Goal: Task Accomplishment & Management: Complete application form

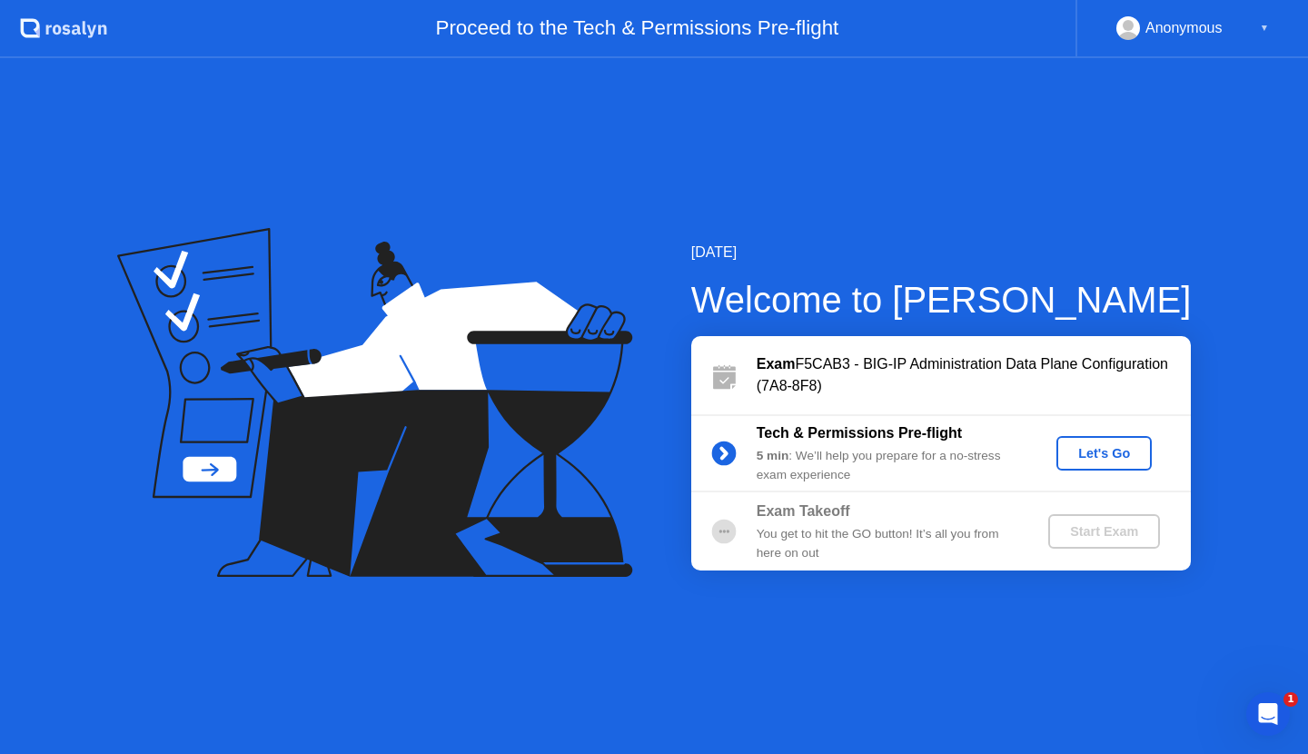
click at [1130, 449] on div "Let's Go" at bounding box center [1103, 453] width 81 height 15
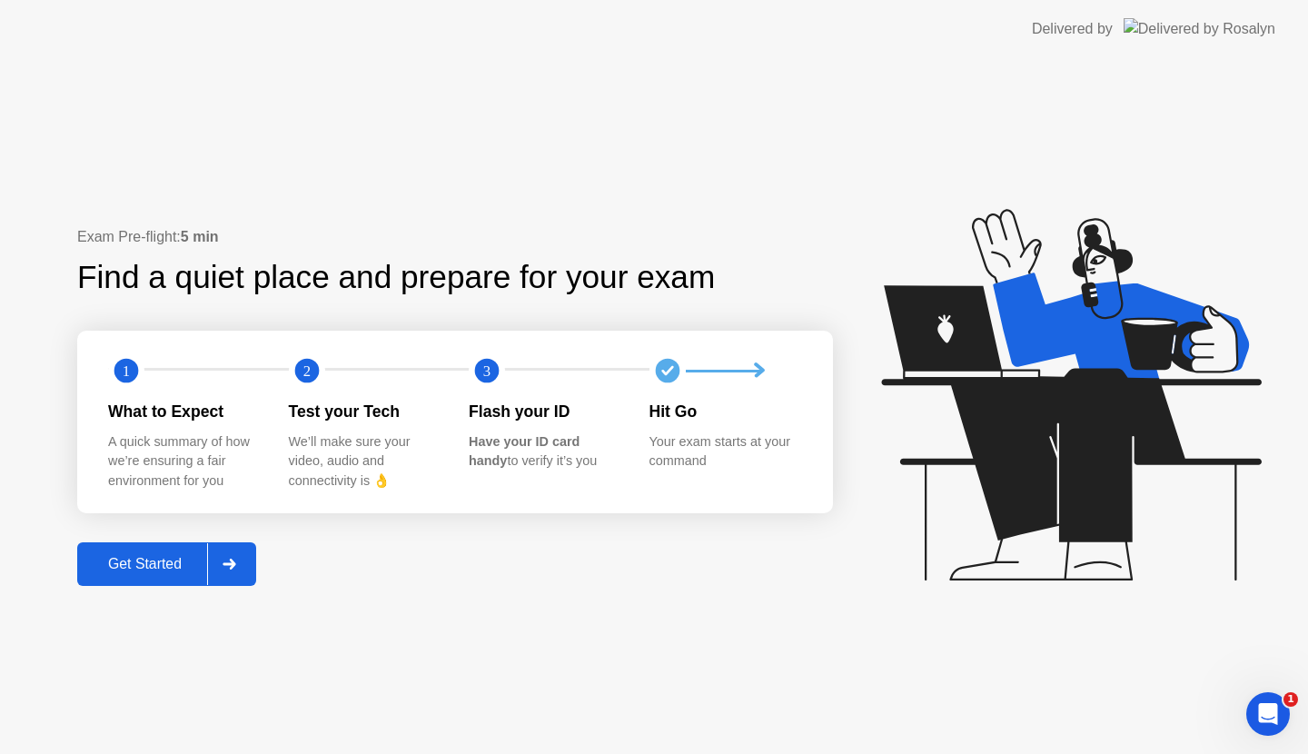
click at [159, 560] on div "Get Started" at bounding box center [145, 564] width 124 height 16
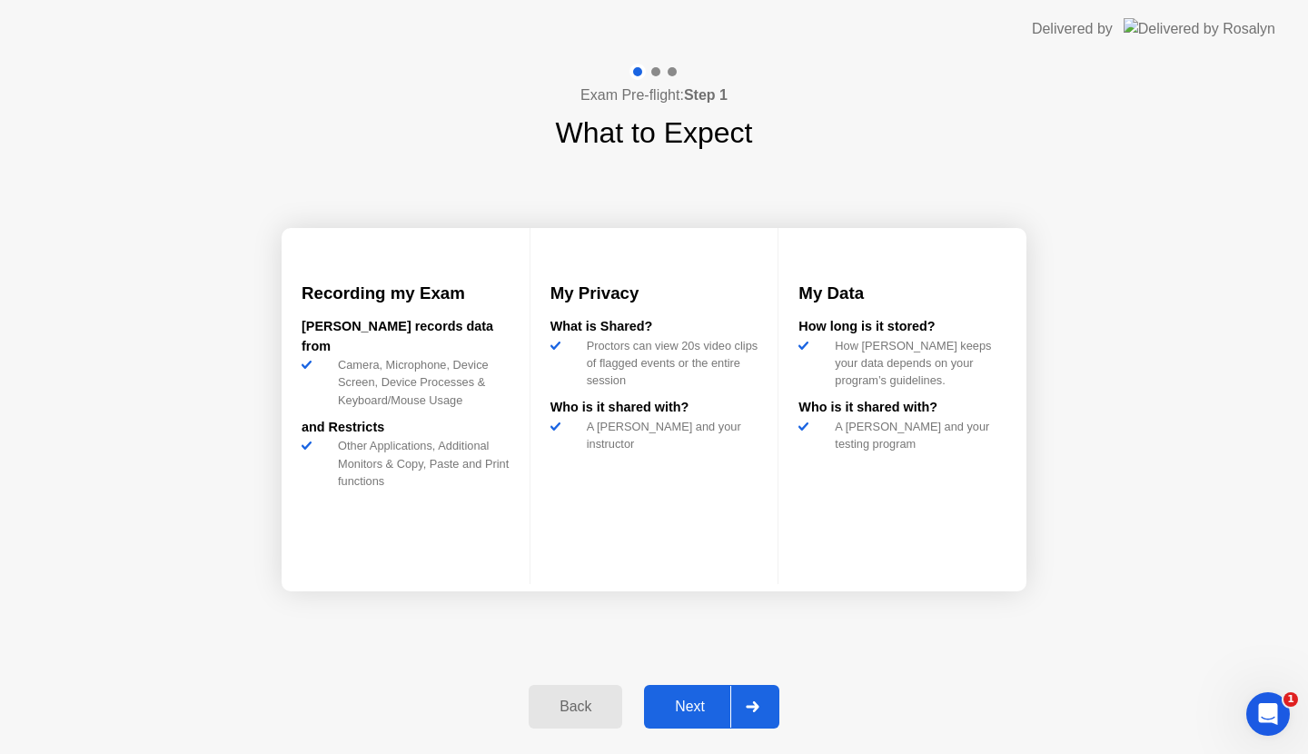
click at [763, 701] on div at bounding box center [752, 707] width 44 height 42
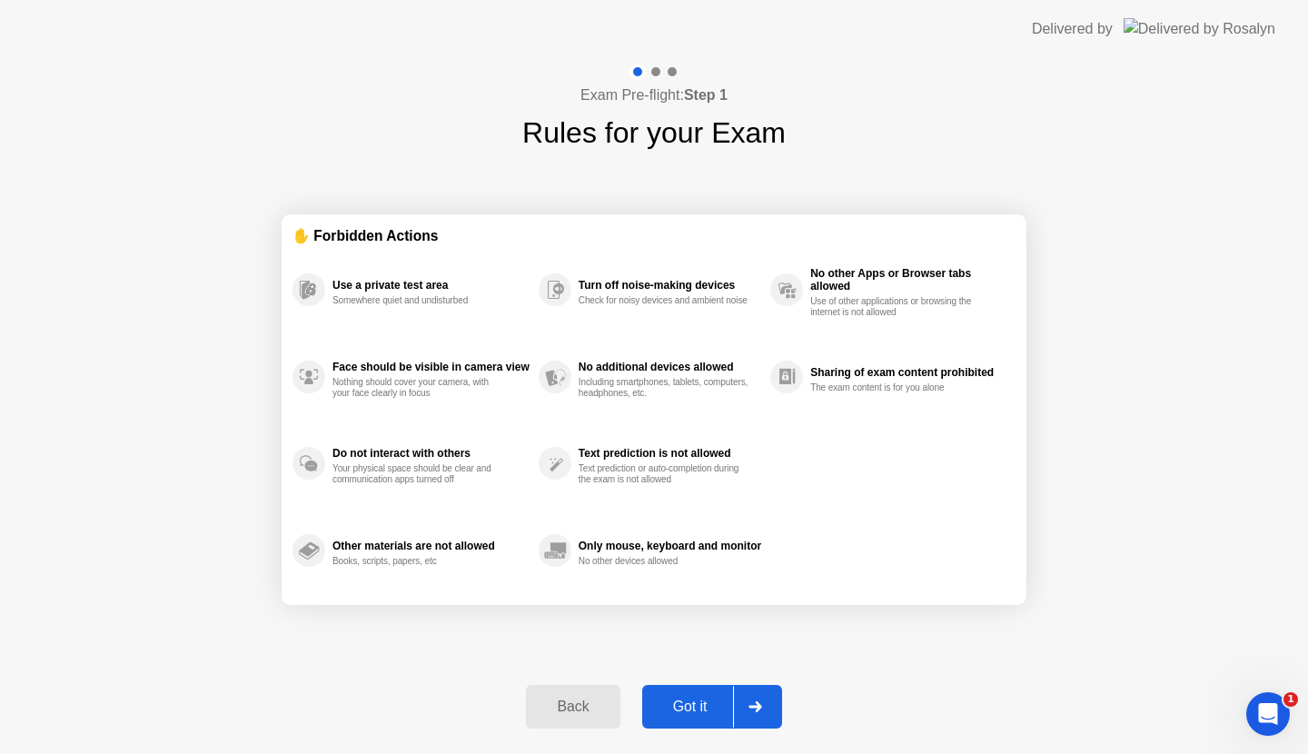
click at [763, 701] on div at bounding box center [755, 707] width 44 height 42
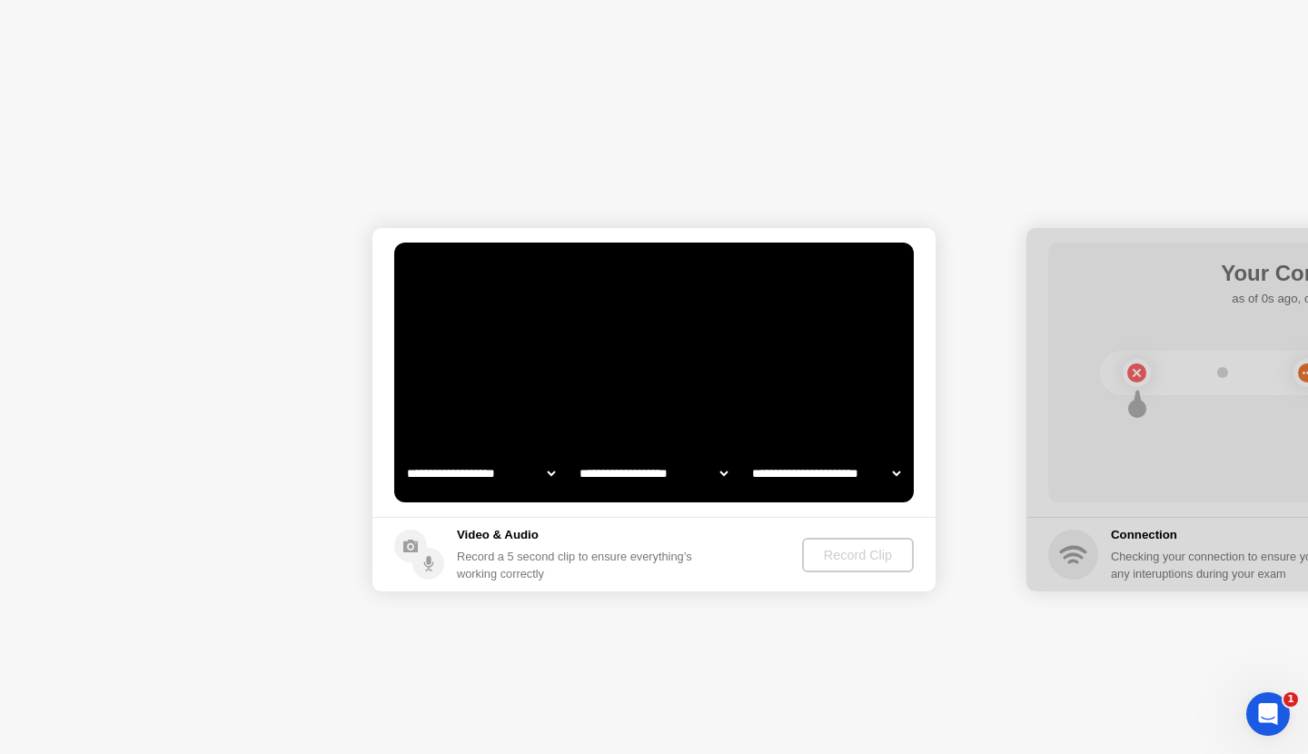
select select "**********"
select select "*******"
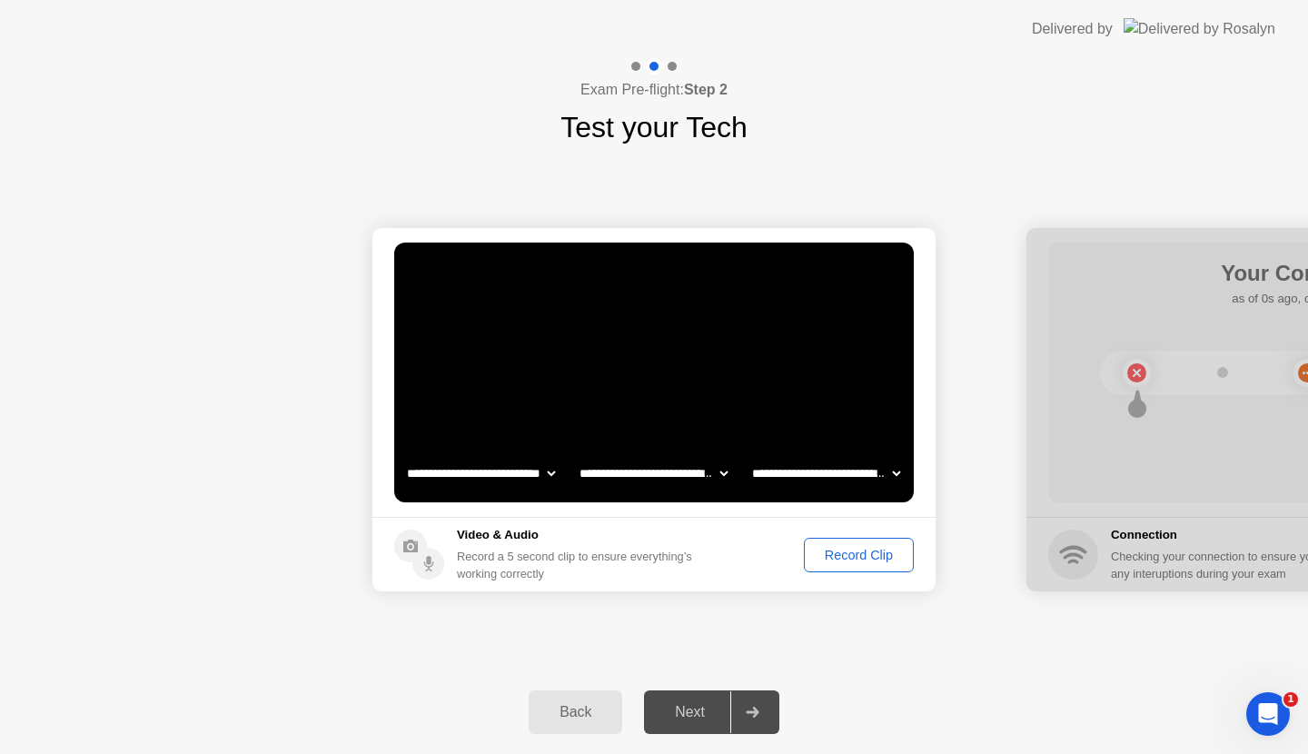
click at [735, 537] on footer "Video & Audio Record a 5 second clip to ensure everything’s working correctly R…" at bounding box center [653, 554] width 563 height 74
click at [835, 562] on div "Record Clip" at bounding box center [858, 555] width 97 height 15
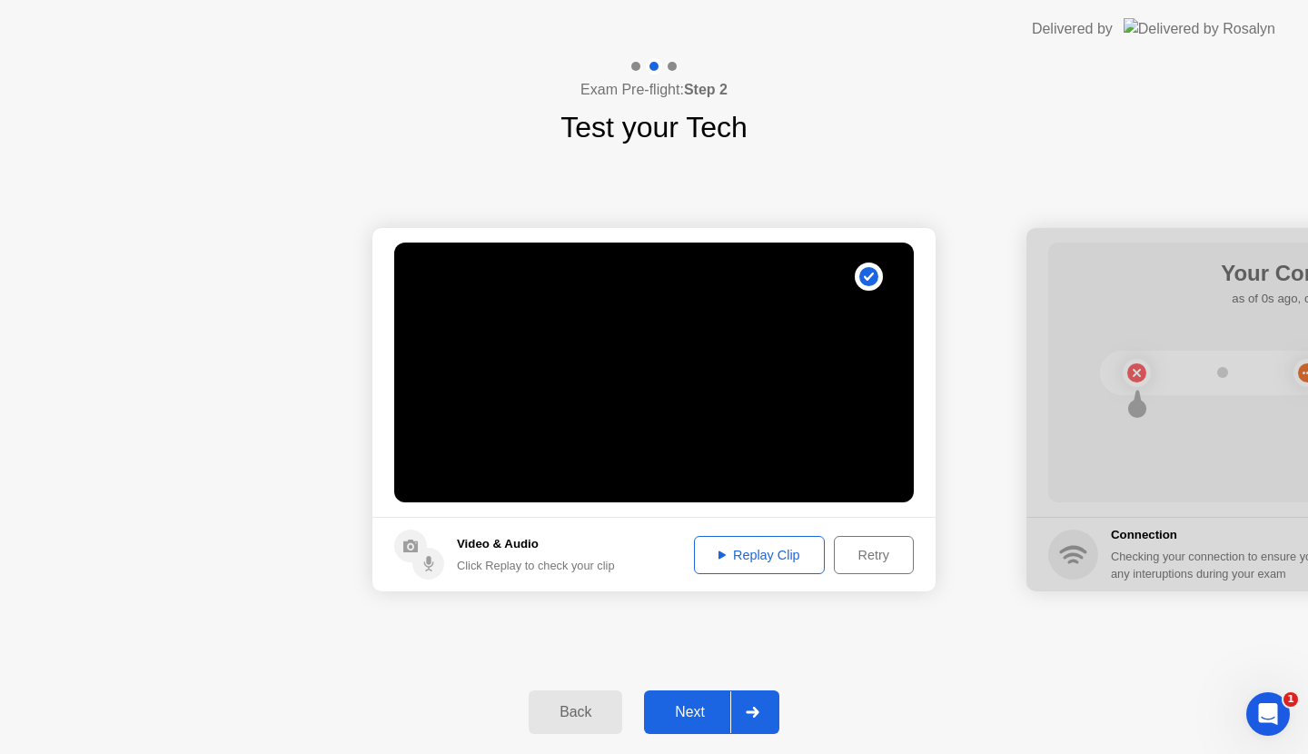
click at [766, 558] on div "Replay Clip" at bounding box center [759, 555] width 118 height 15
click at [751, 716] on icon at bounding box center [753, 712] width 14 height 11
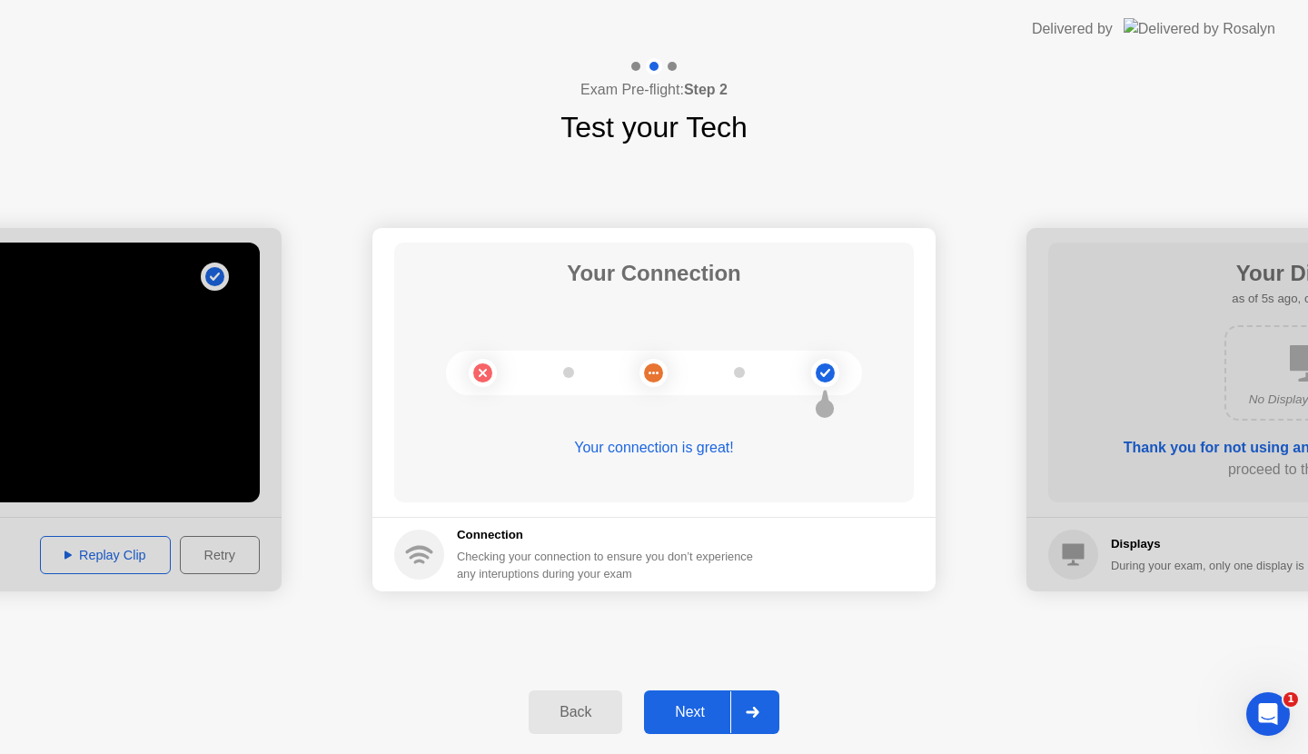
click at [756, 709] on icon at bounding box center [752, 712] width 13 height 11
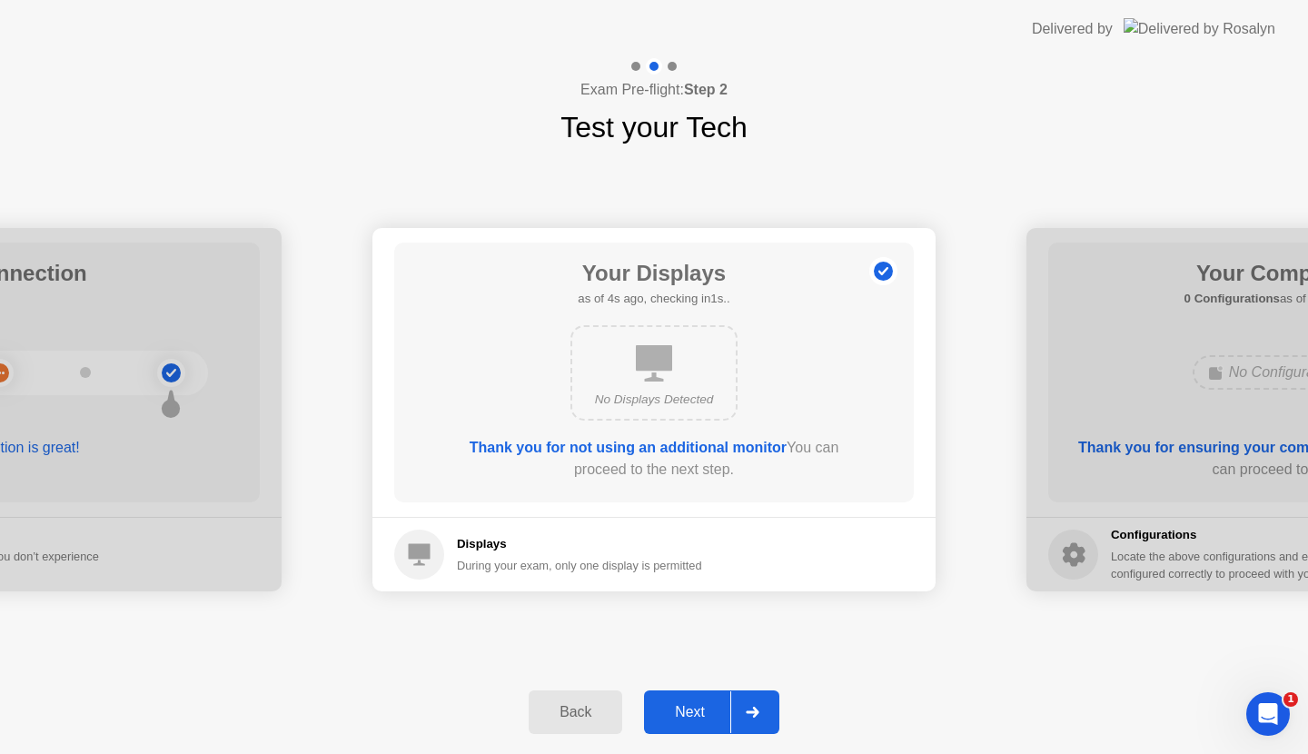
click at [743, 700] on div at bounding box center [752, 712] width 44 height 42
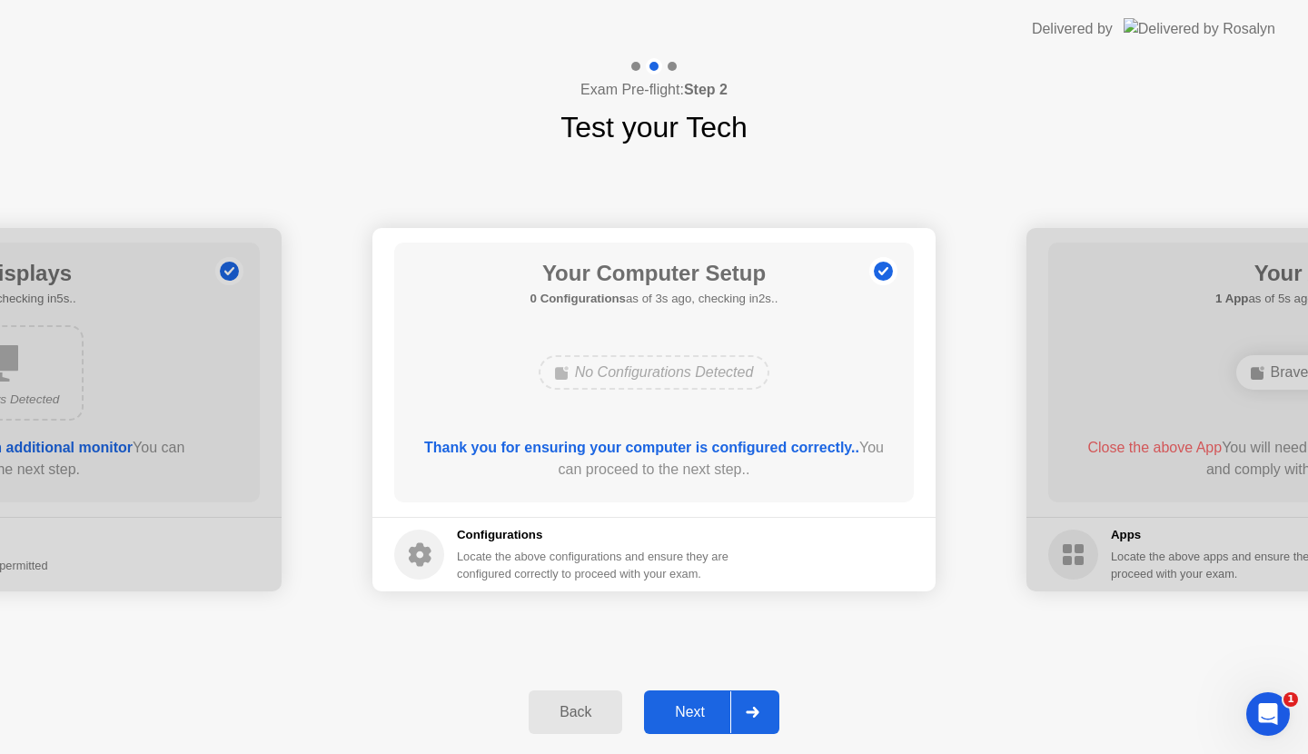
click at [740, 715] on div at bounding box center [752, 712] width 44 height 42
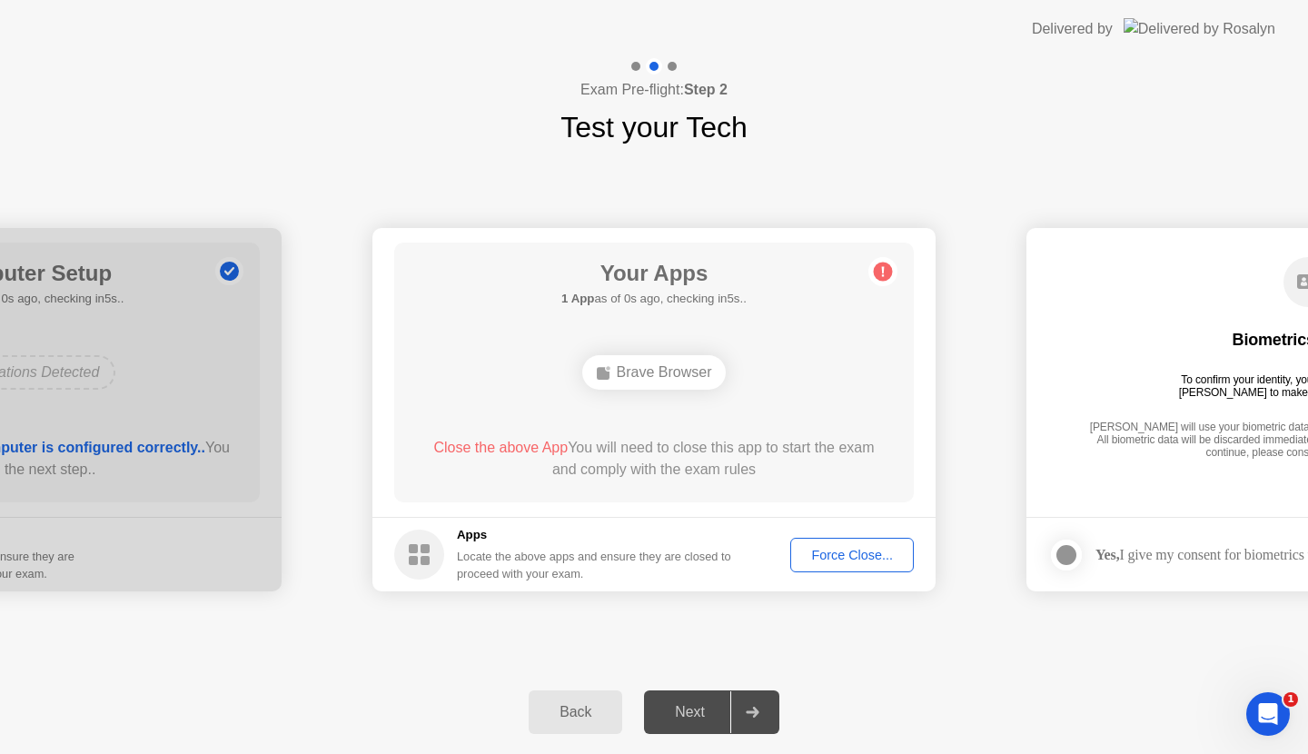
click at [818, 565] on button "Force Close..." at bounding box center [852, 555] width 124 height 35
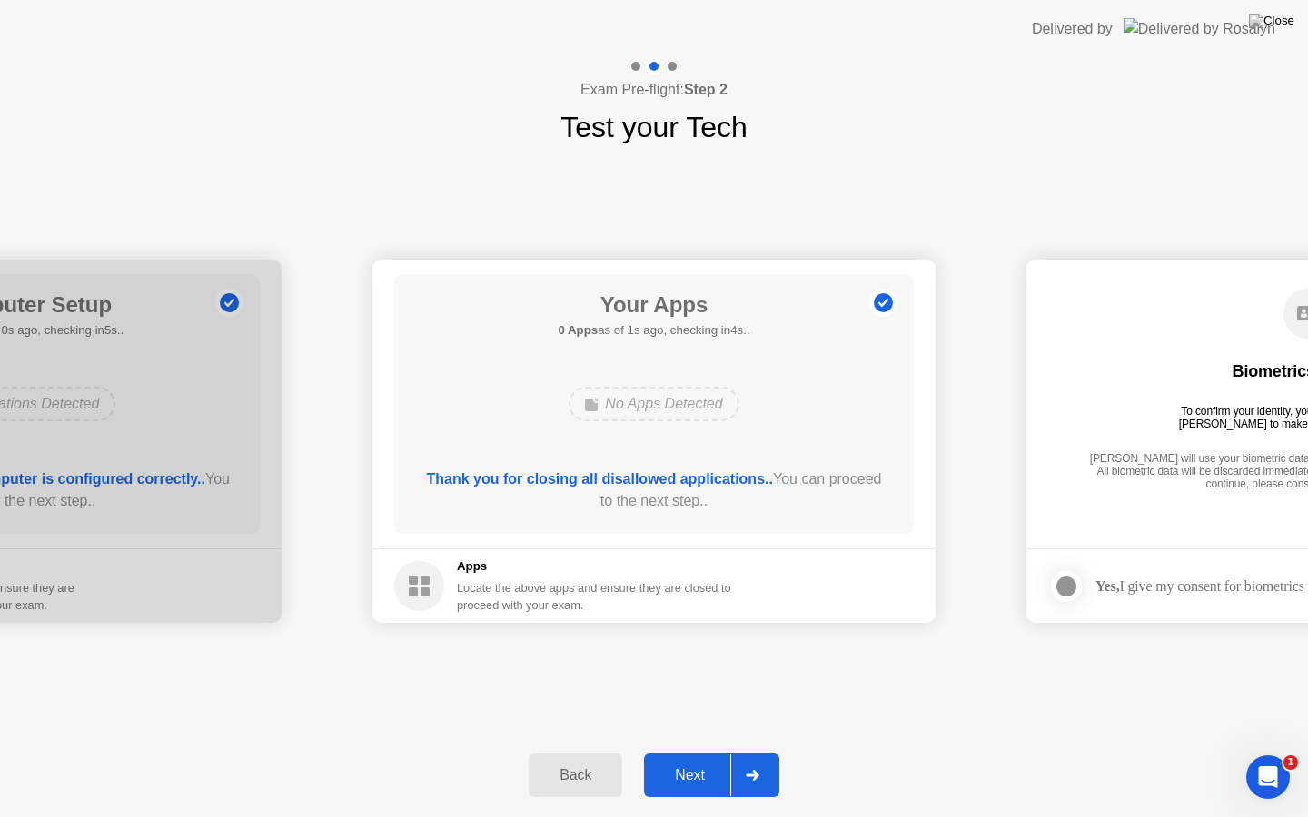
click at [774, 753] on div at bounding box center [752, 776] width 44 height 42
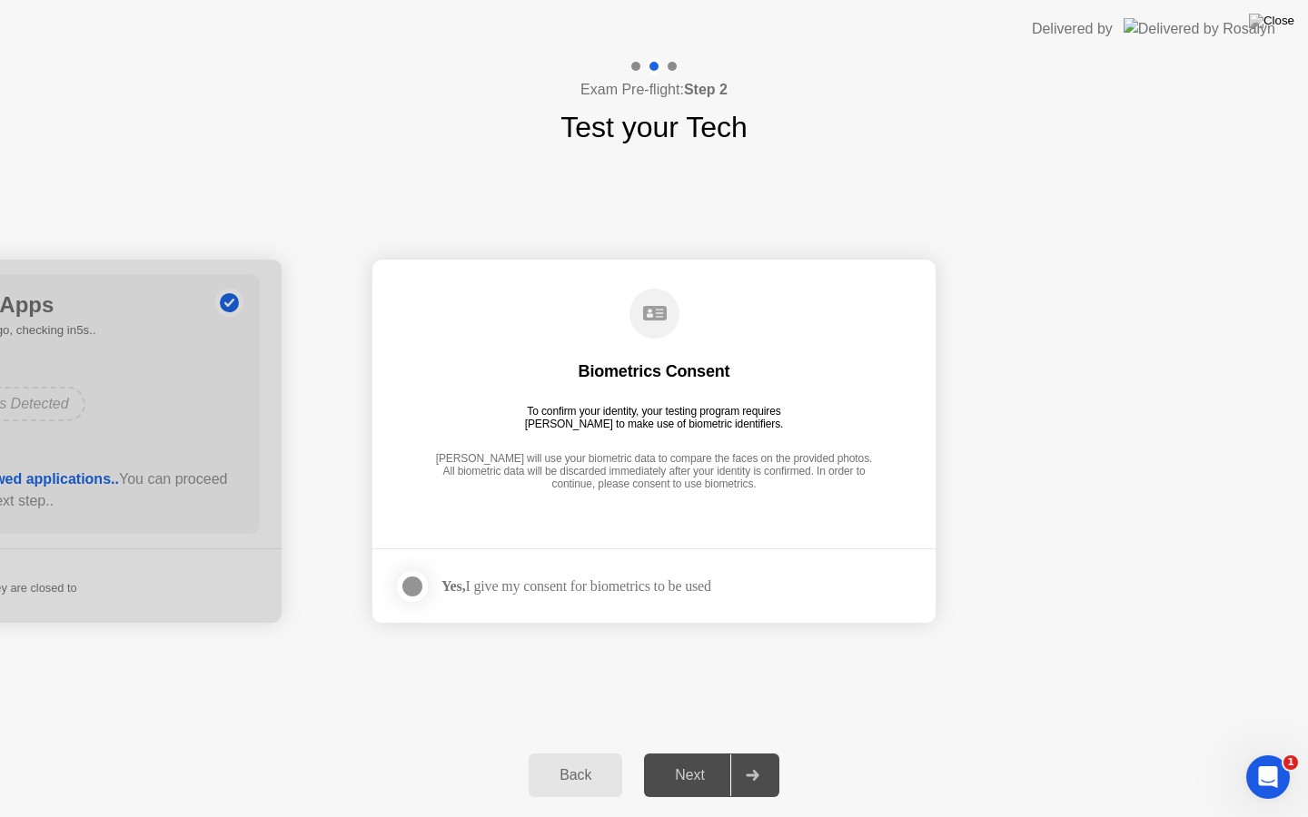
click at [412, 558] on footer "Yes, I give my consent for biometrics to be used" at bounding box center [653, 585] width 563 height 74
click at [416, 588] on div at bounding box center [412, 587] width 22 height 22
click at [736, 753] on div at bounding box center [752, 776] width 44 height 42
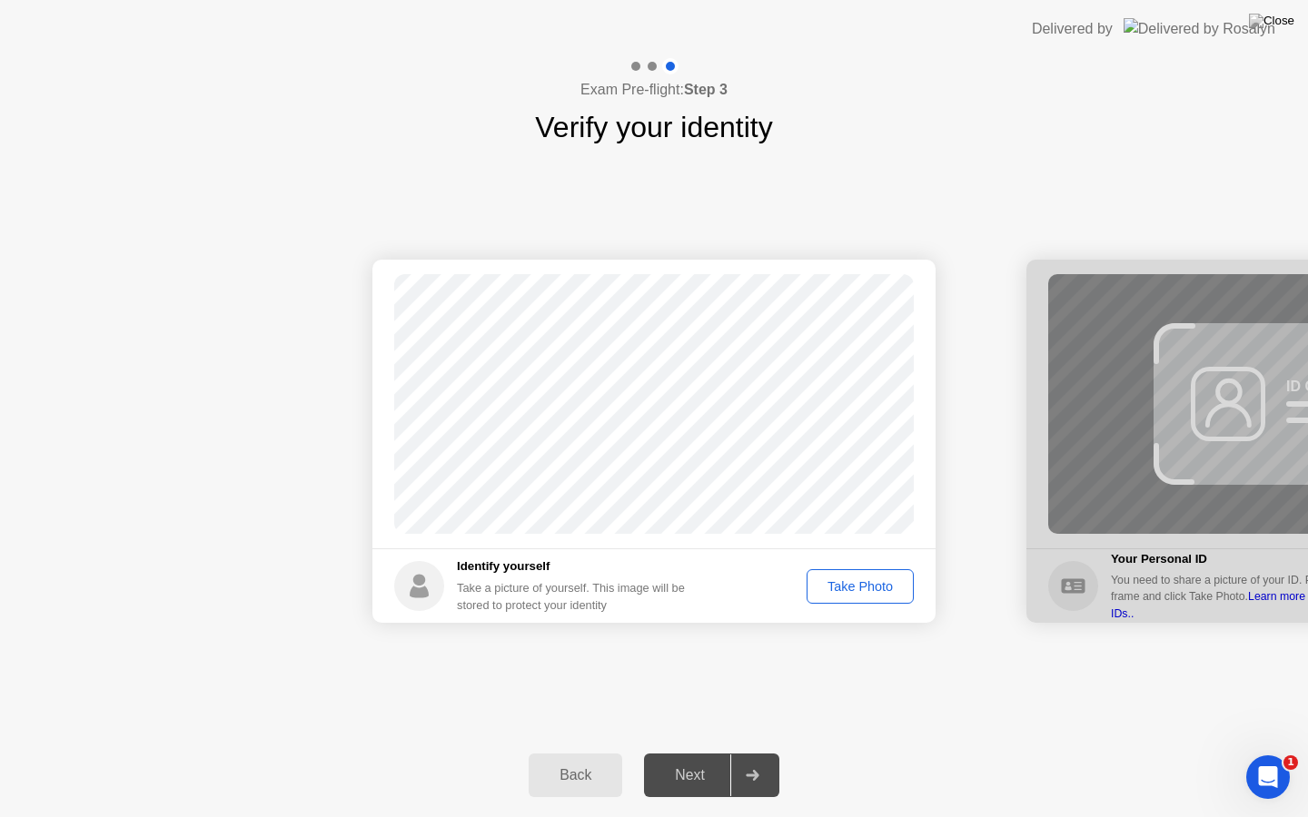
click at [828, 580] on div "Take Photo" at bounding box center [860, 586] width 94 height 15
click at [741, 753] on div at bounding box center [752, 776] width 44 height 42
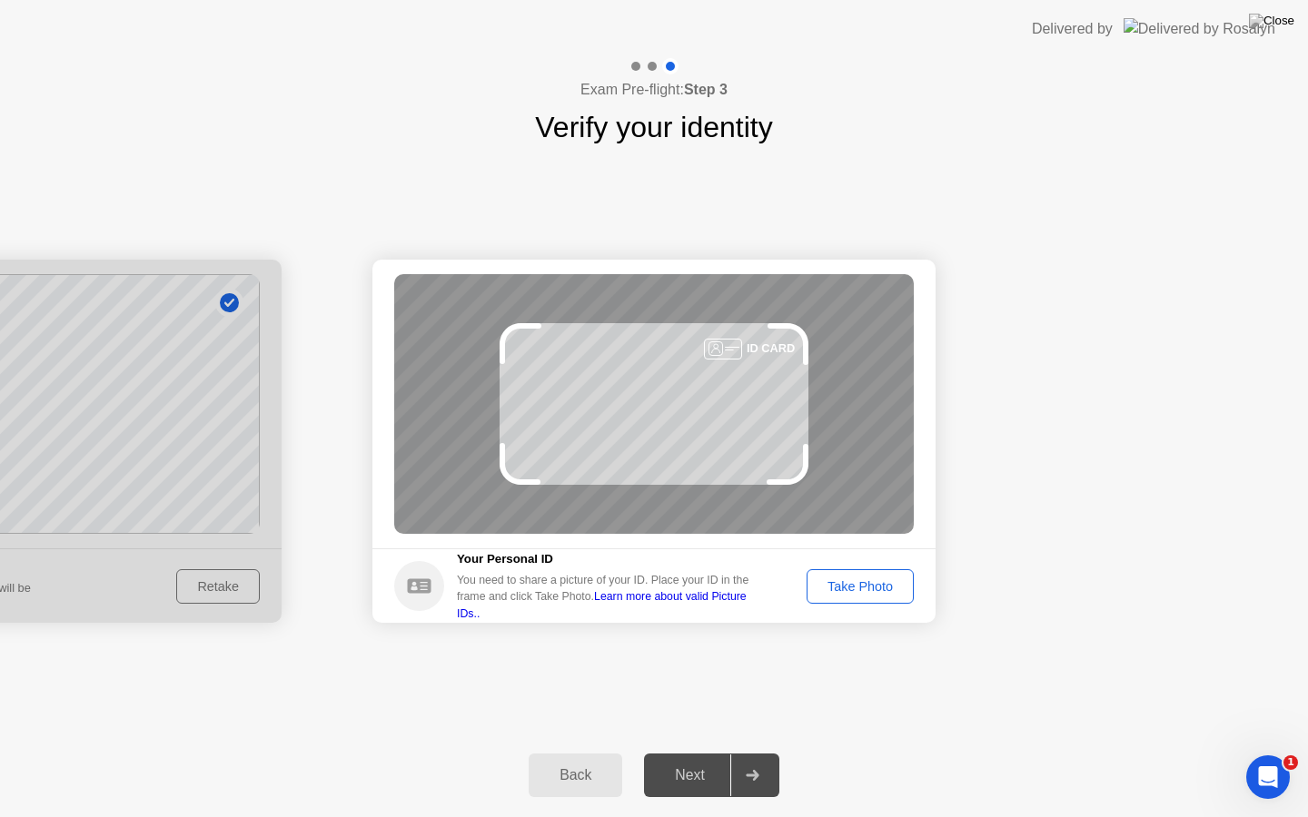
click at [861, 579] on div "Take Photo" at bounding box center [860, 586] width 94 height 15
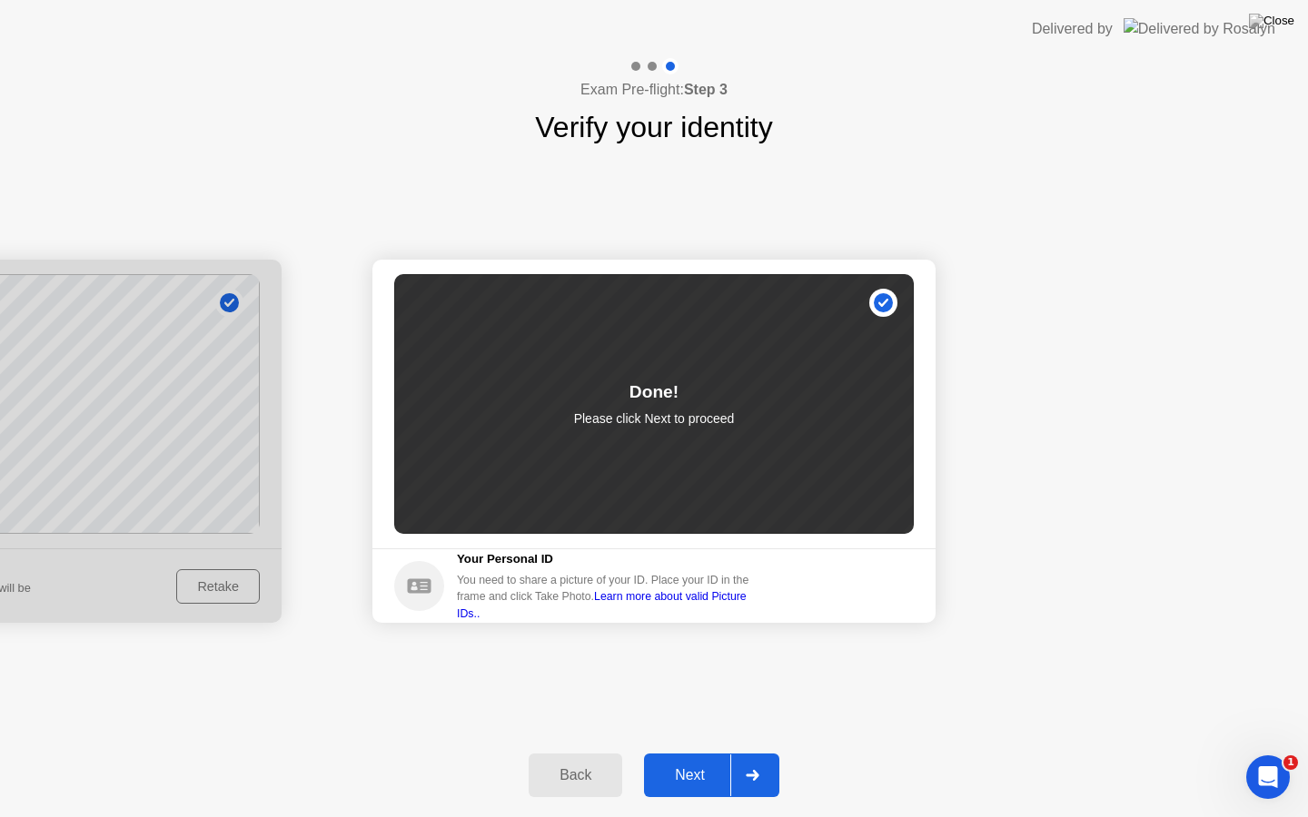
click at [756, 753] on icon at bounding box center [752, 775] width 13 height 11
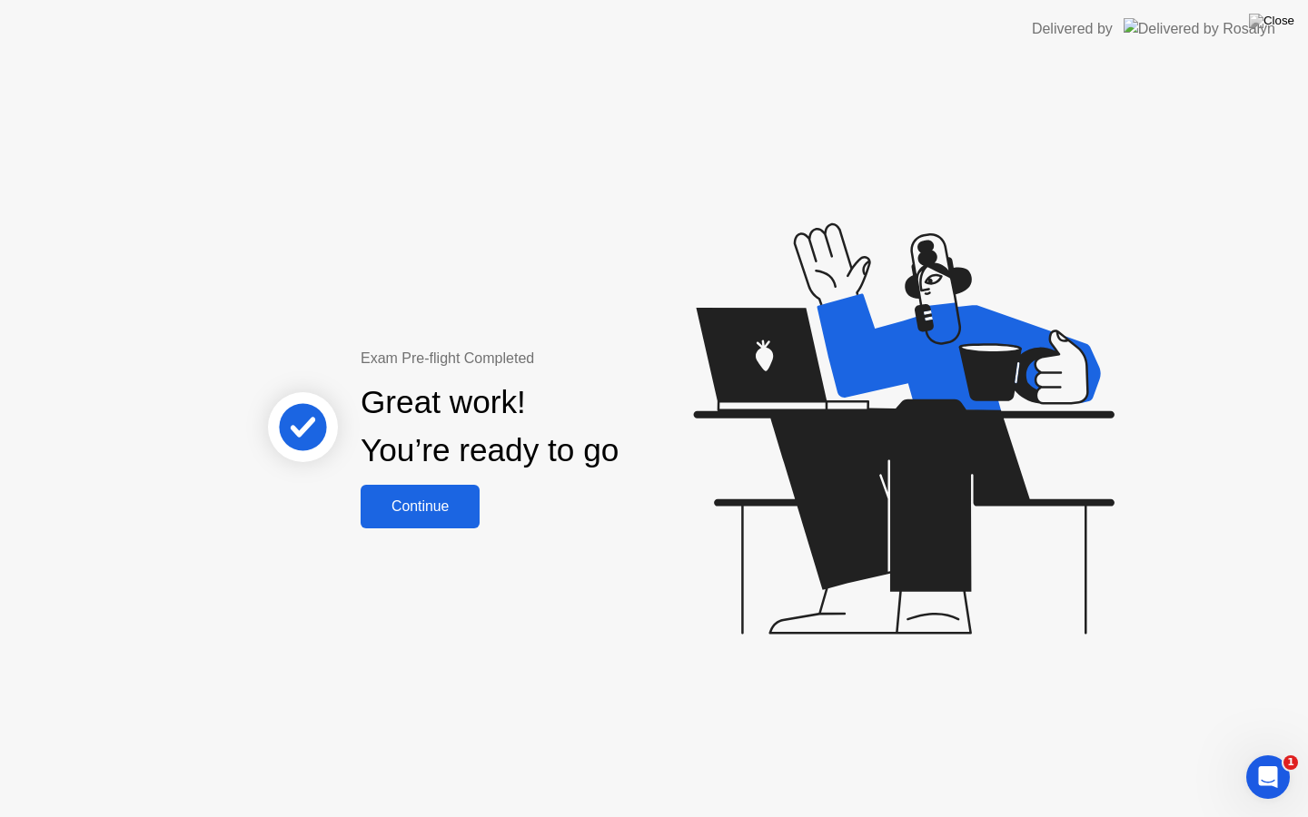
click at [444, 507] on div "Continue" at bounding box center [420, 507] width 108 height 16
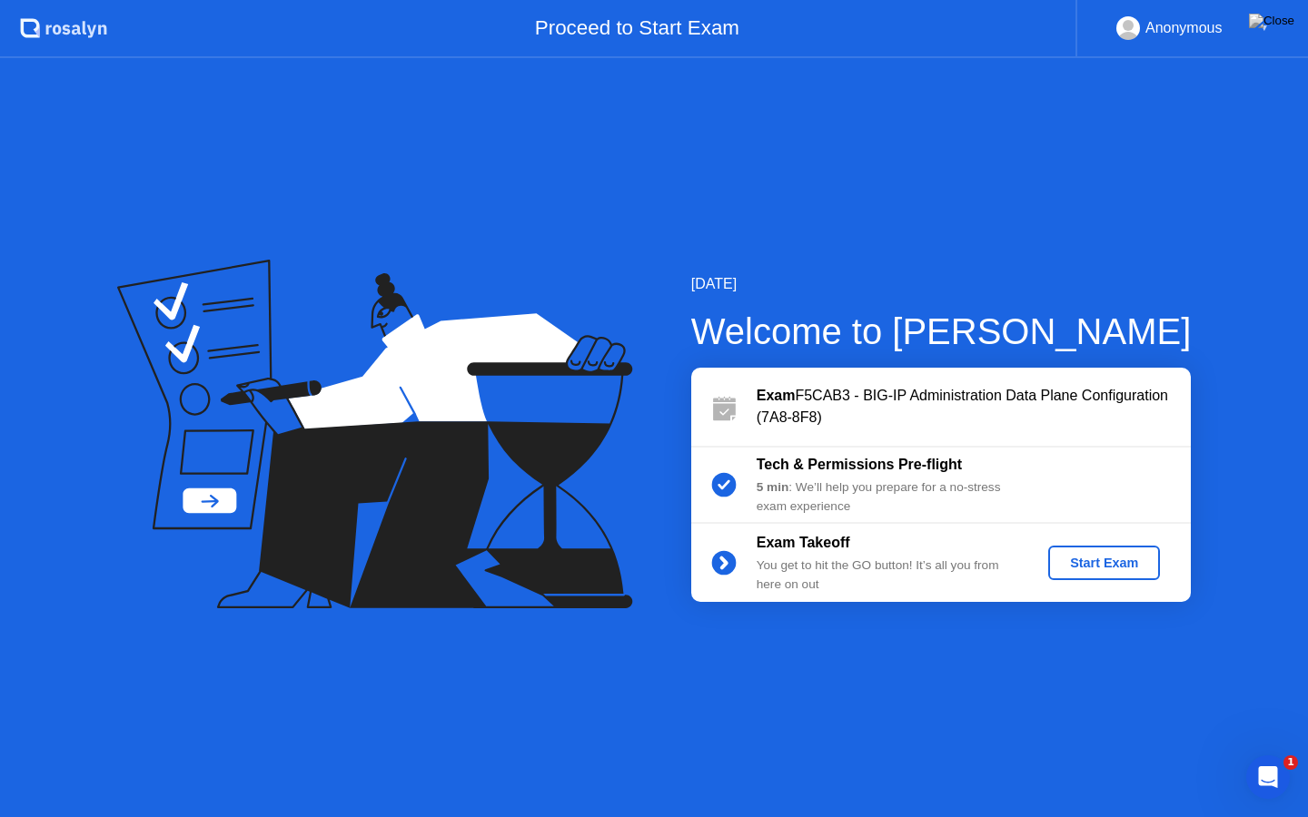
click at [1075, 562] on div "Start Exam" at bounding box center [1103, 563] width 97 height 15
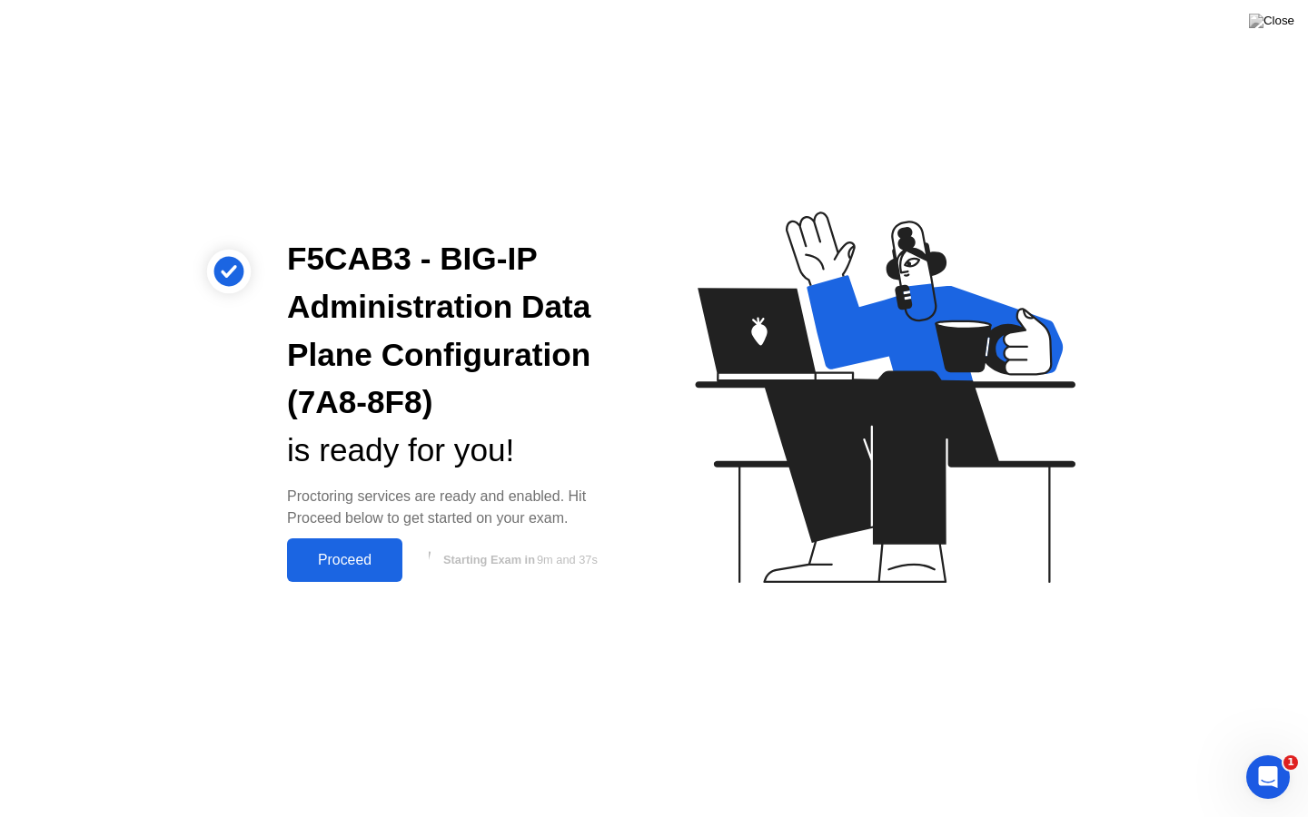
click at [333, 557] on div "Proceed" at bounding box center [344, 560] width 104 height 16
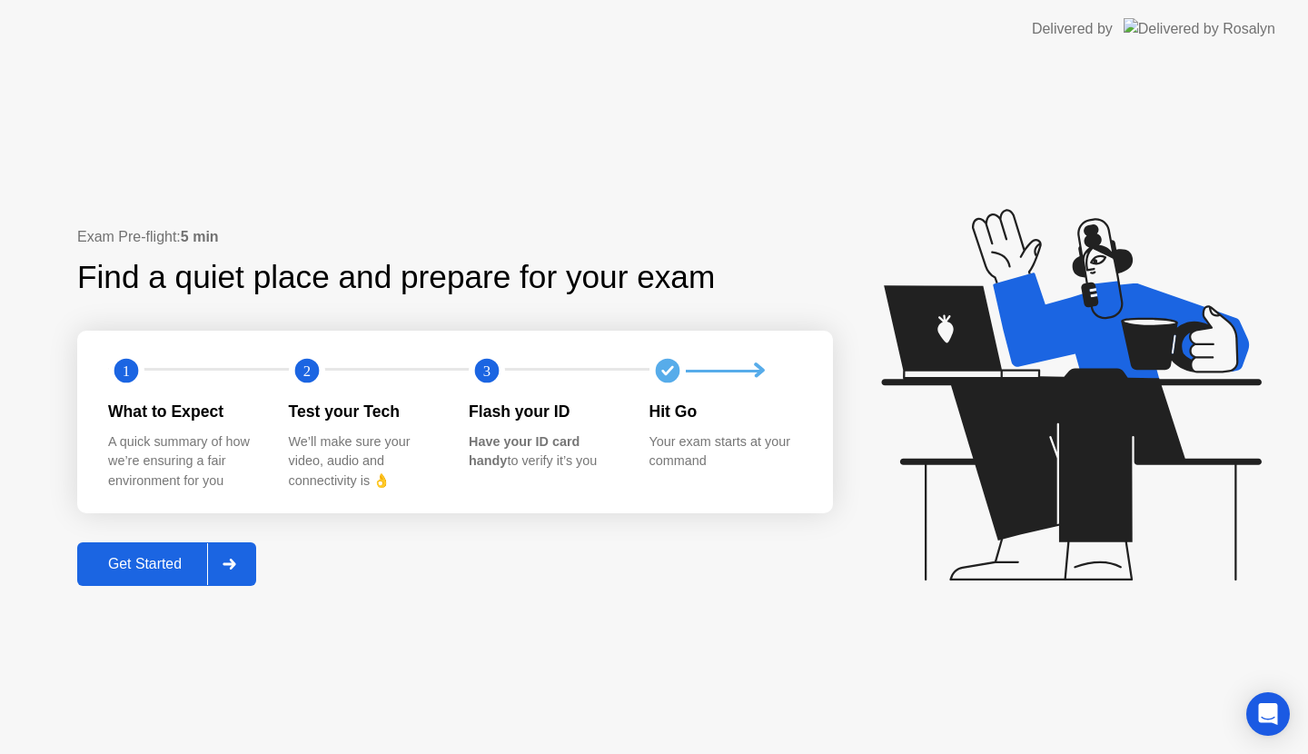
click at [207, 556] on div "Get Started" at bounding box center [145, 564] width 124 height 16
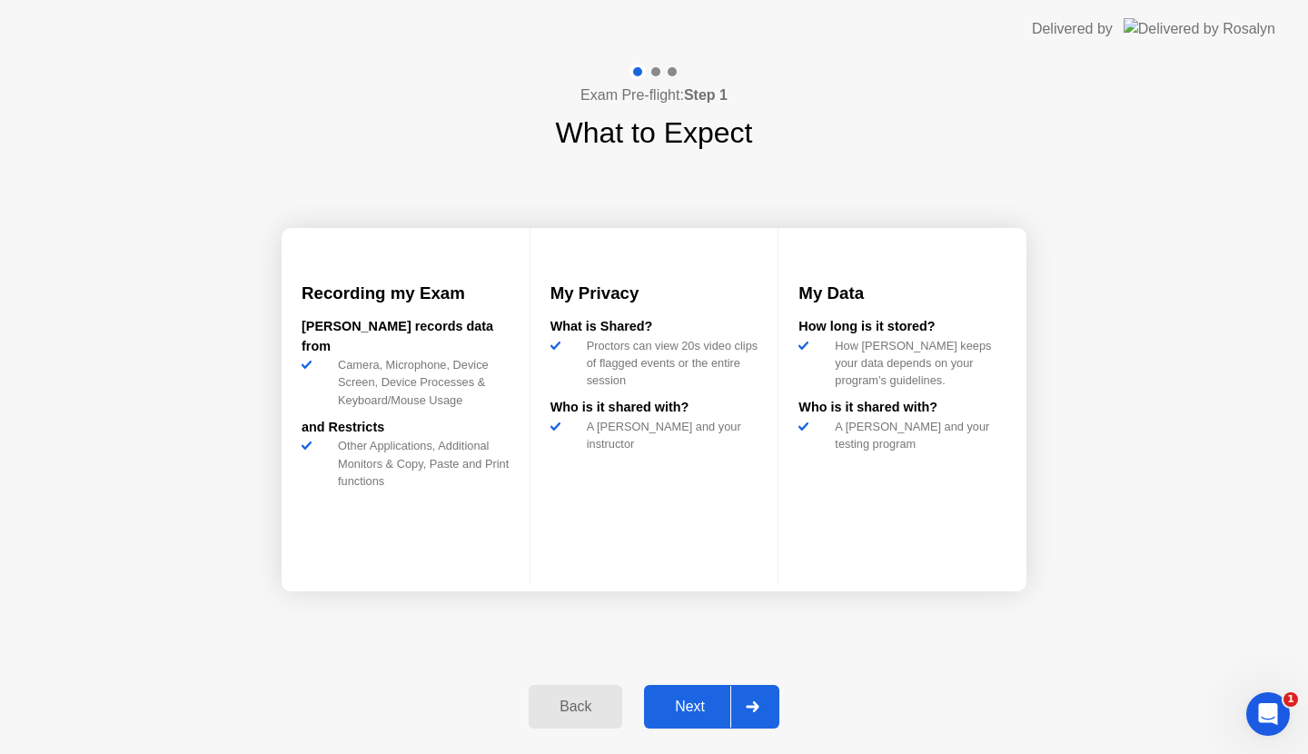
click at [750, 700] on div at bounding box center [752, 707] width 44 height 42
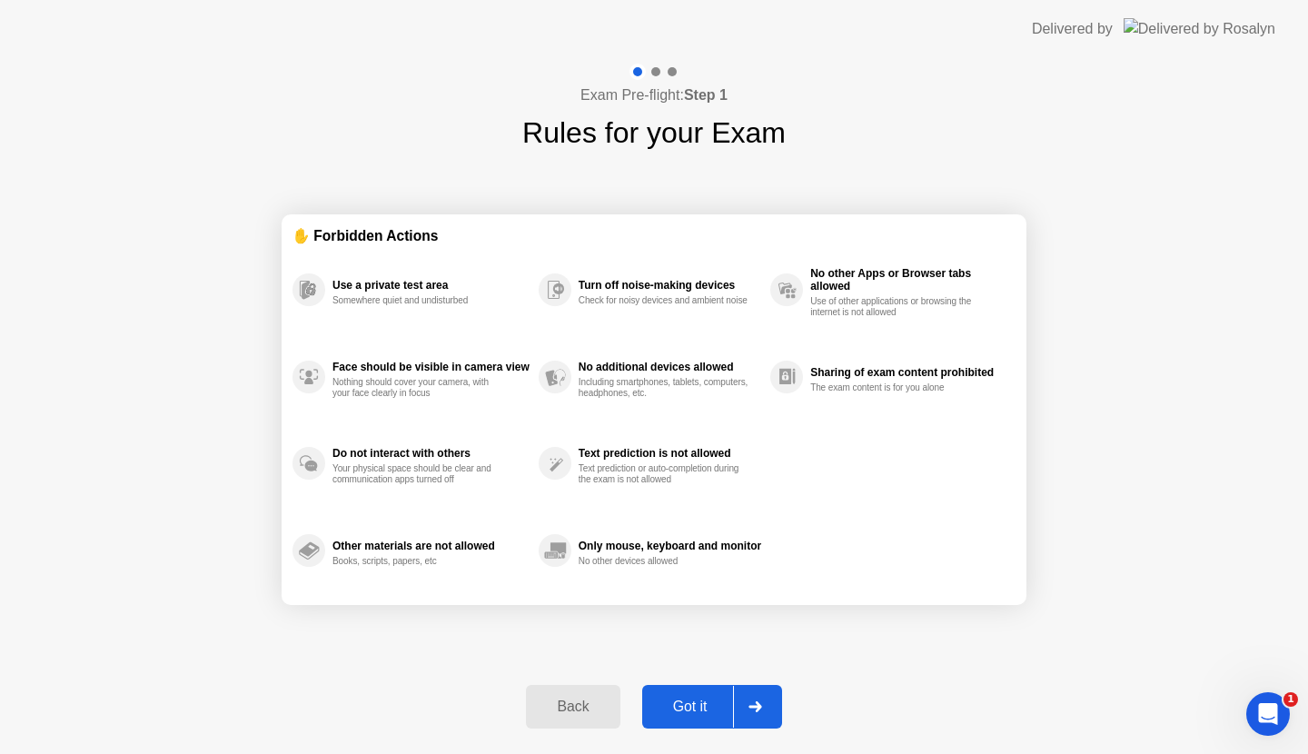
click at [754, 698] on div at bounding box center [755, 707] width 44 height 42
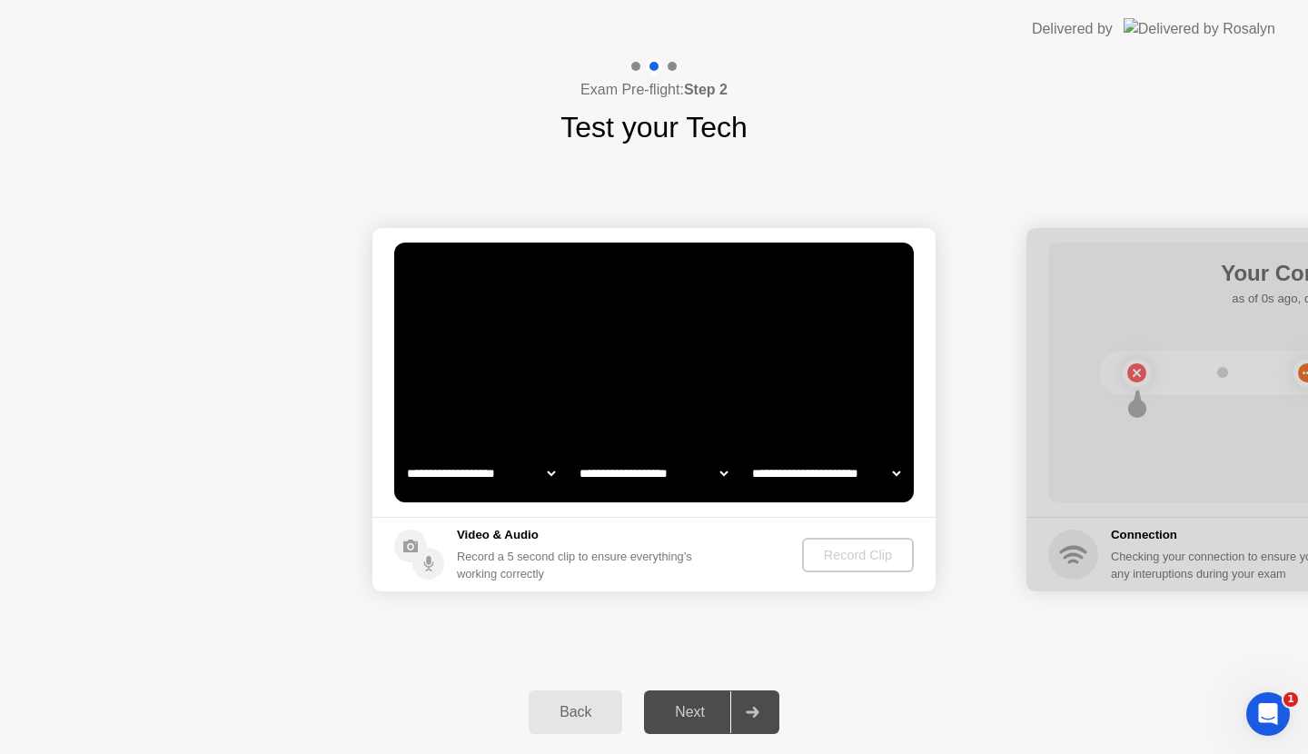
select select "**********"
select select "*******"
click at [876, 568] on button "Record Clip" at bounding box center [859, 555] width 110 height 35
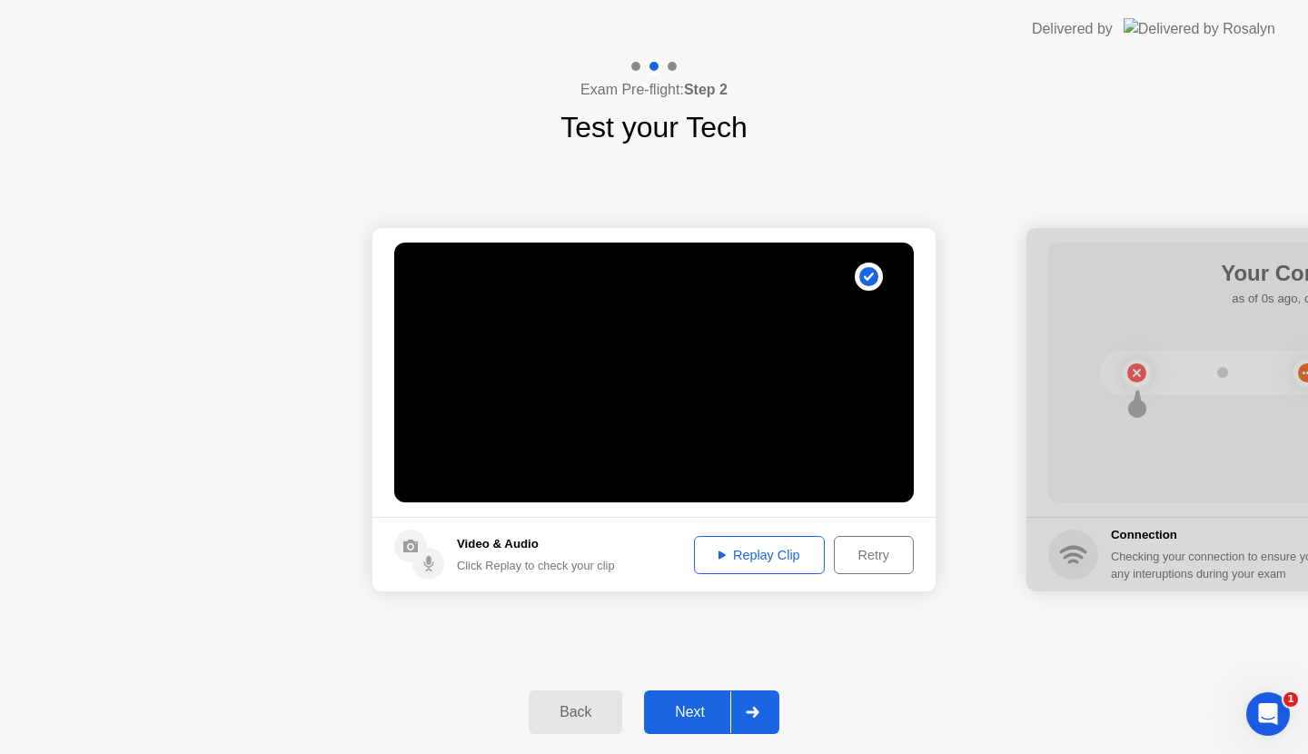
click at [765, 562] on div "Replay Clip" at bounding box center [759, 555] width 118 height 15
click at [747, 697] on div at bounding box center [752, 712] width 44 height 42
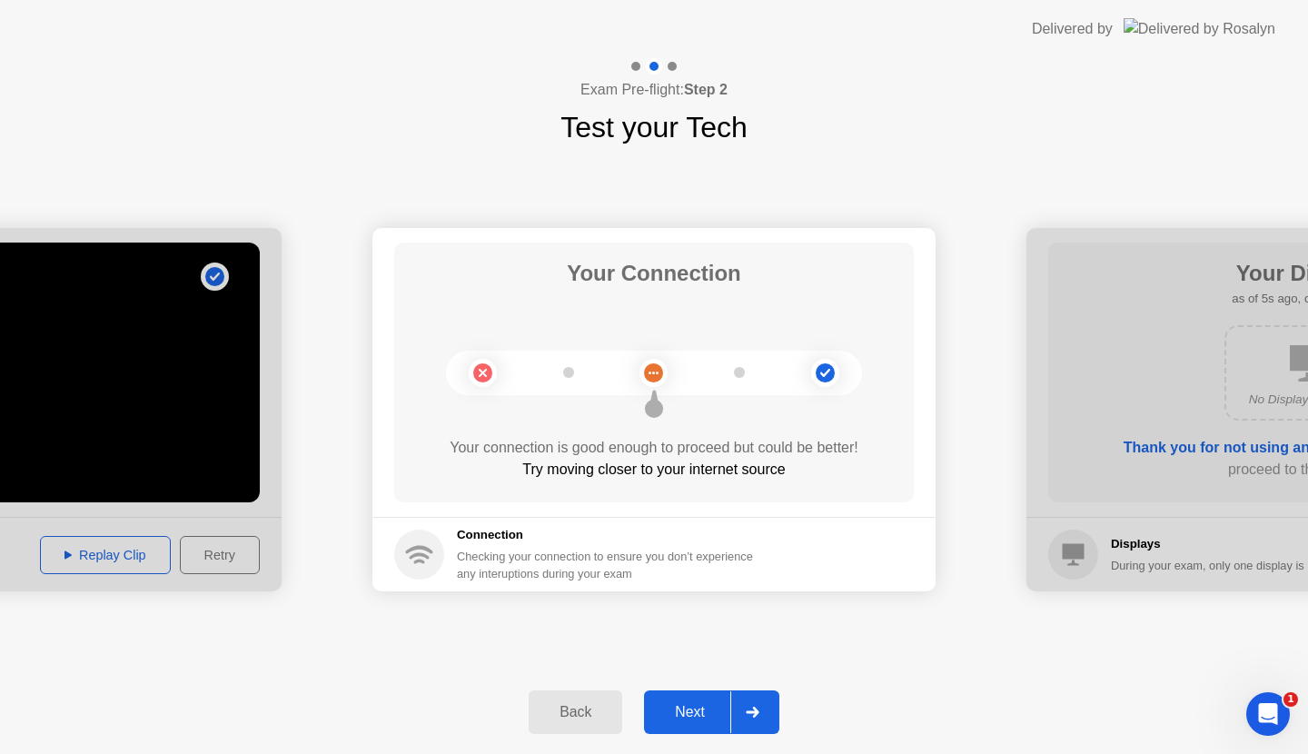
click at [714, 616] on div "**********" at bounding box center [654, 409] width 1308 height 521
click at [875, 616] on div "**********" at bounding box center [654, 409] width 1308 height 521
click at [577, 698] on button "Back" at bounding box center [576, 712] width 94 height 44
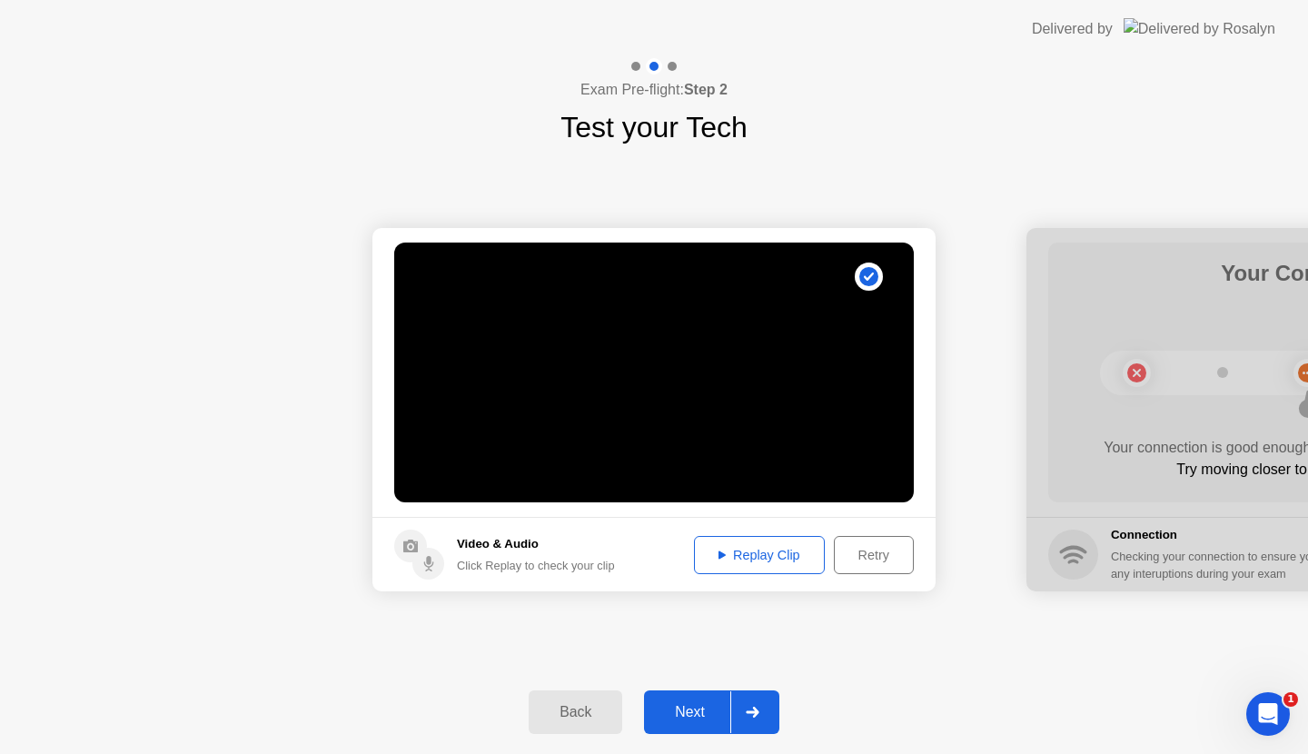
click at [746, 707] on icon at bounding box center [753, 712] width 14 height 11
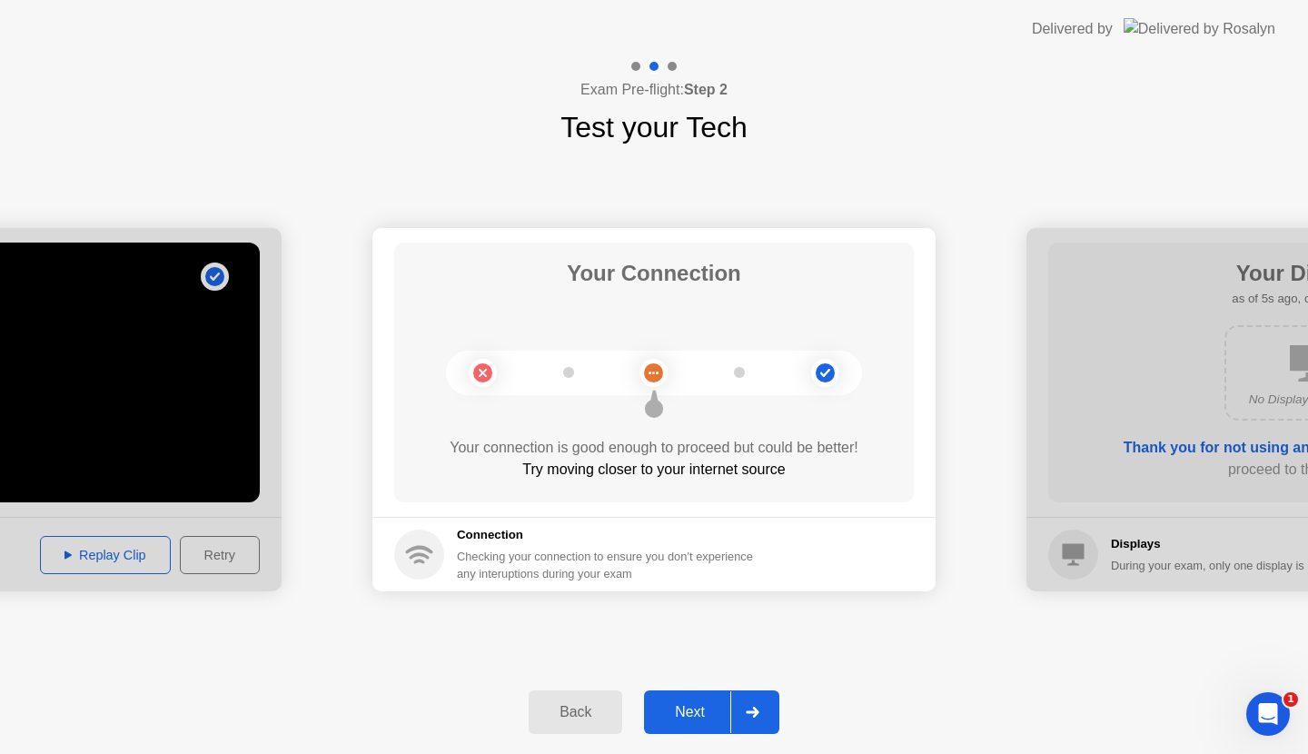
click at [573, 704] on div "Back" at bounding box center [575, 712] width 83 height 16
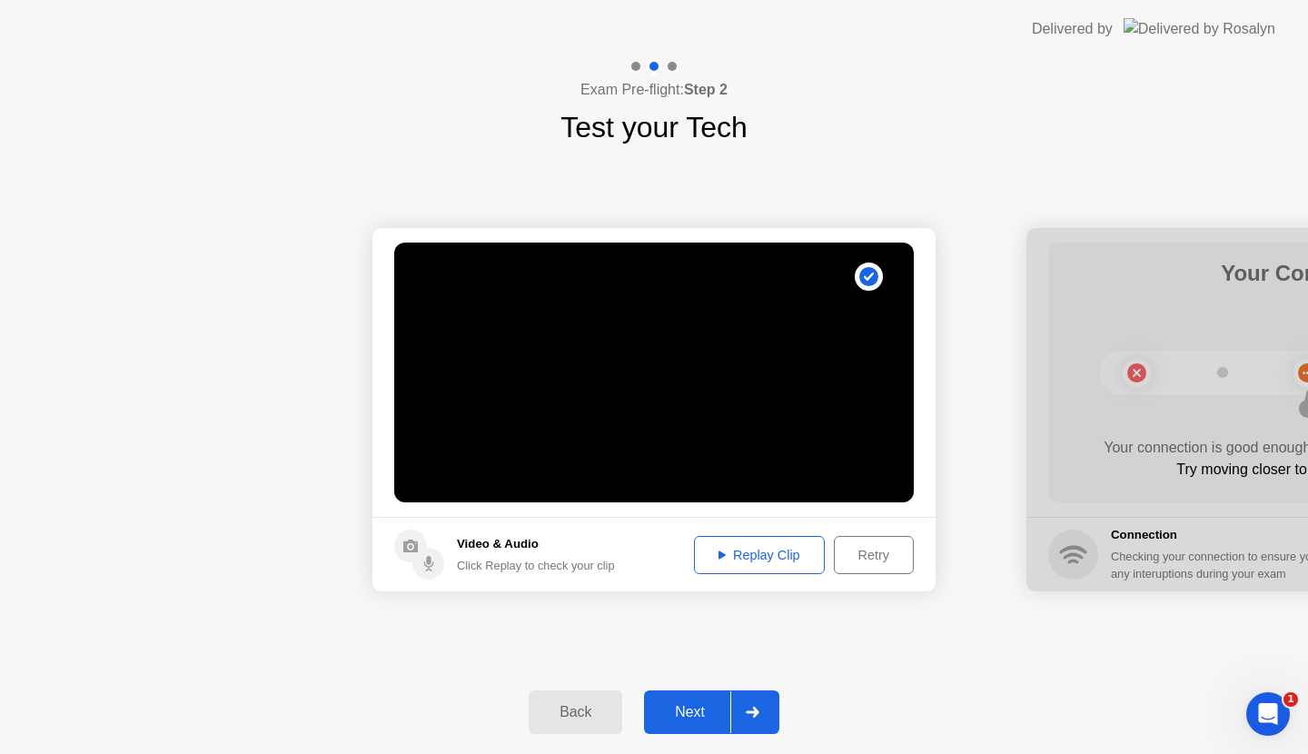
click at [871, 558] on div "Retry" at bounding box center [873, 555] width 67 height 15
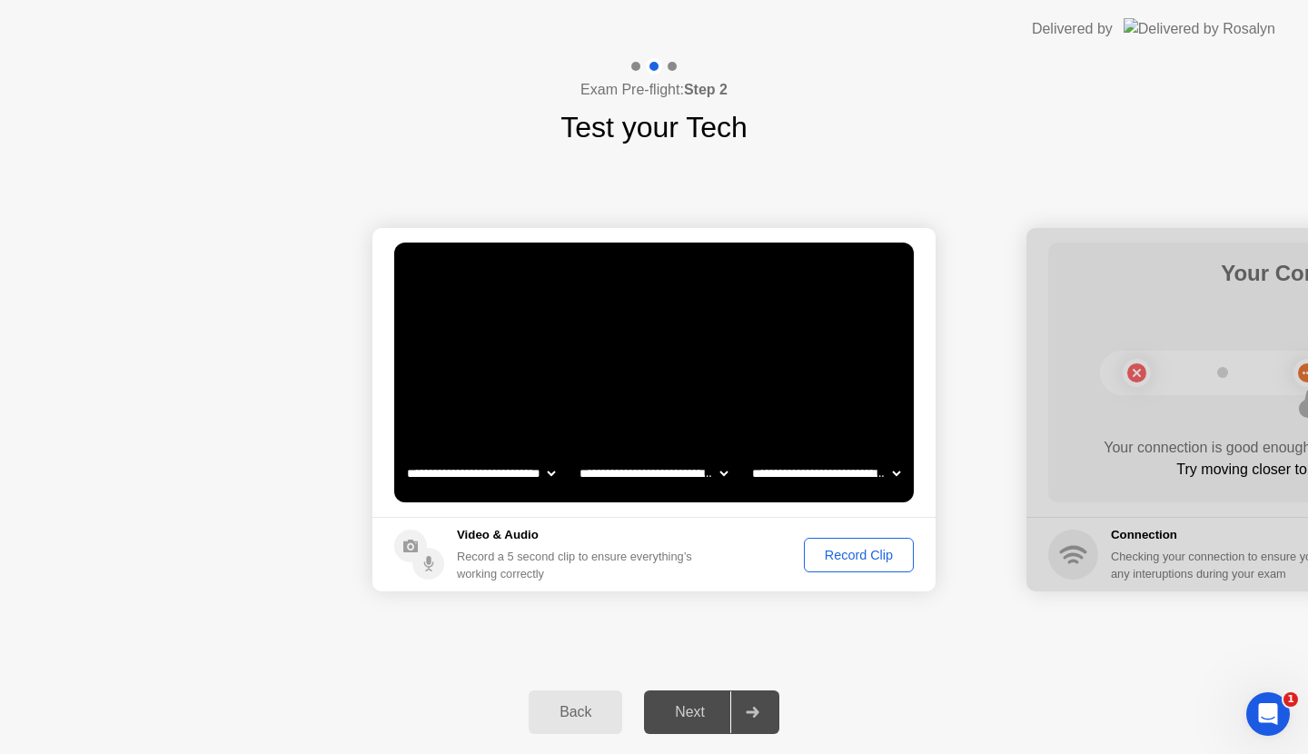
click at [862, 557] on div "Record Clip" at bounding box center [858, 555] width 97 height 15
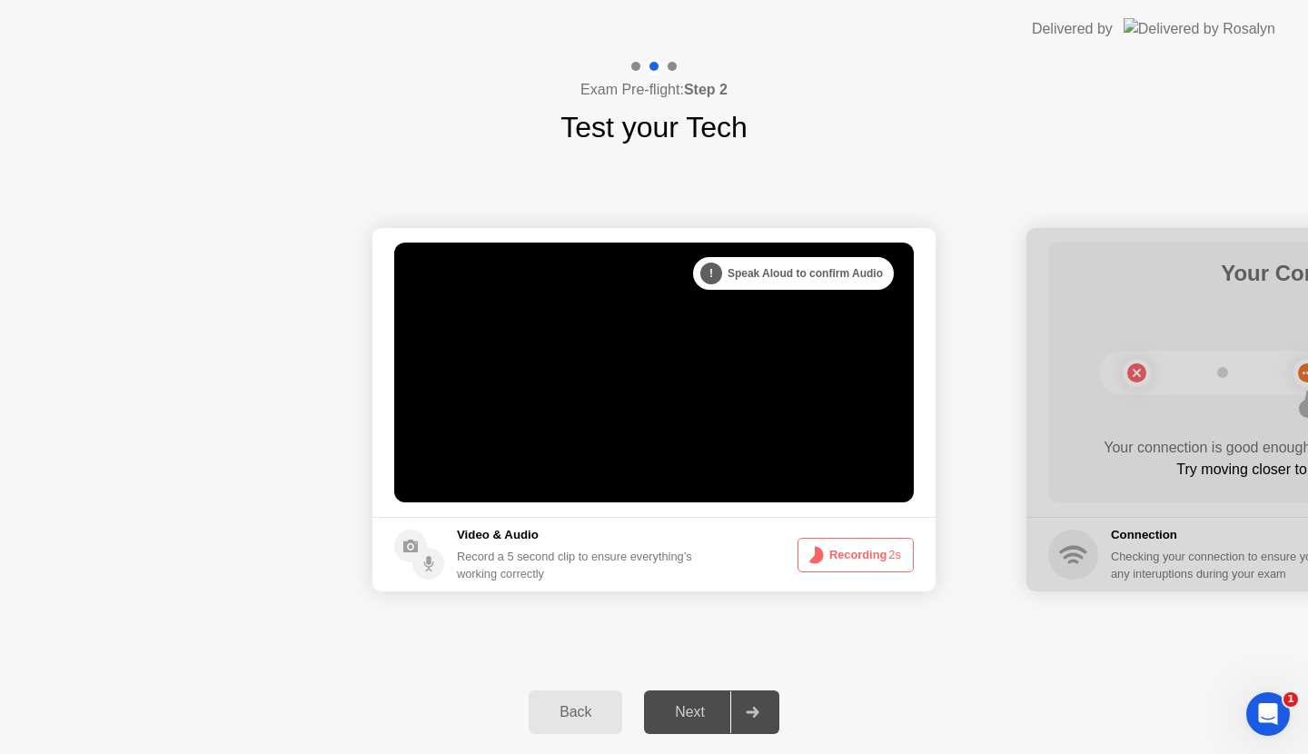
click at [819, 557] on circle at bounding box center [814, 554] width 9 height 9
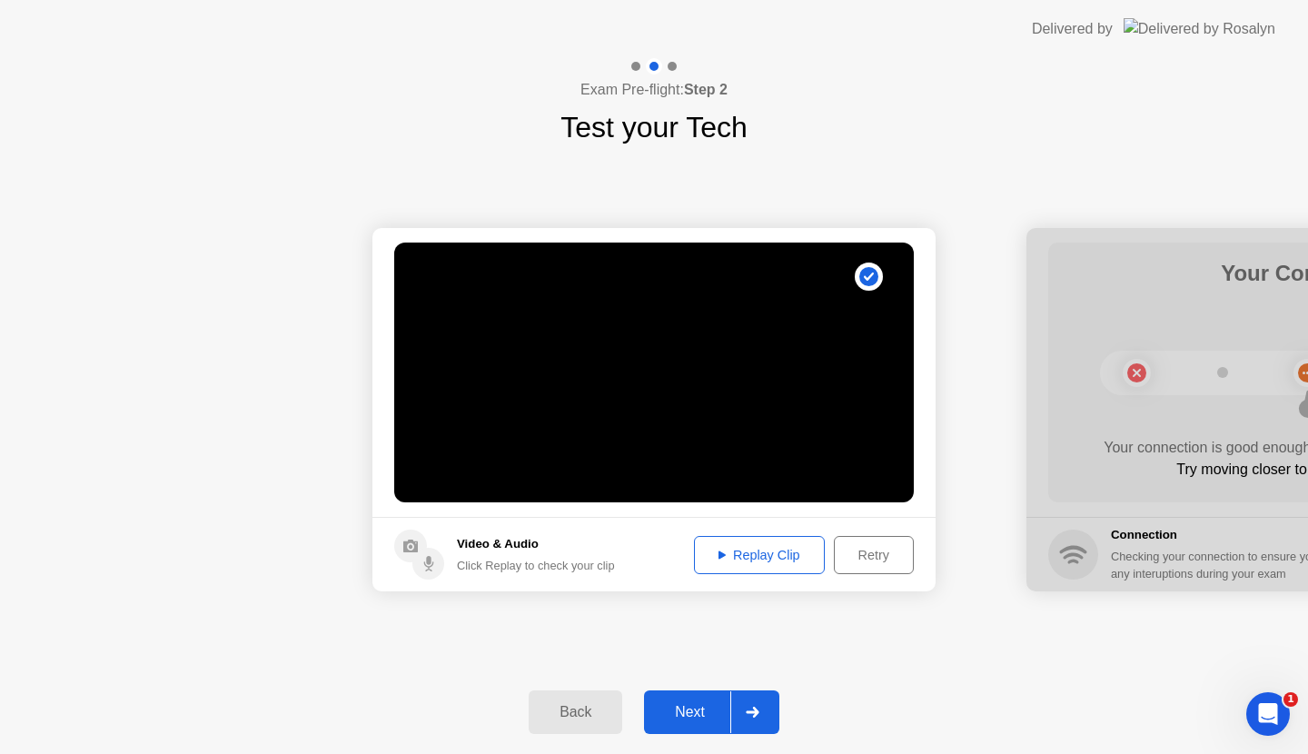
click at [801, 555] on div "Replay Clip" at bounding box center [759, 555] width 118 height 15
click at [746, 707] on div at bounding box center [752, 712] width 44 height 42
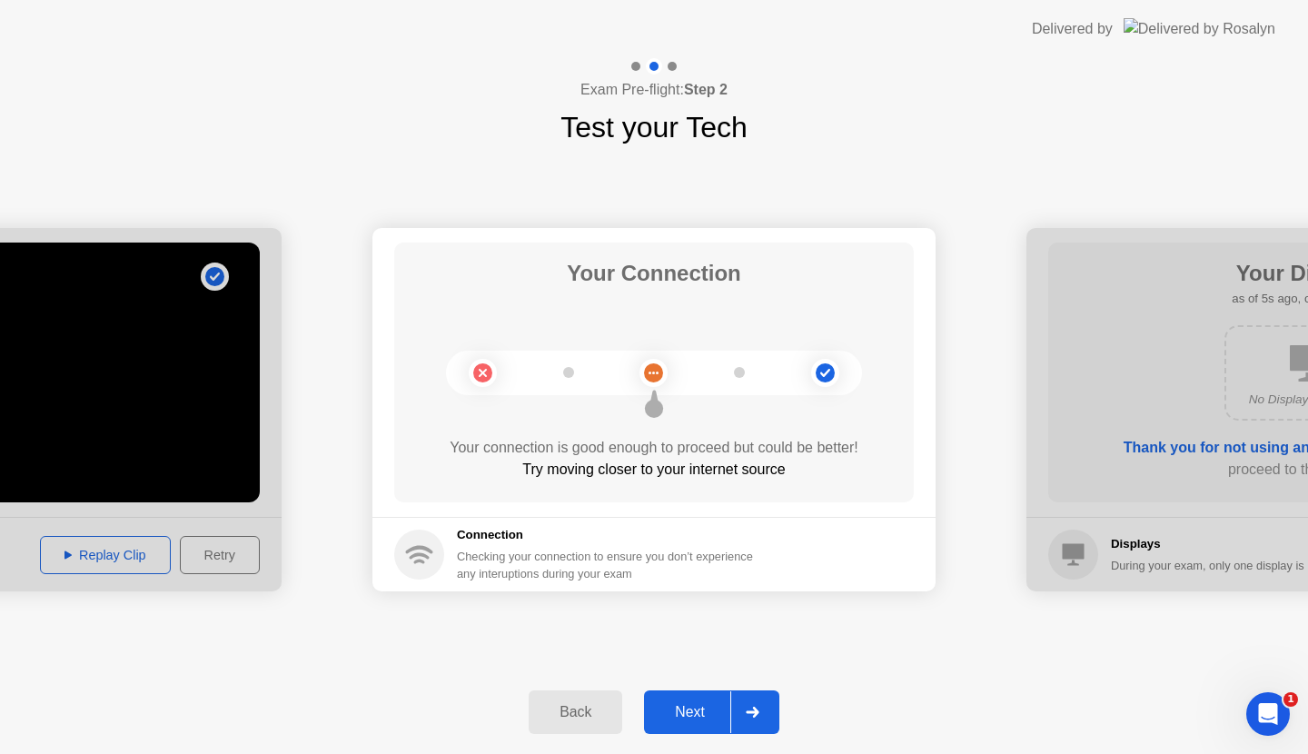
click at [721, 430] on div "Your Connection Your connection is good enough to proceed but could be better! …" at bounding box center [653, 372] width 519 height 260
click at [745, 705] on div at bounding box center [752, 712] width 44 height 42
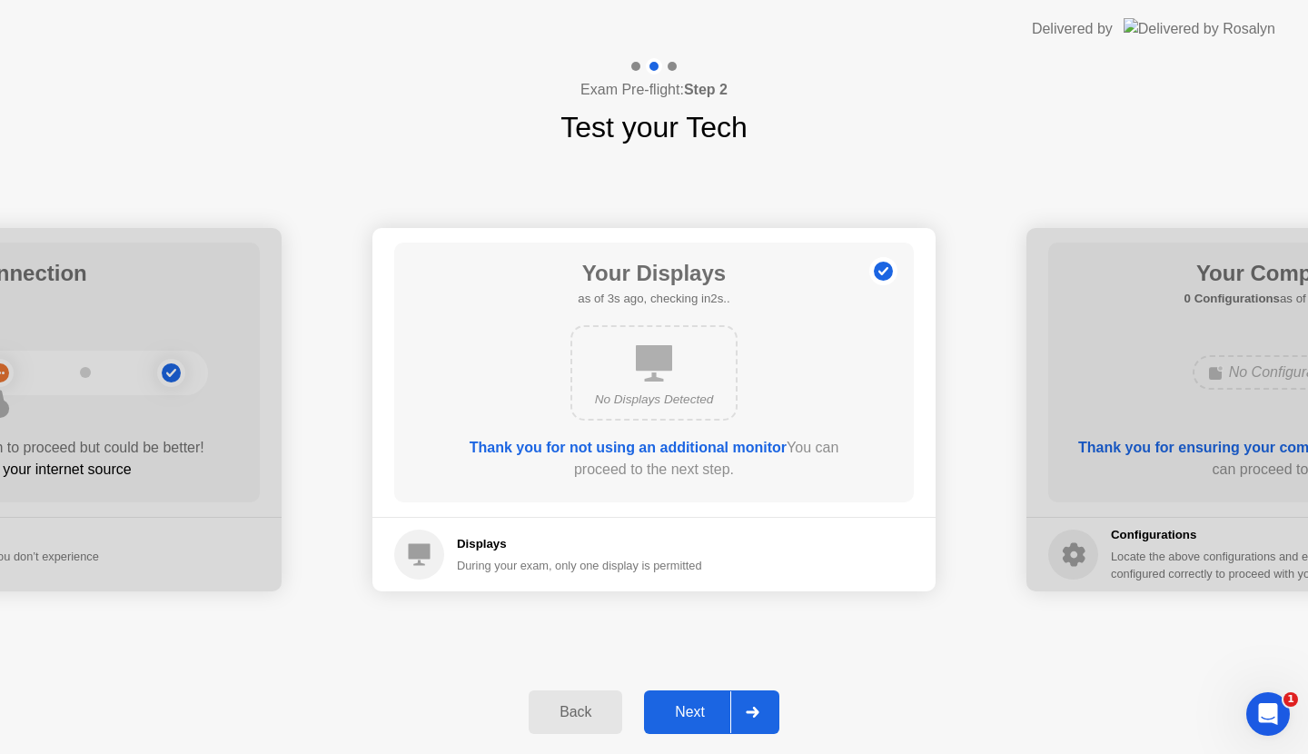
click at [745, 702] on div at bounding box center [752, 712] width 44 height 42
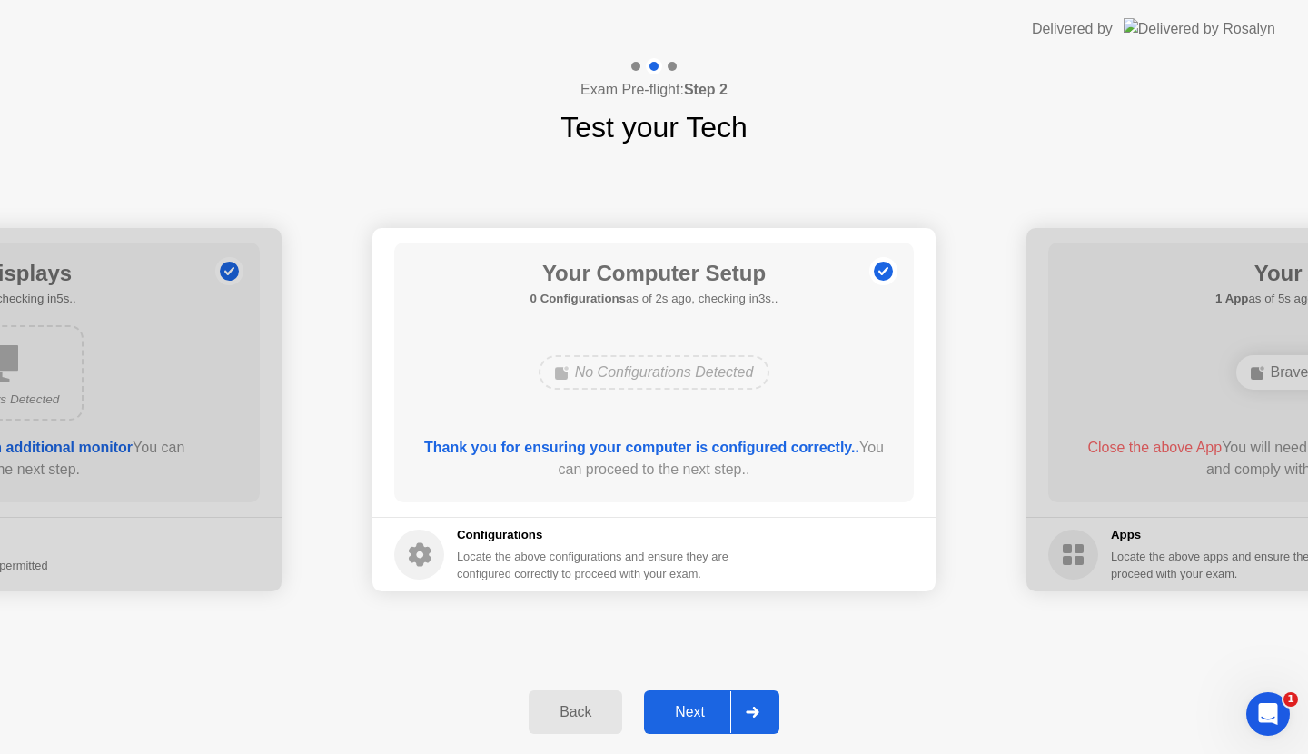
click at [745, 702] on div at bounding box center [752, 712] width 44 height 42
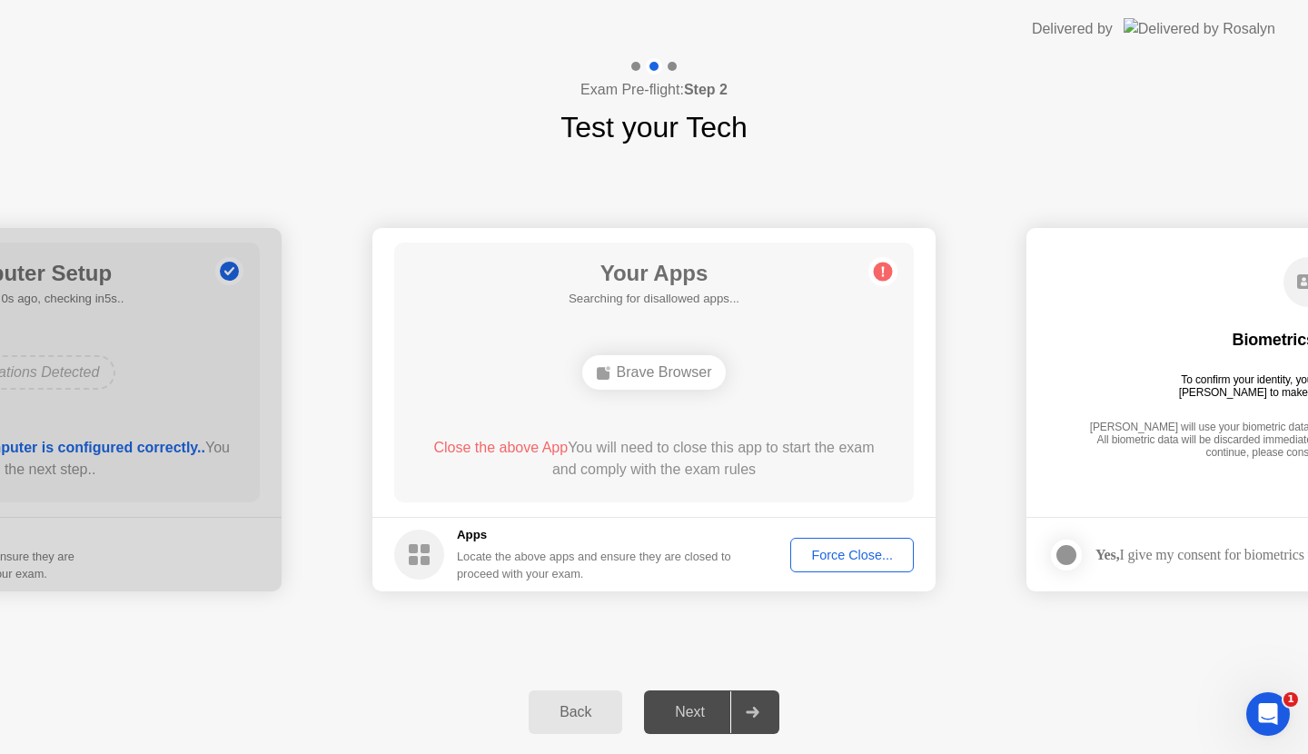
click at [815, 548] on div "Force Close..." at bounding box center [851, 555] width 111 height 15
click at [841, 557] on div "Force Close..." at bounding box center [851, 555] width 111 height 15
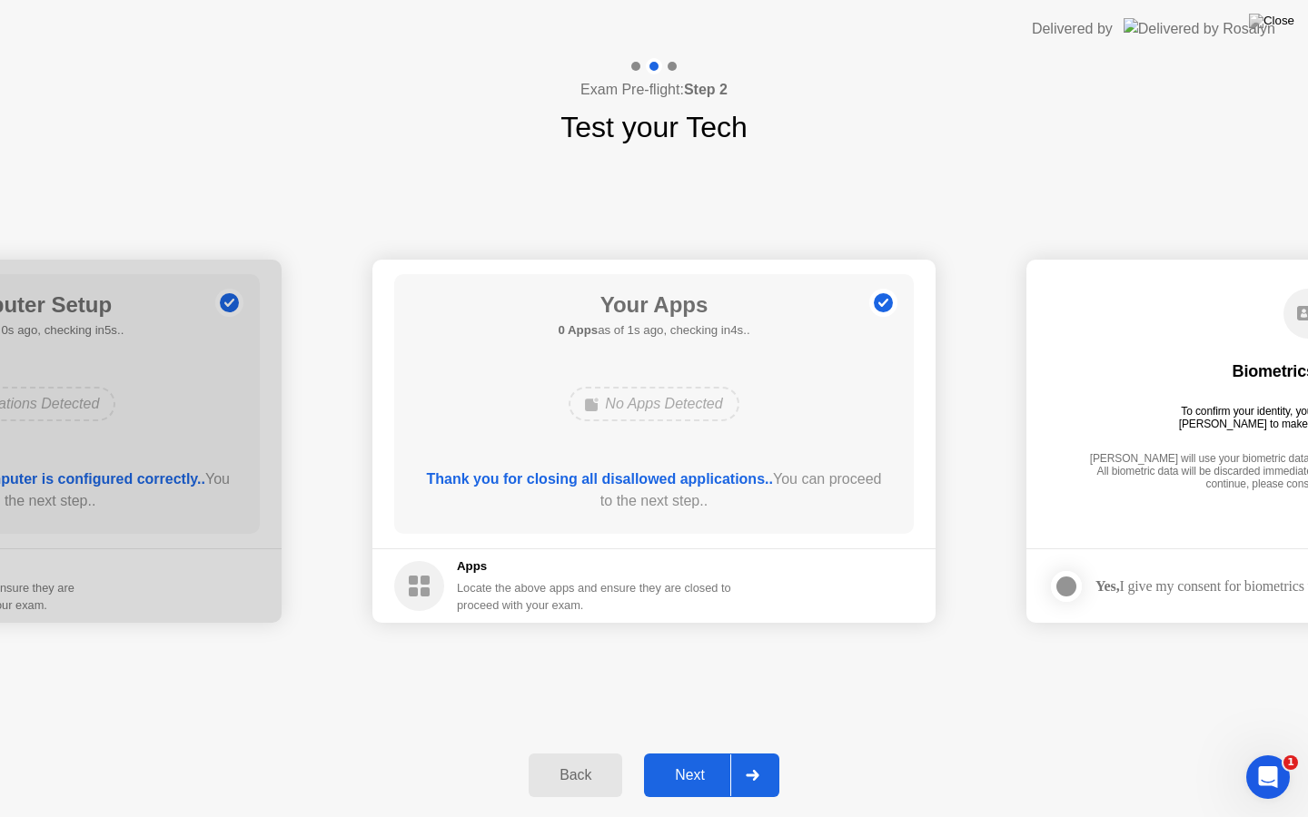
click at [748, 753] on icon at bounding box center [753, 775] width 14 height 11
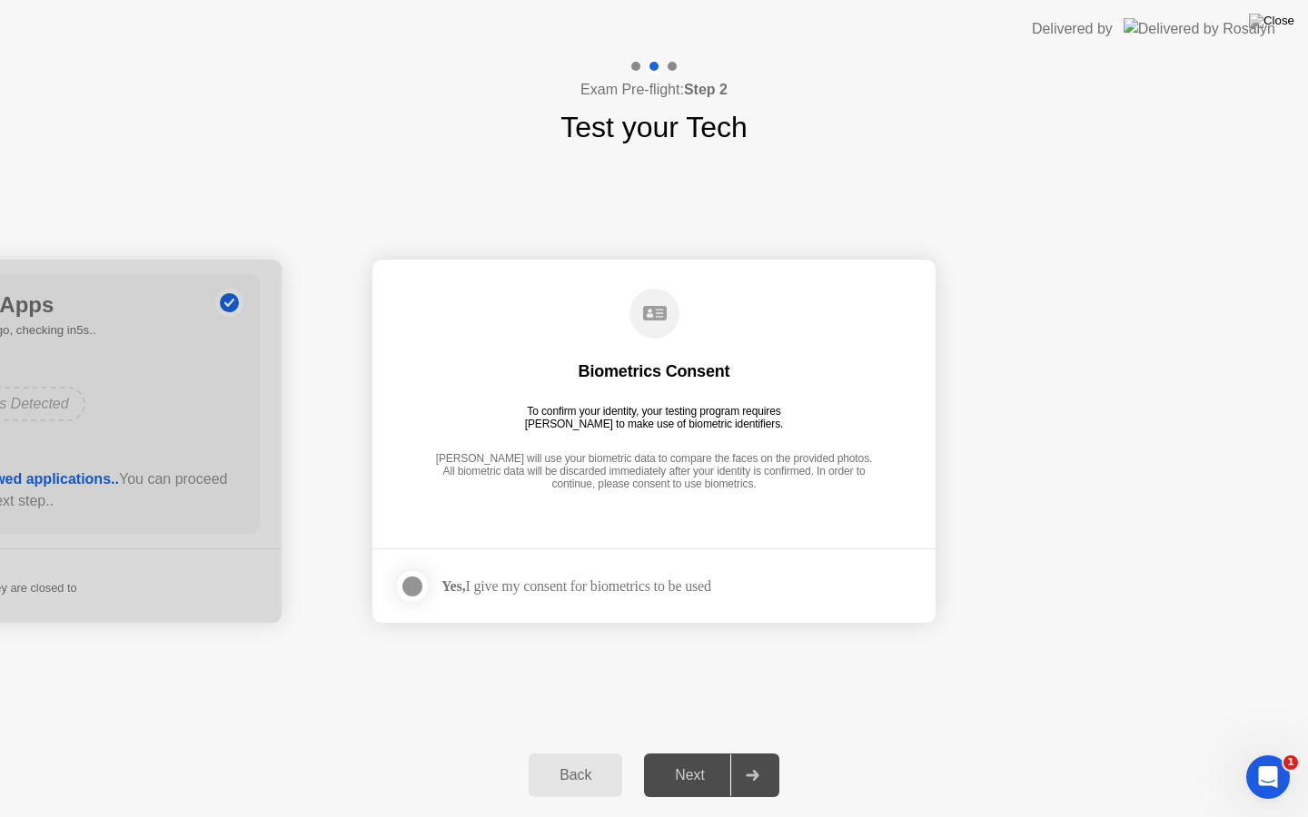
click at [418, 566] on footer "Yes, I give my consent for biometrics to be used" at bounding box center [653, 585] width 563 height 74
click at [415, 578] on div at bounding box center [412, 587] width 22 height 22
click at [734, 753] on div at bounding box center [752, 776] width 44 height 42
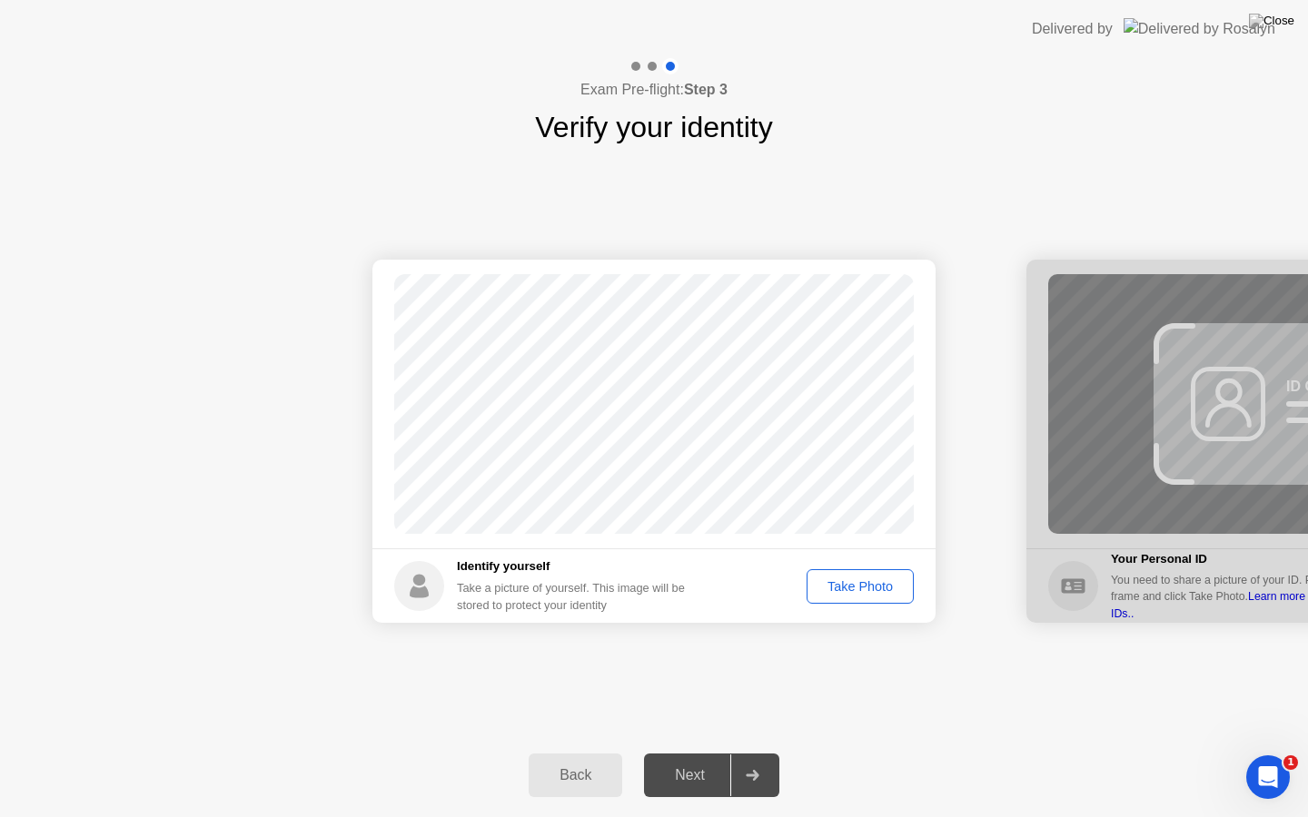
click at [868, 589] on div "Take Photo" at bounding box center [860, 586] width 94 height 15
click at [742, 753] on div at bounding box center [752, 776] width 44 height 42
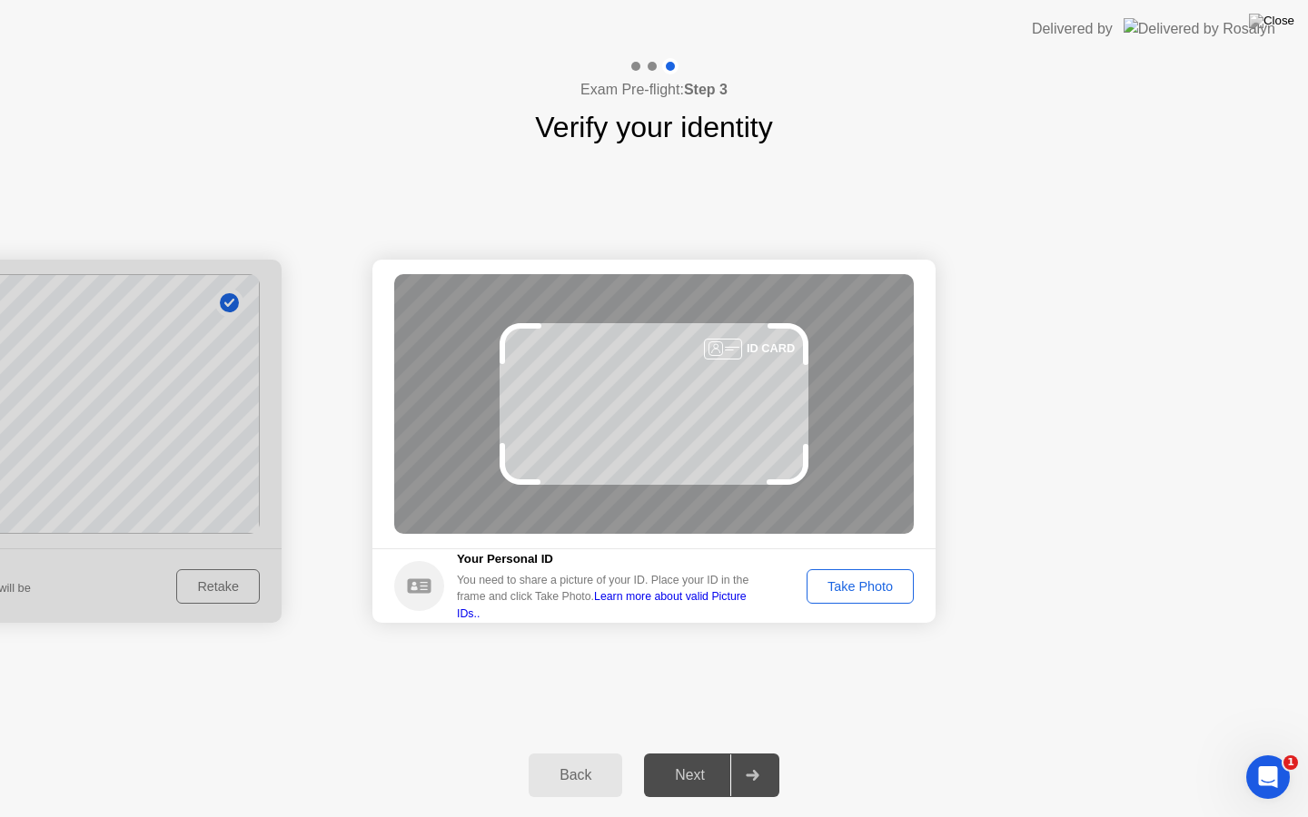
click at [842, 592] on div "Take Photo" at bounding box center [860, 586] width 94 height 15
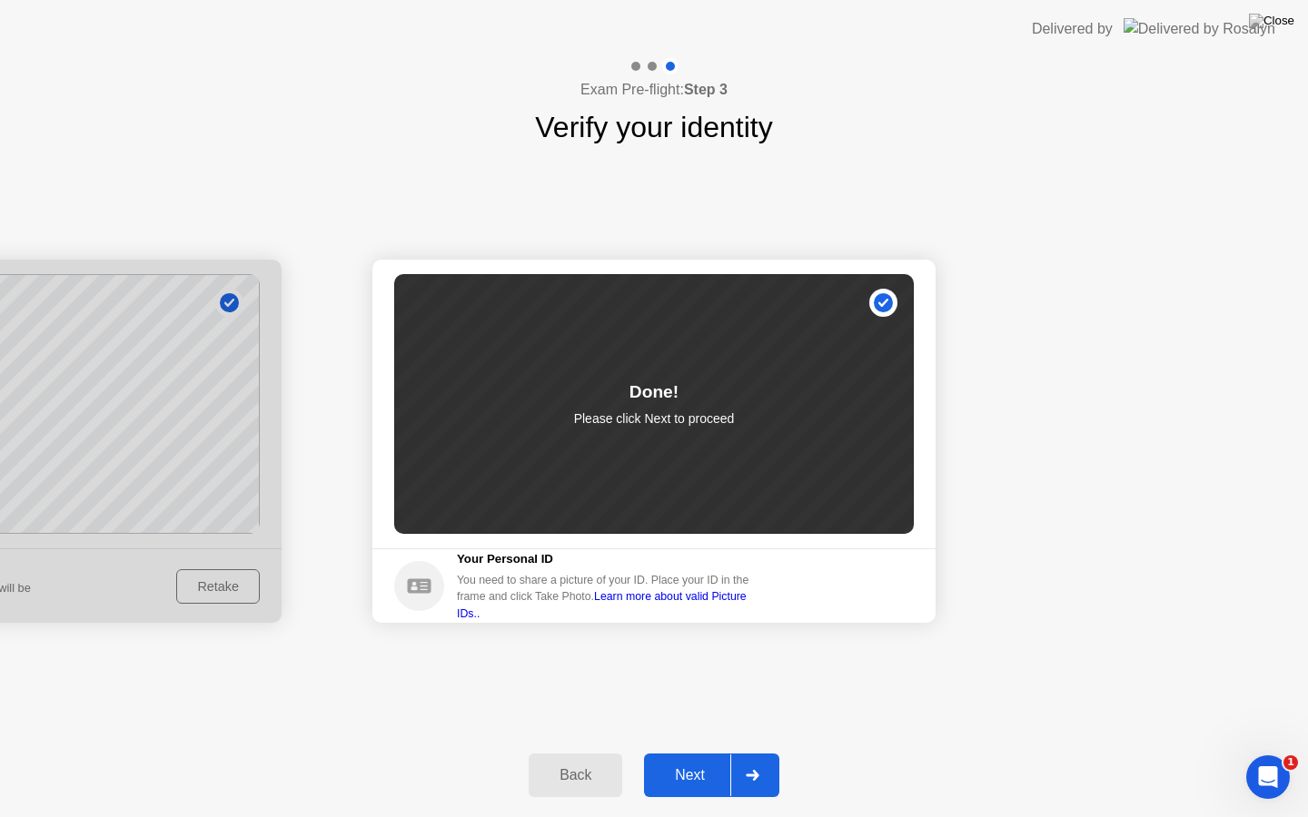
click at [764, 753] on div at bounding box center [752, 776] width 44 height 42
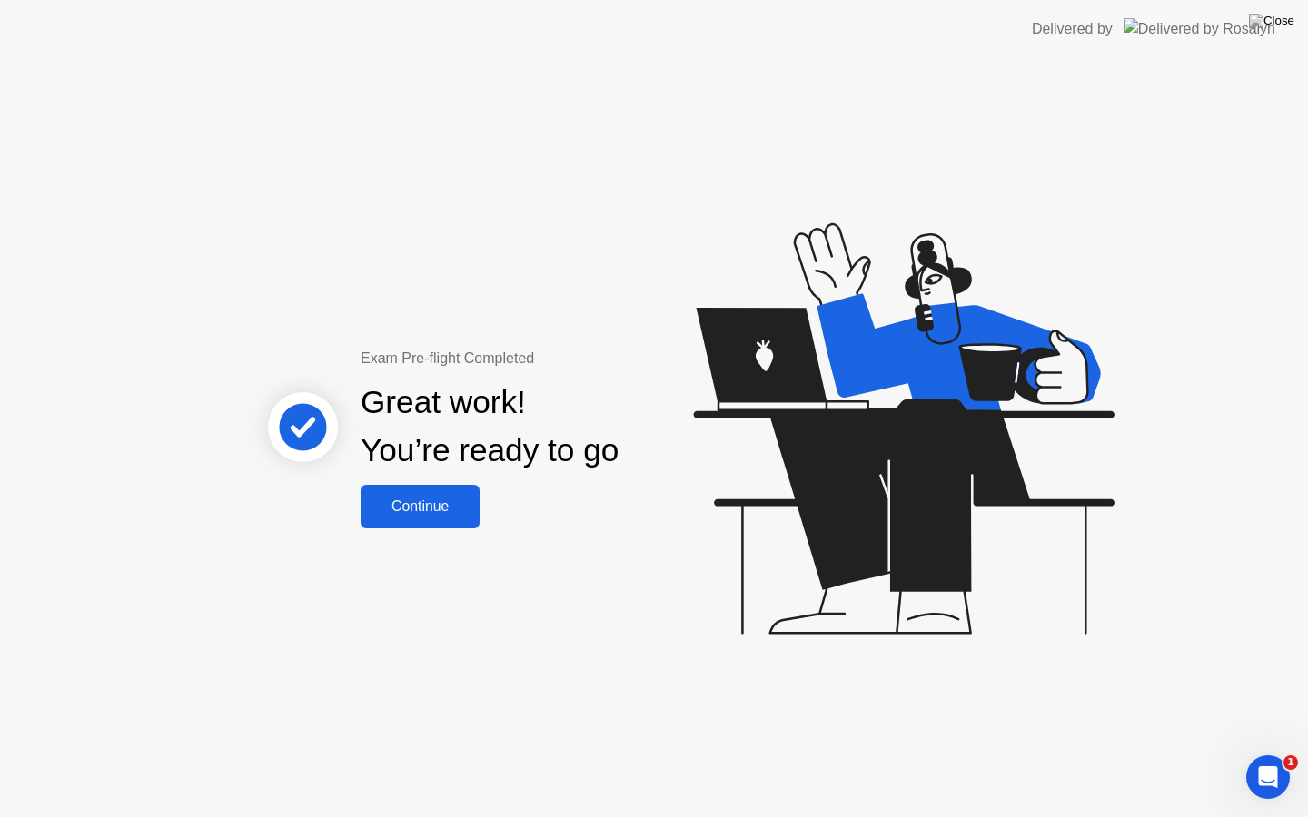
click at [452, 510] on div "Continue" at bounding box center [420, 507] width 108 height 16
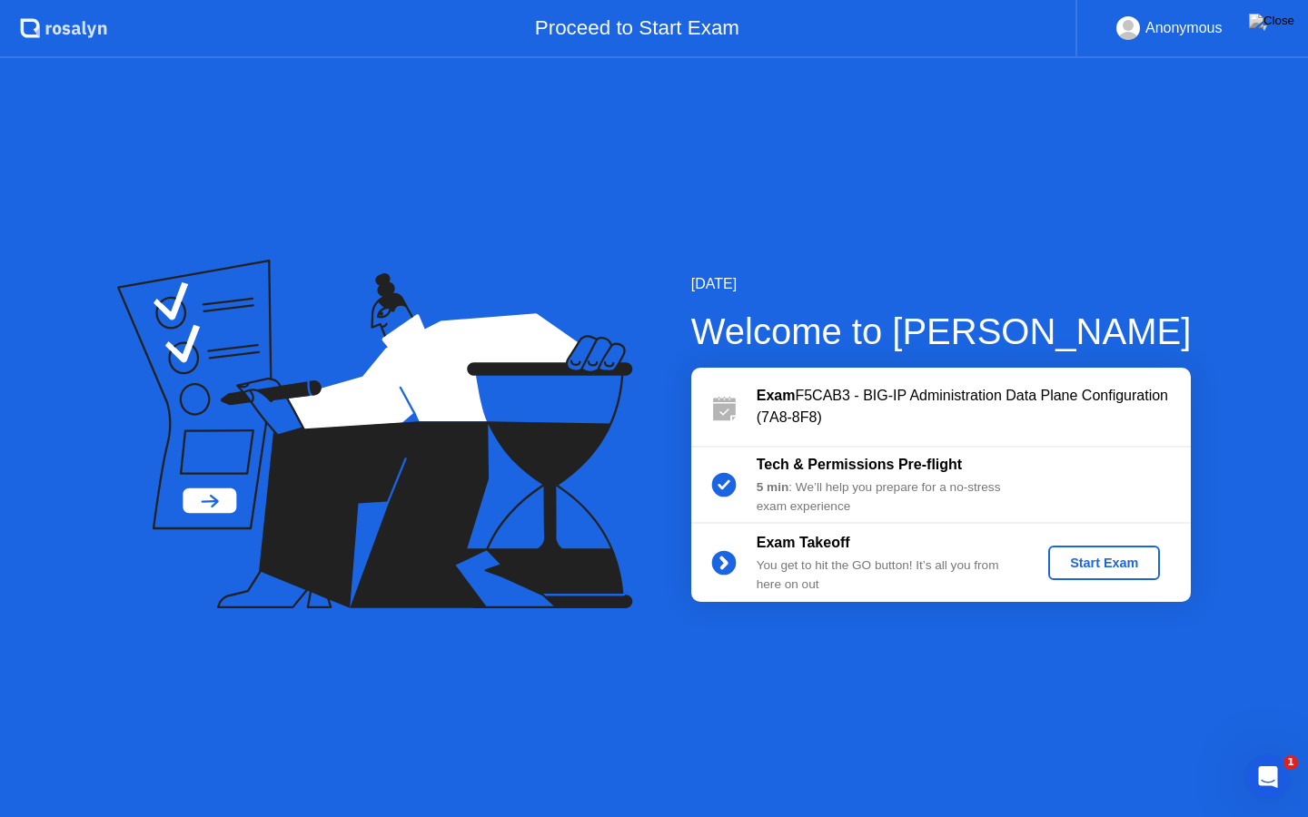
click at [1104, 564] on div "Start Exam" at bounding box center [1103, 563] width 97 height 15
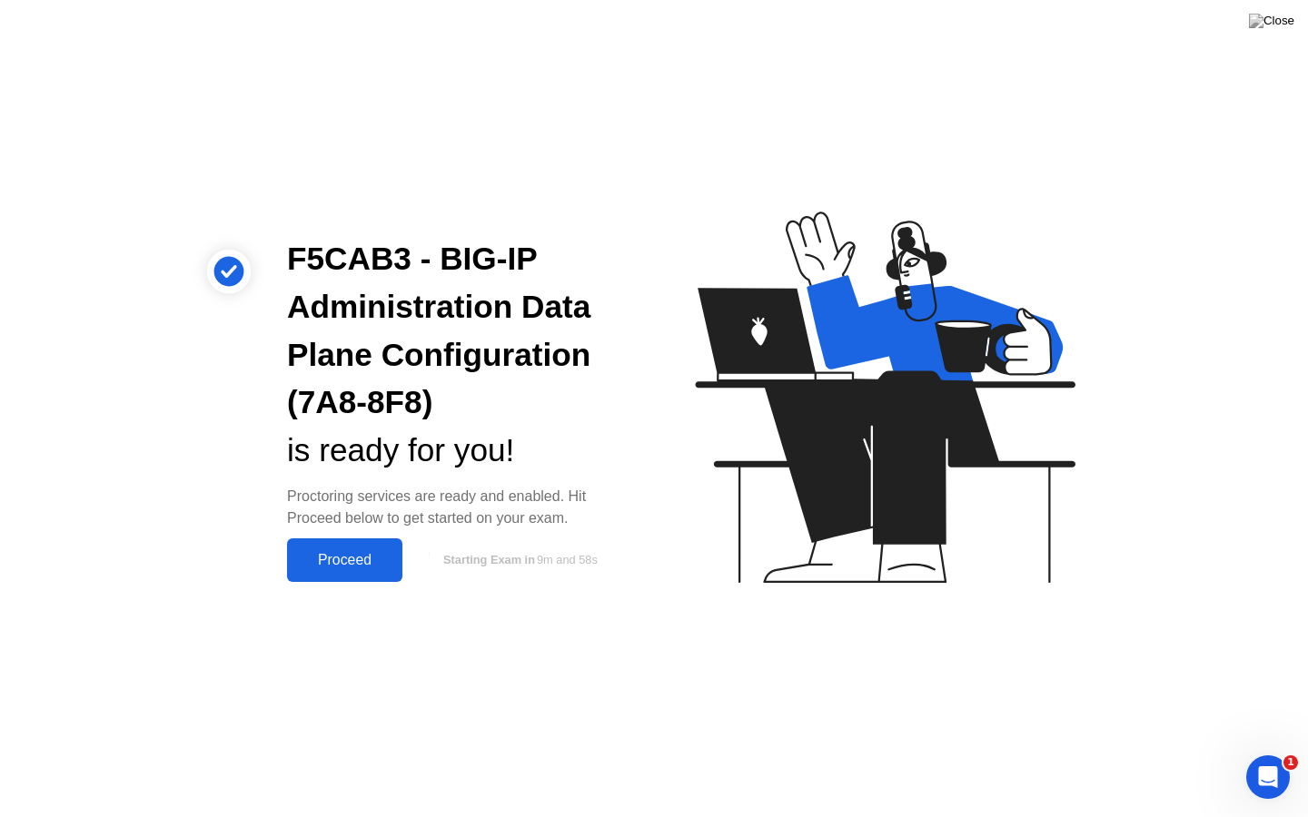
click at [375, 548] on button "Proceed" at bounding box center [344, 561] width 115 height 44
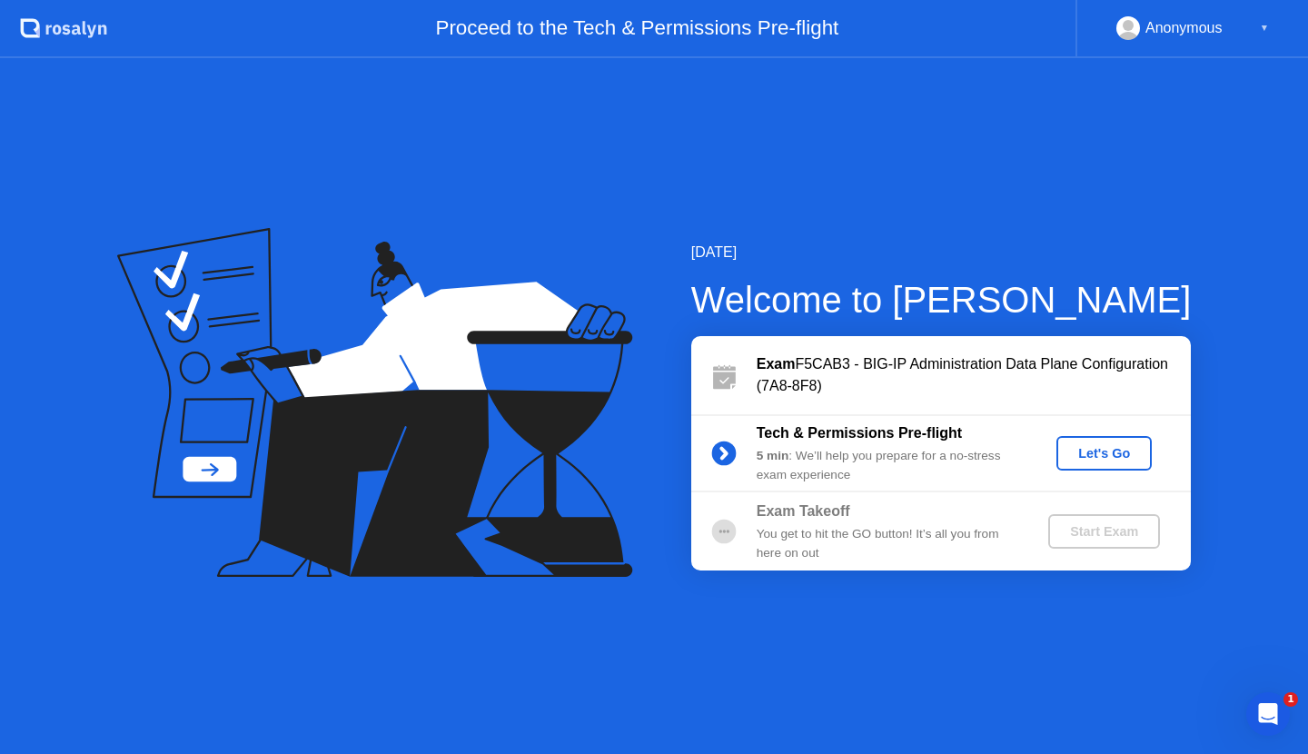
click at [1110, 450] on div "Let's Go" at bounding box center [1103, 453] width 81 height 15
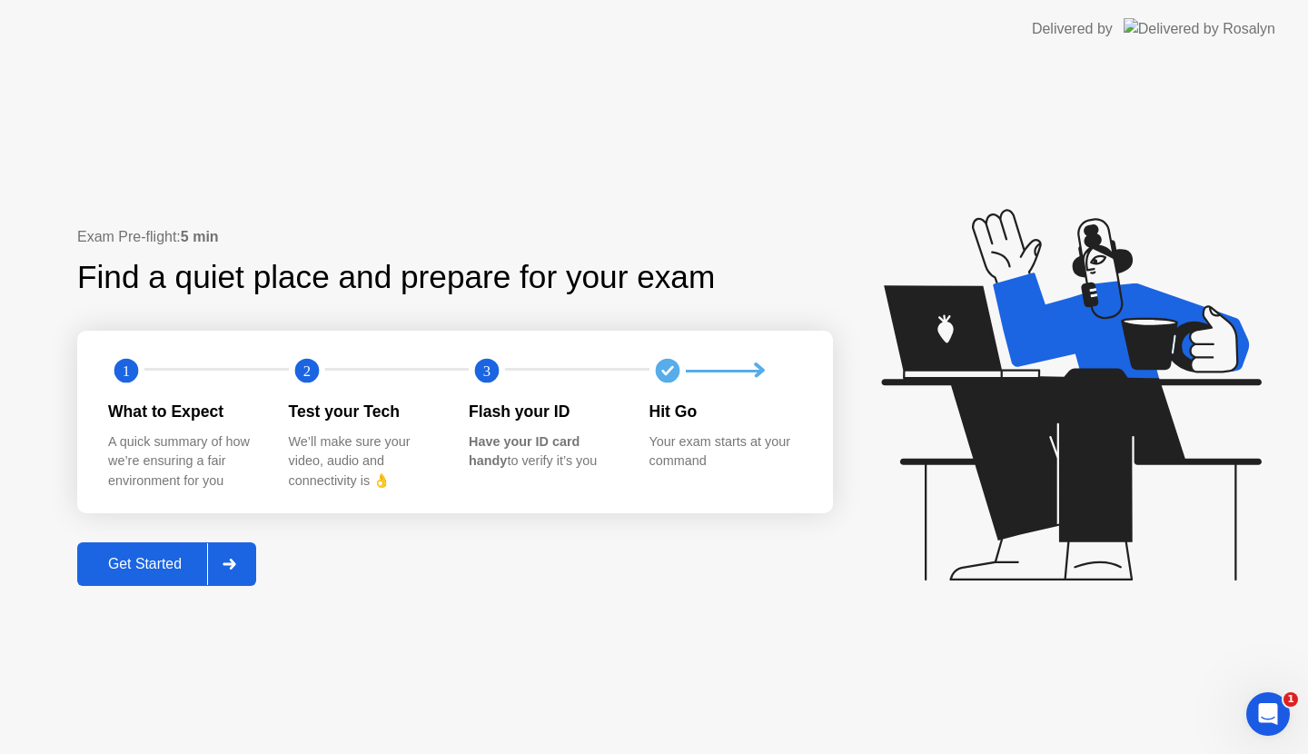
click at [138, 558] on div "Get Started" at bounding box center [145, 564] width 124 height 16
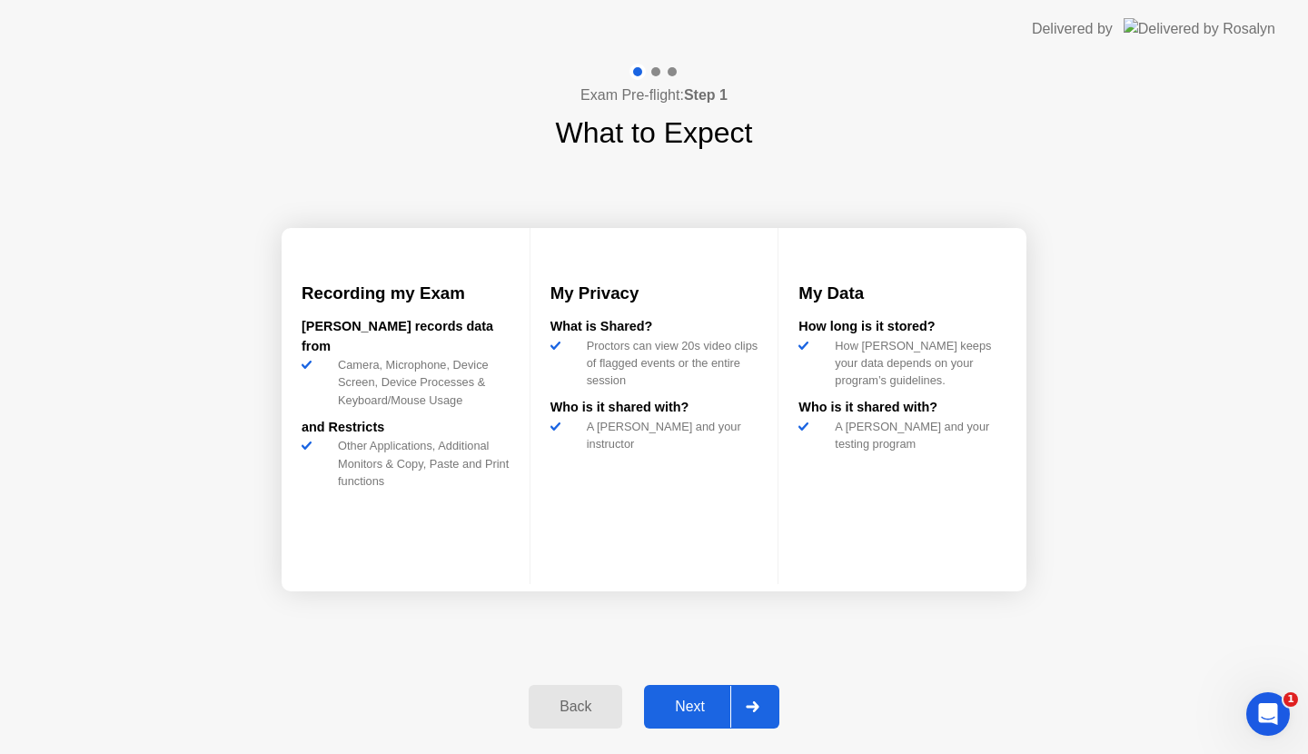
click at [746, 695] on div at bounding box center [752, 707] width 44 height 42
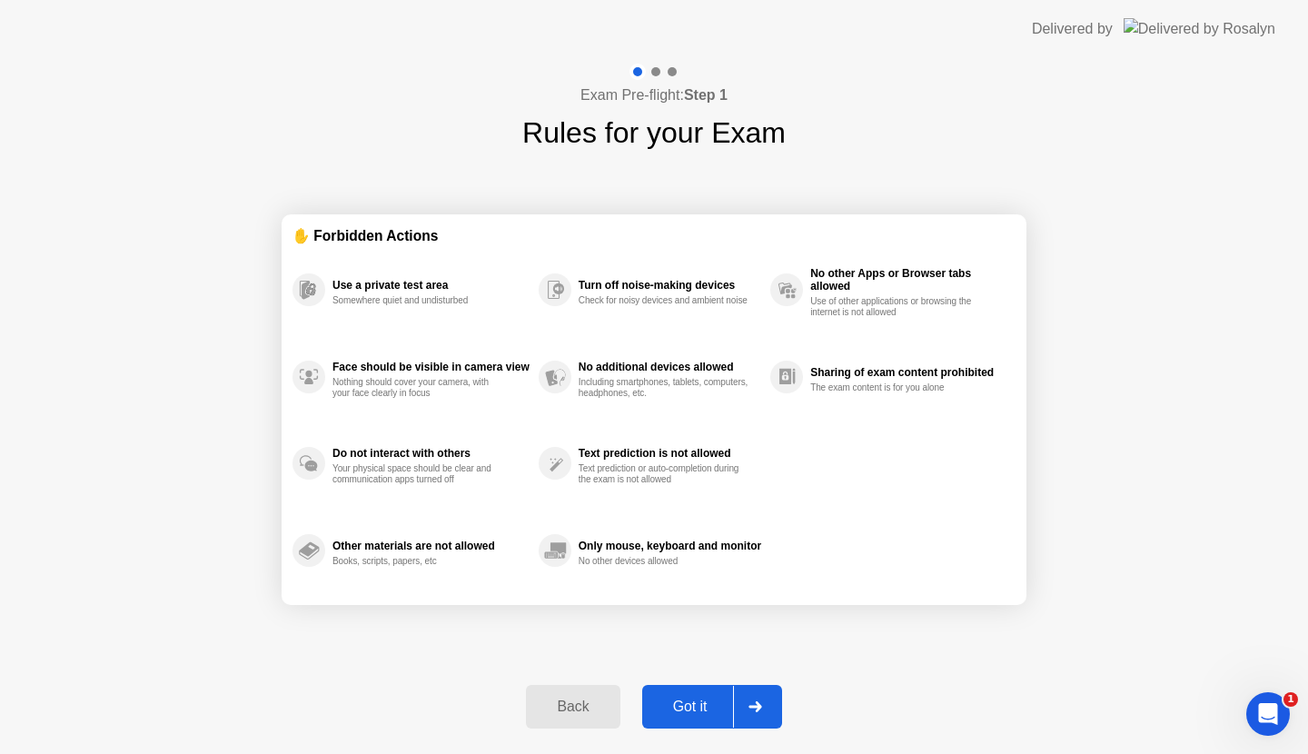
click at [739, 700] on div at bounding box center [755, 707] width 44 height 42
select select "**********"
select select "*******"
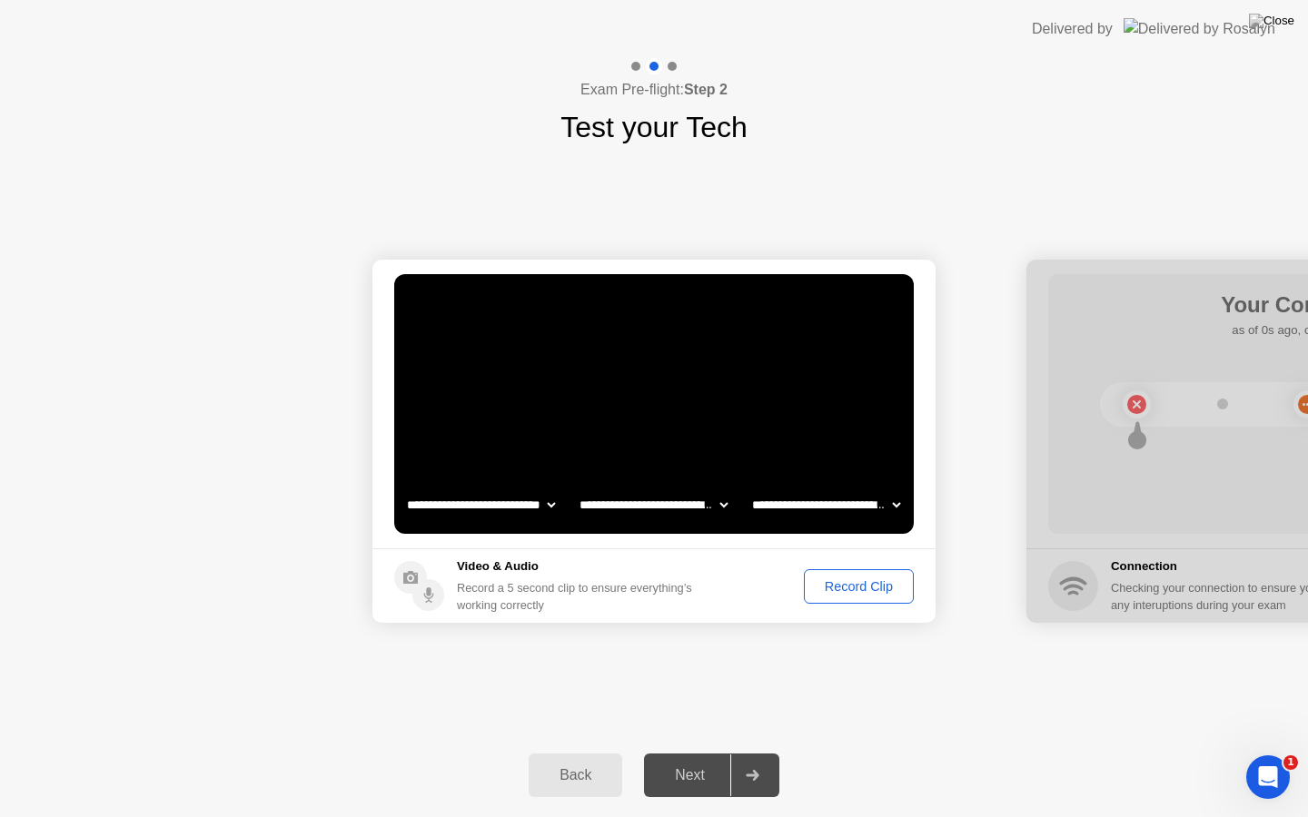
click at [830, 589] on div "Record Clip" at bounding box center [858, 586] width 97 height 15
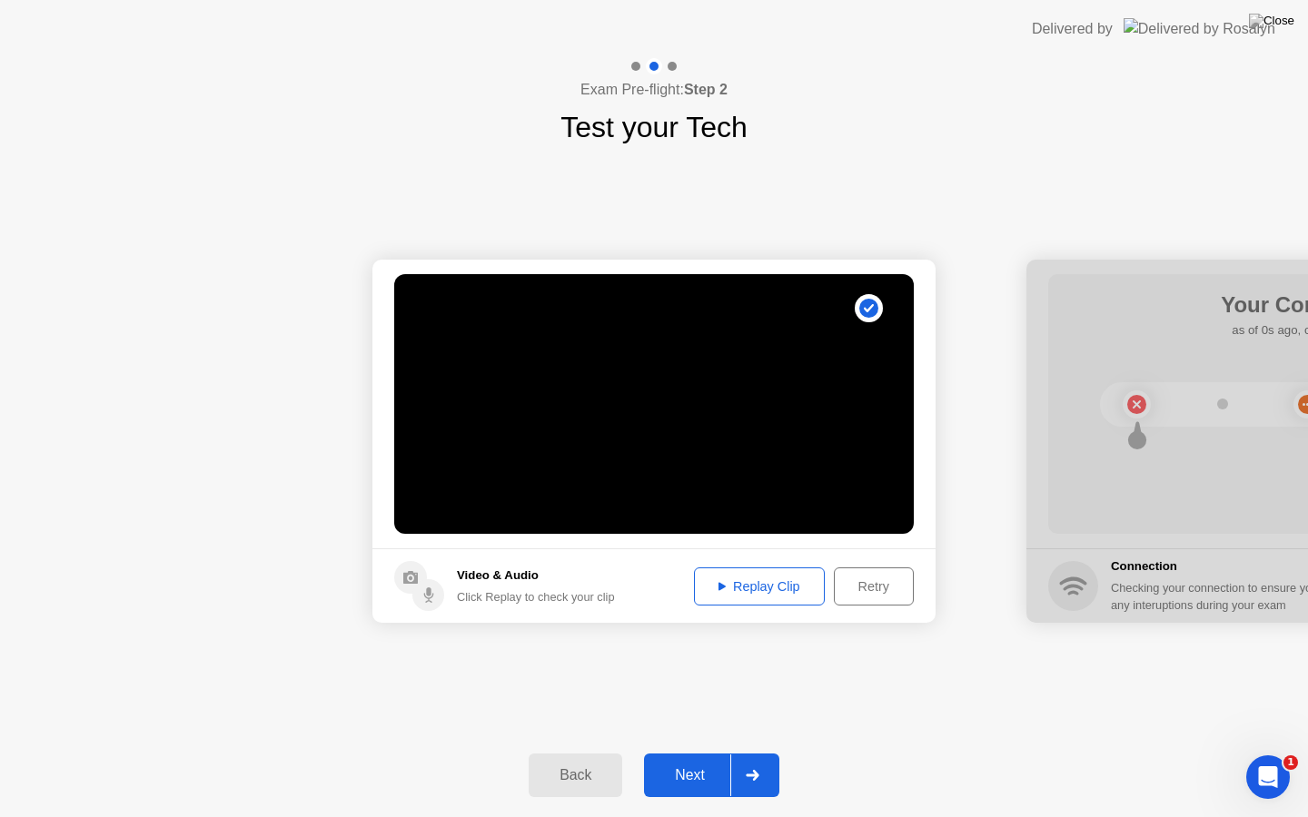
click at [762, 590] on div "Replay Clip" at bounding box center [759, 586] width 118 height 15
click at [760, 753] on div at bounding box center [752, 776] width 44 height 42
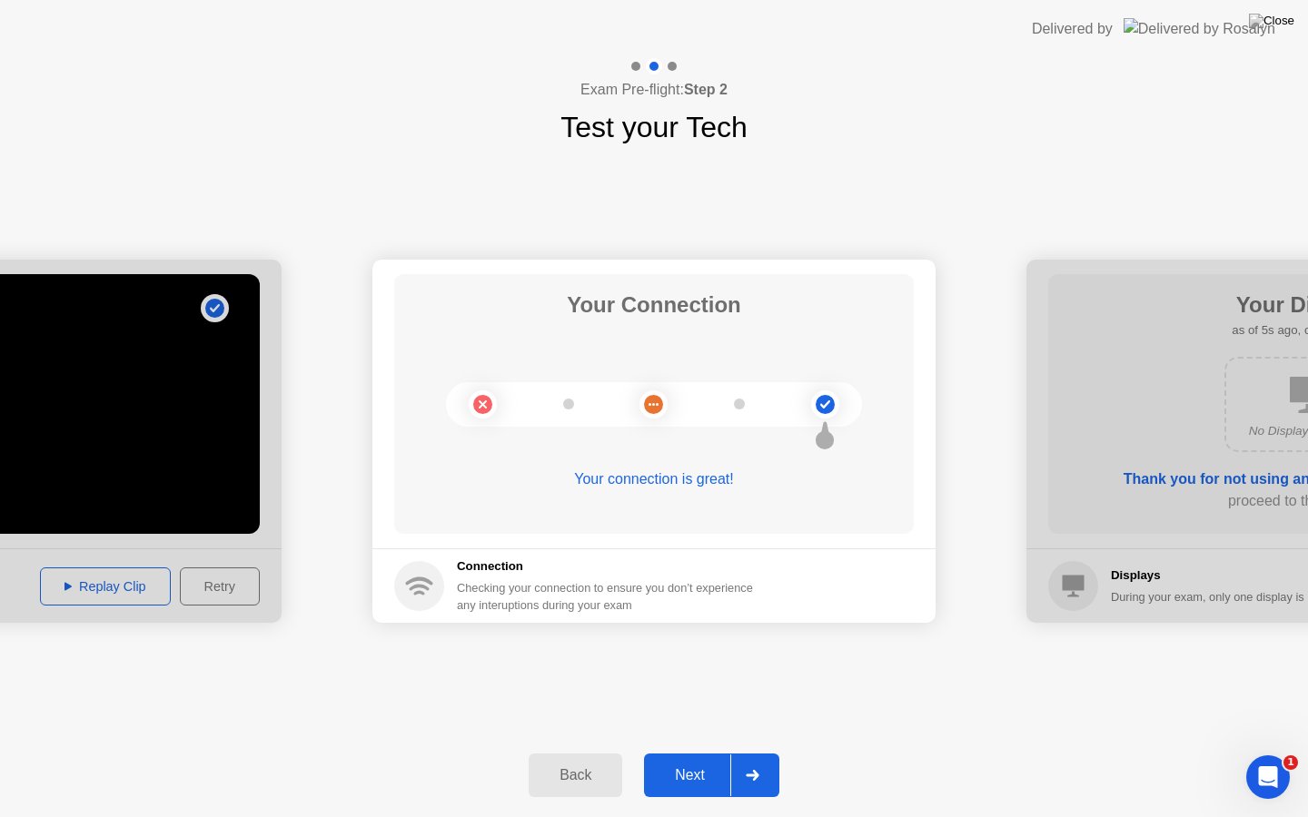
click at [746, 753] on div at bounding box center [752, 776] width 44 height 42
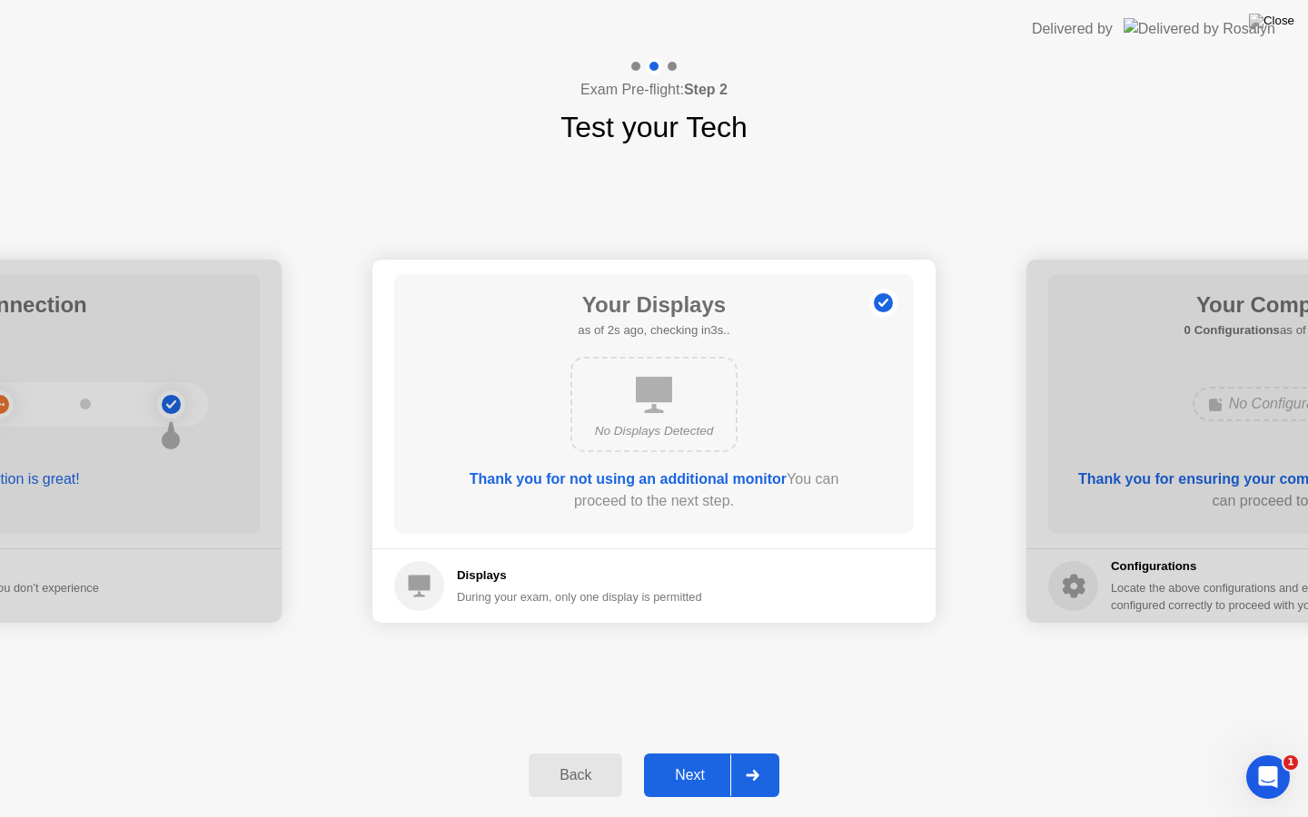
click at [730, 753] on button "Next" at bounding box center [711, 776] width 135 height 44
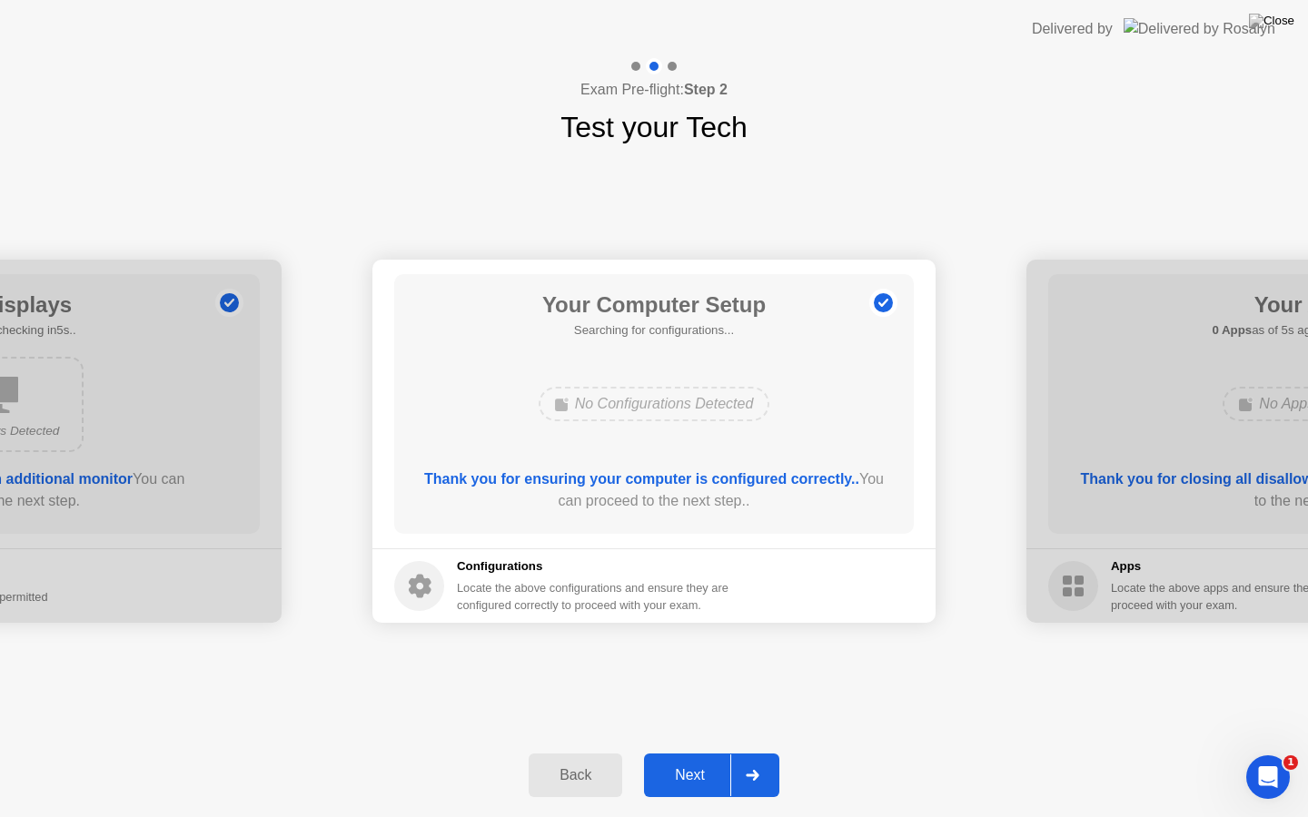
click at [730, 753] on button "Next" at bounding box center [711, 776] width 135 height 44
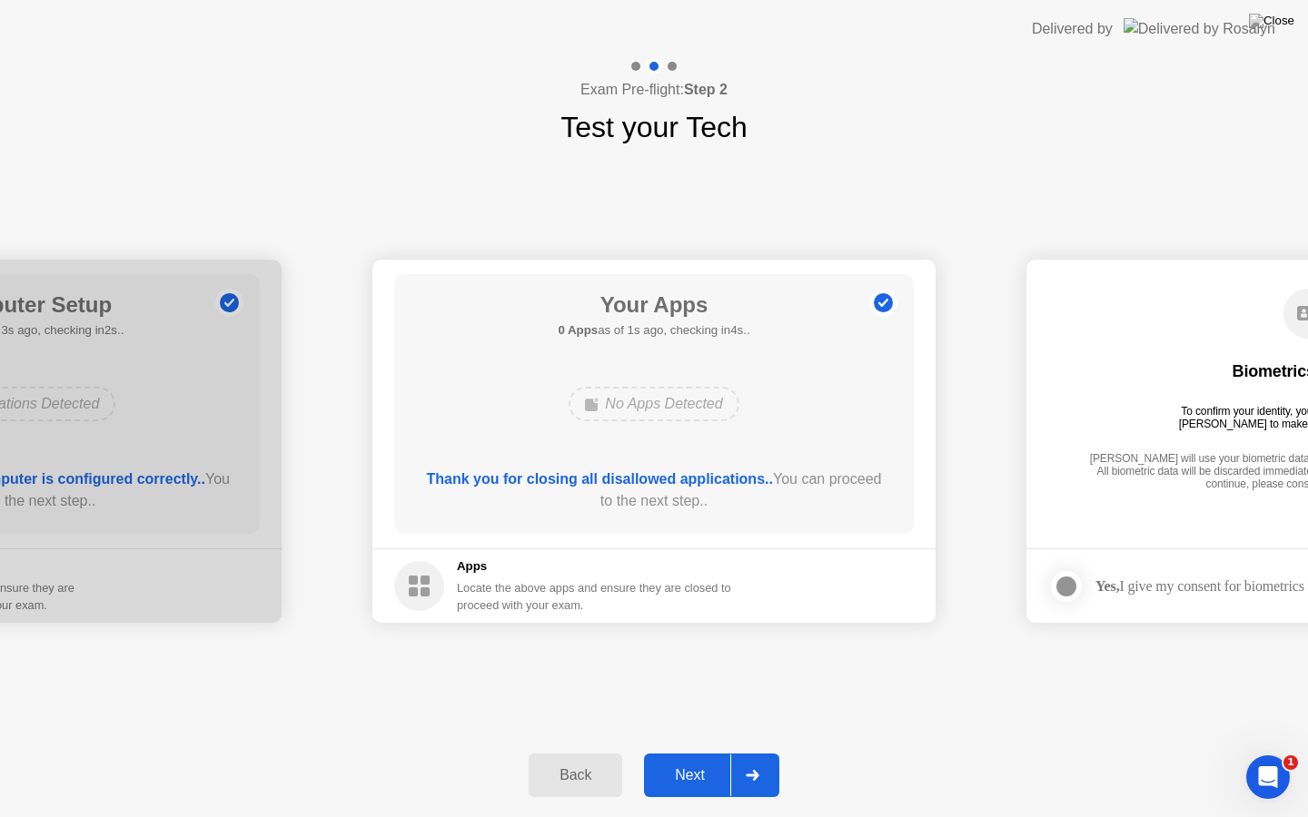
click at [730, 753] on button "Next" at bounding box center [711, 776] width 135 height 44
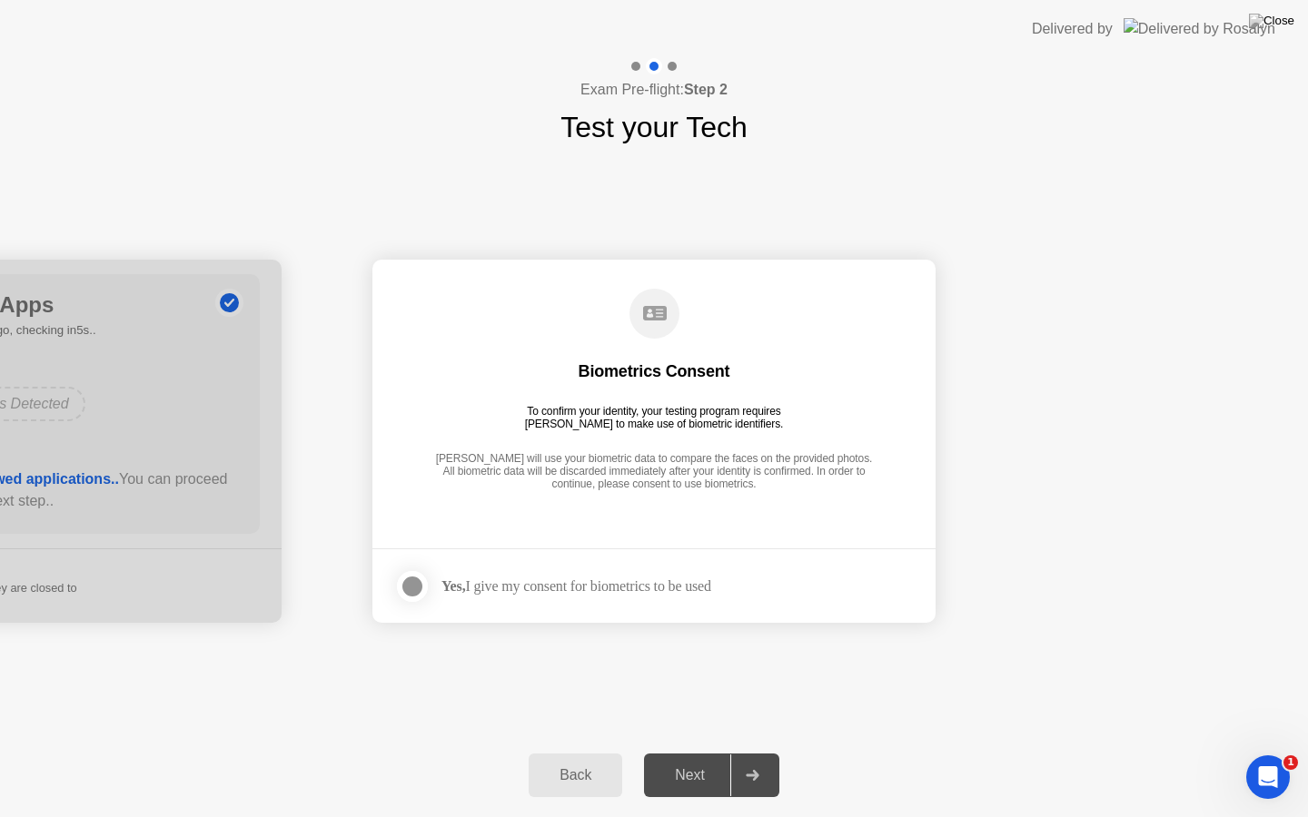
click at [439, 588] on label at bounding box center [417, 586] width 47 height 36
click at [720, 753] on button "Next" at bounding box center [711, 776] width 135 height 44
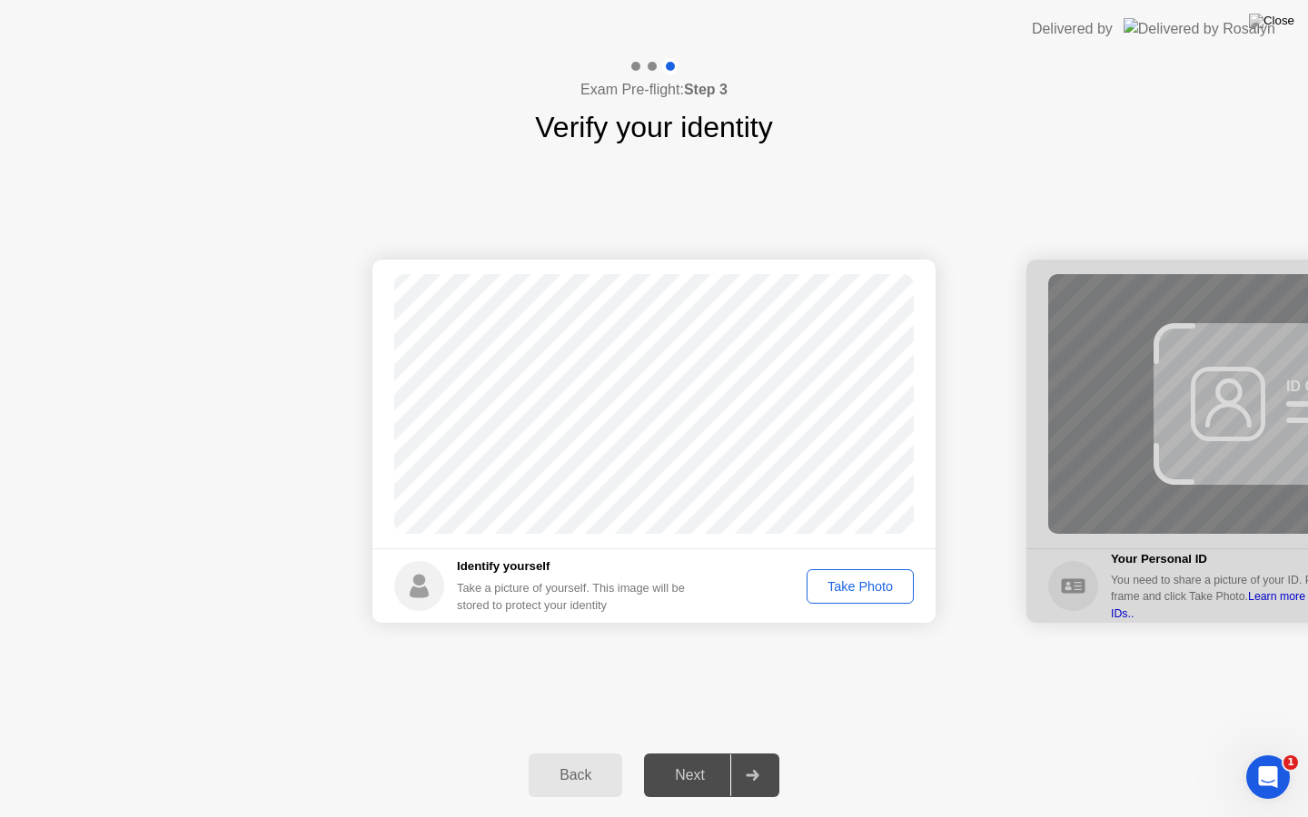
click at [866, 582] on div "Take Photo" at bounding box center [860, 586] width 94 height 15
click at [740, 753] on div at bounding box center [752, 776] width 44 height 42
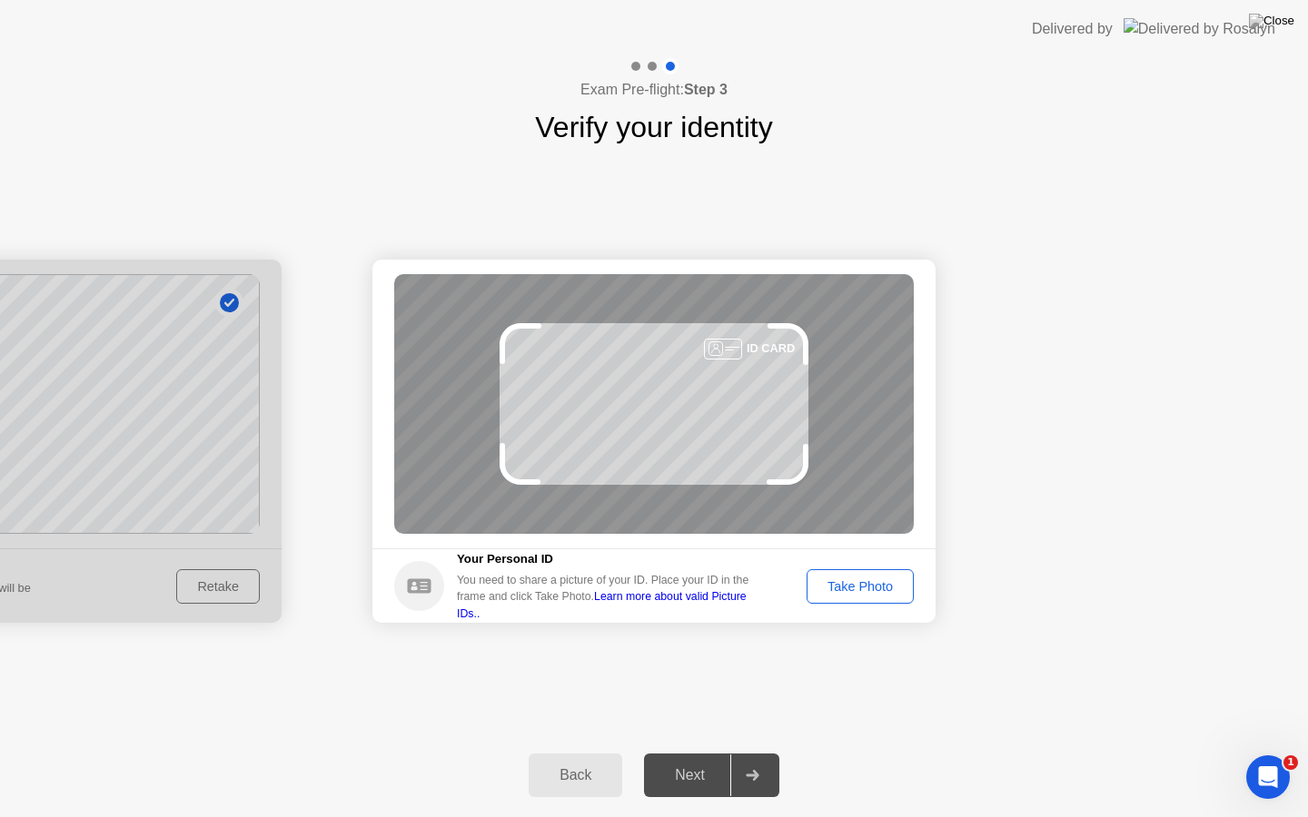
click at [855, 581] on div "Take Photo" at bounding box center [860, 586] width 94 height 15
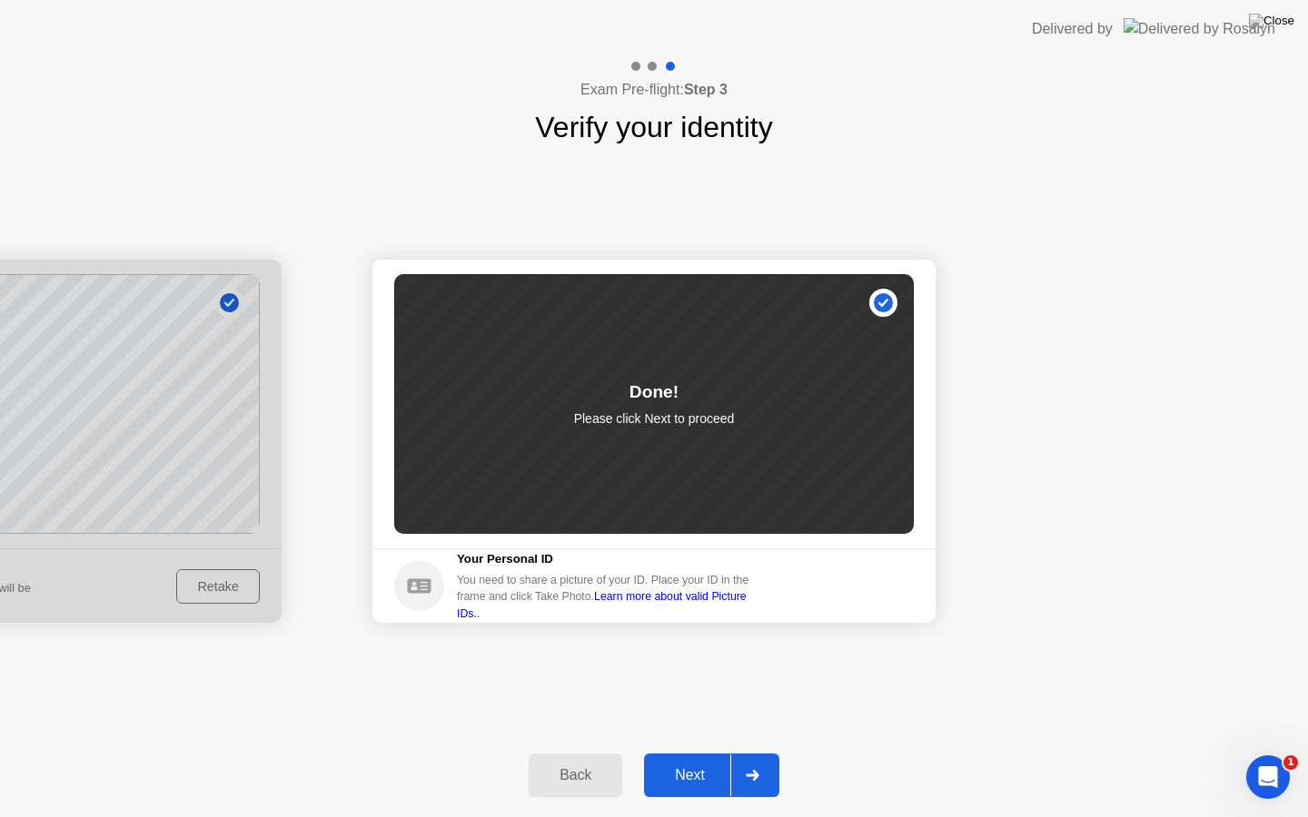
click at [754, 753] on div at bounding box center [752, 776] width 44 height 42
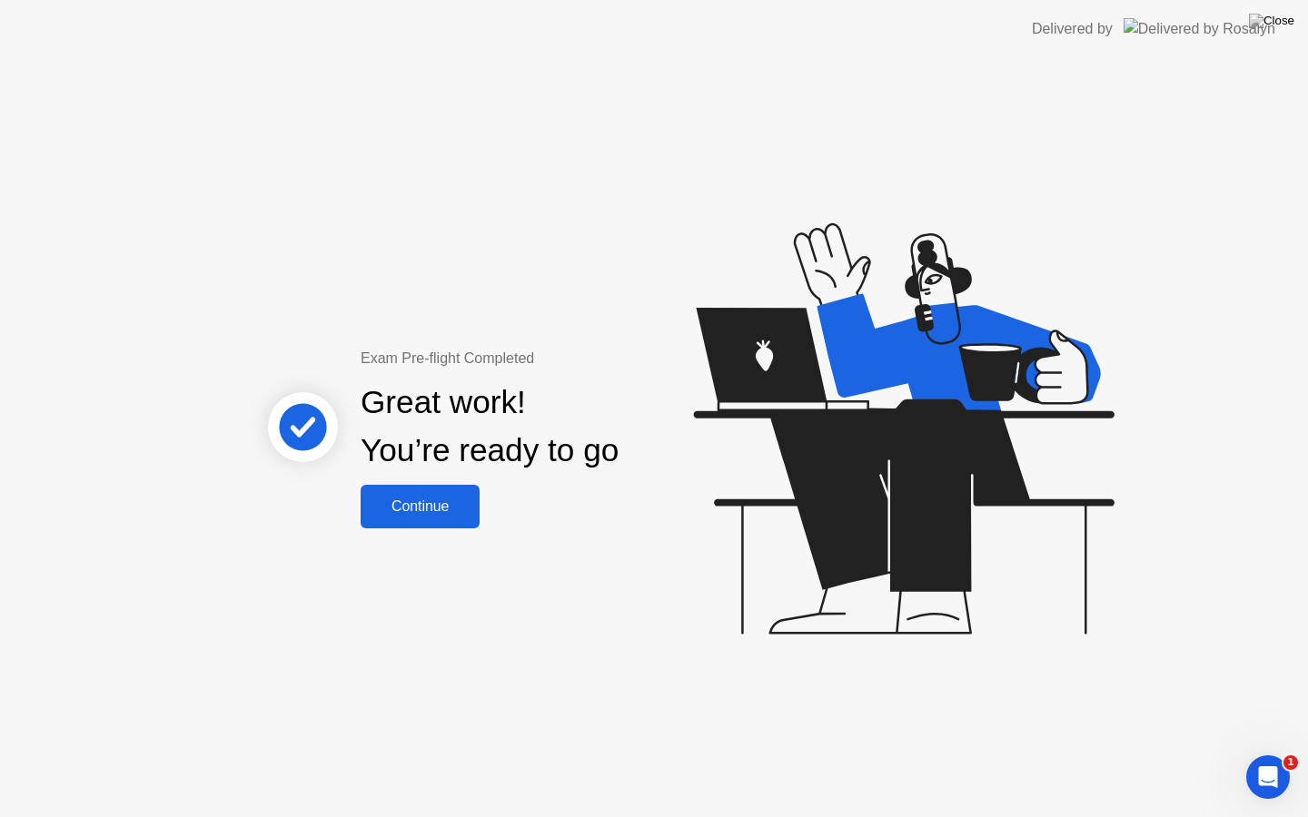
click at [456, 507] on div "Continue" at bounding box center [420, 507] width 108 height 16
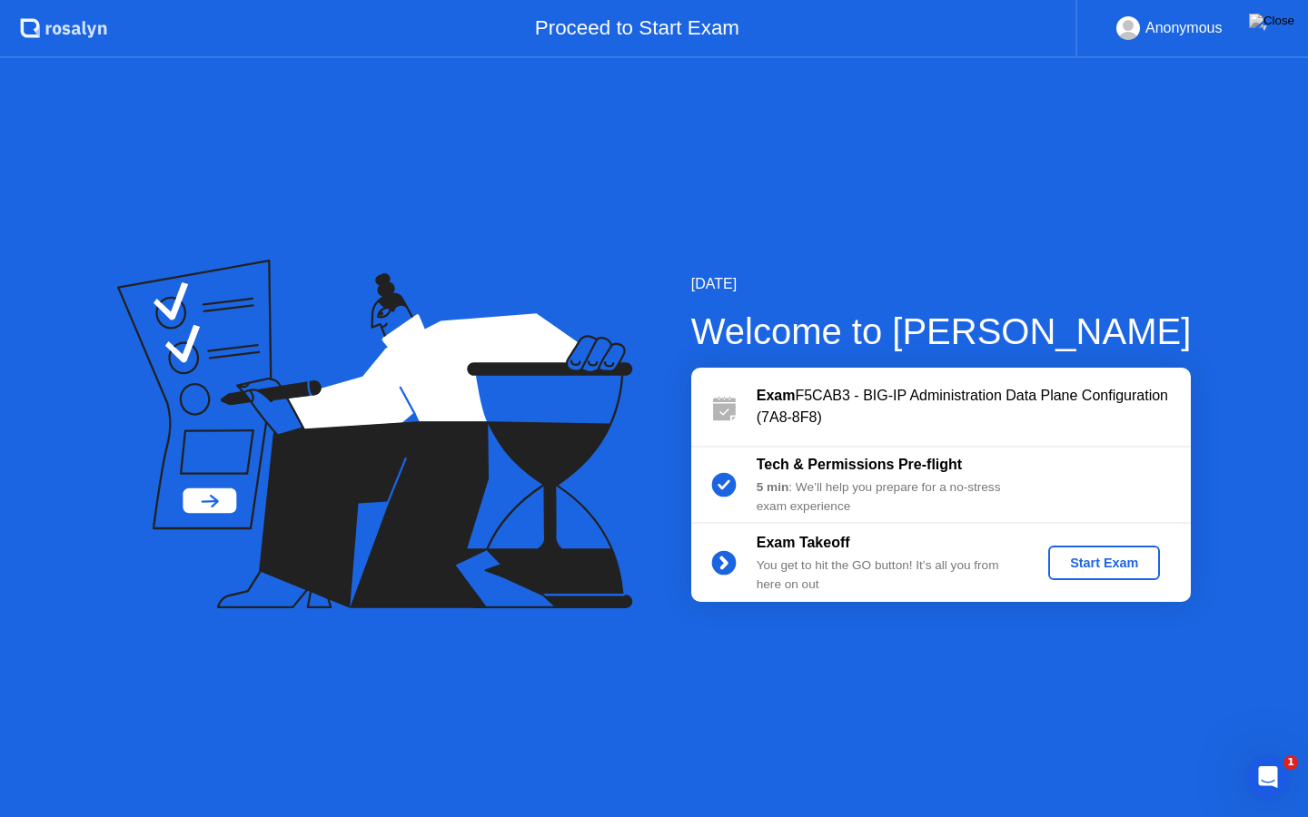
click at [1122, 556] on div "Start Exam" at bounding box center [1103, 563] width 97 height 15
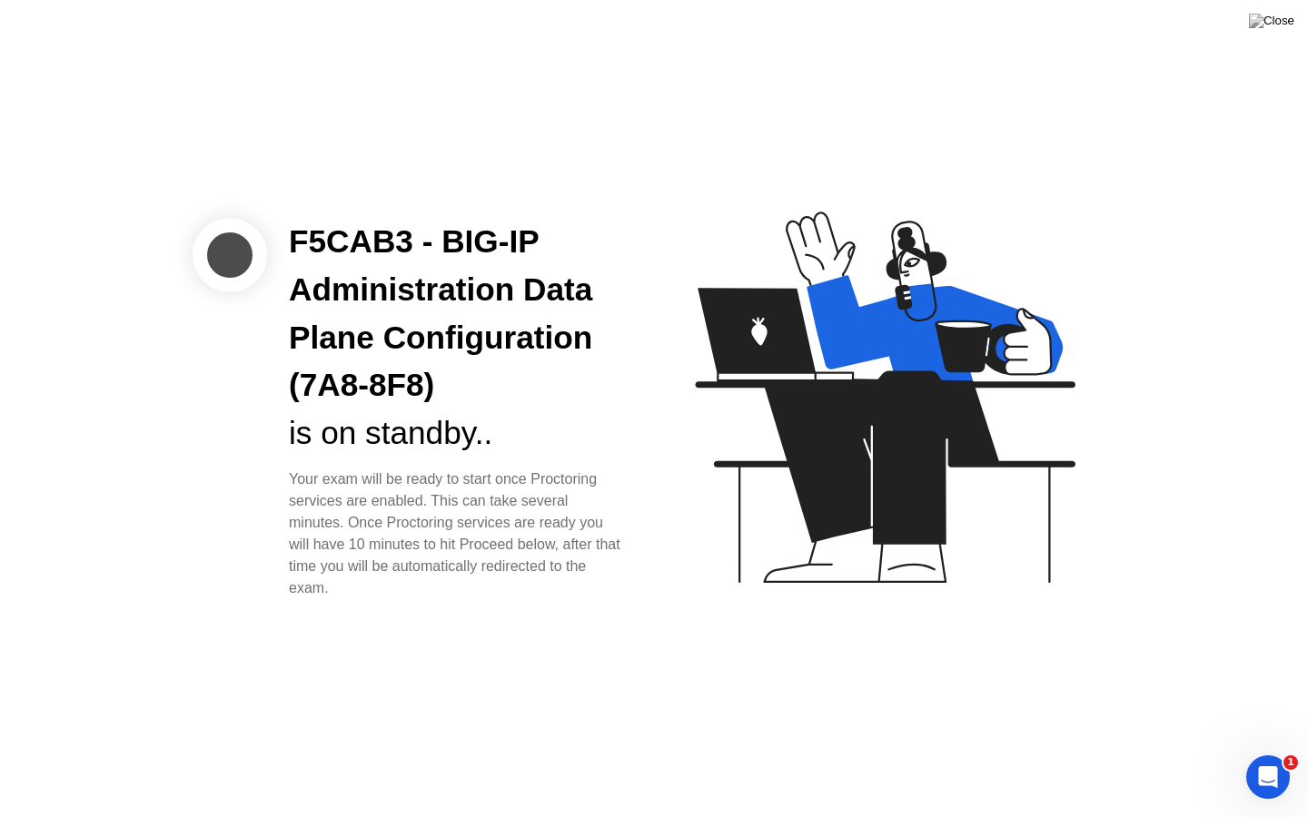
click at [919, 538] on icon at bounding box center [885, 397] width 380 height 371
click at [1267, 753] on icon "Open Intercom Messenger" at bounding box center [1265, 775] width 30 height 30
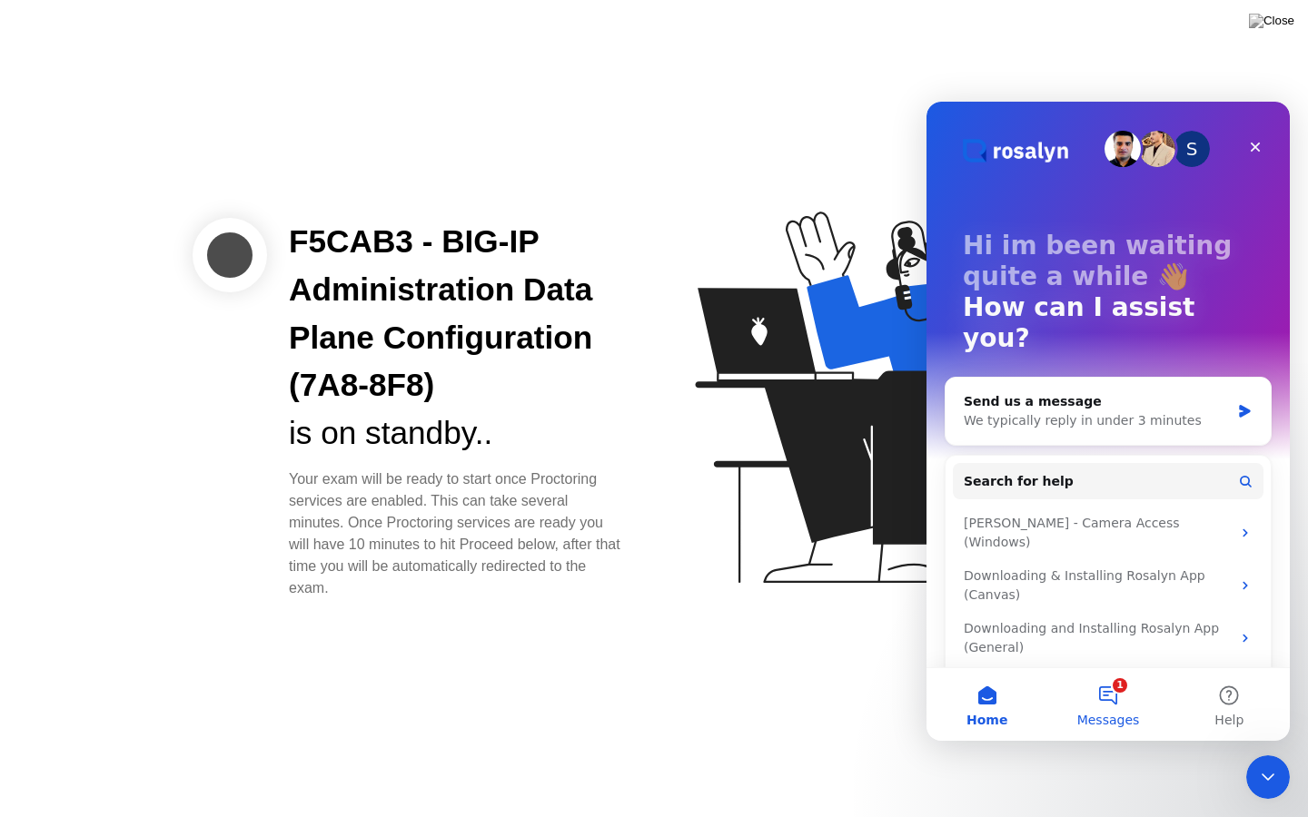
click at [1124, 679] on button "1 Messages" at bounding box center [1107, 704] width 121 height 73
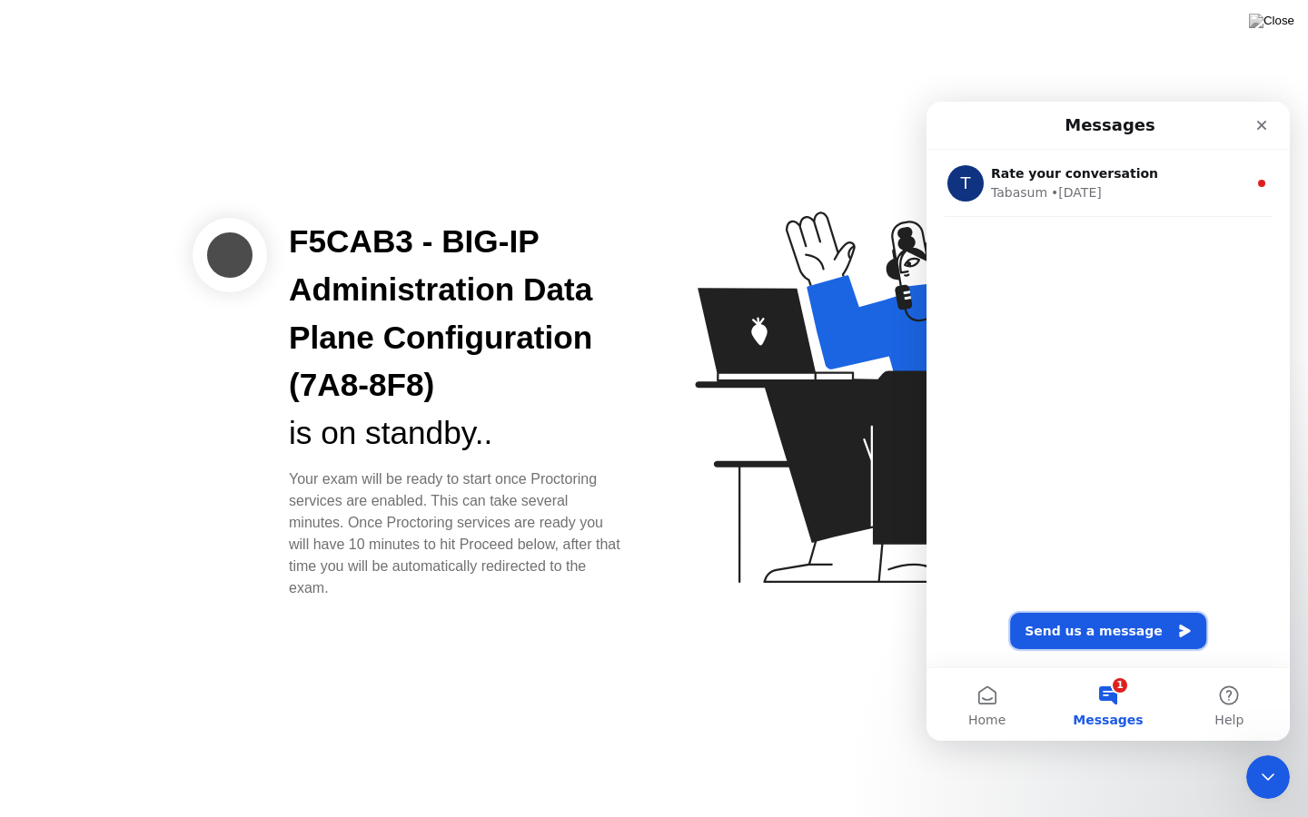
click at [1051, 637] on button "Send us a message" at bounding box center [1108, 631] width 196 height 36
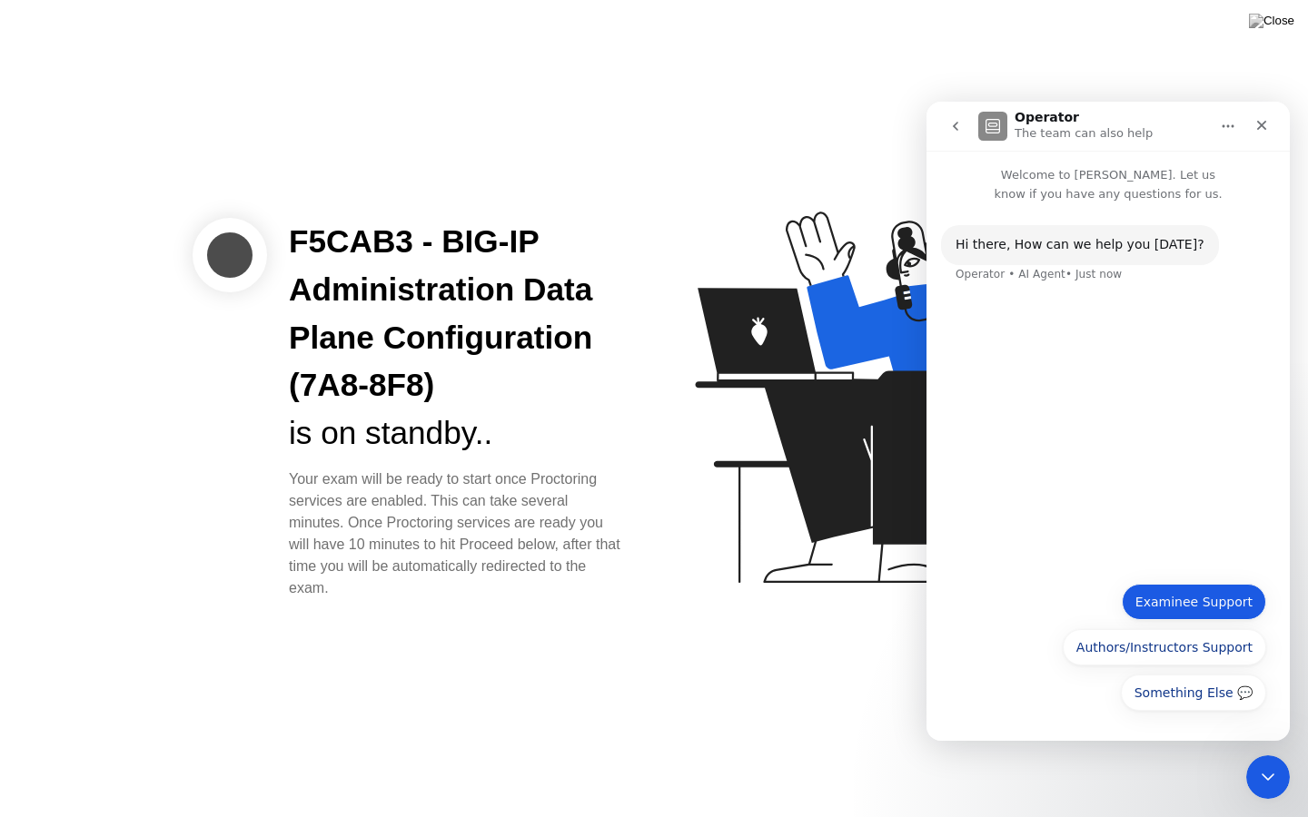
click at [1180, 608] on button "Examinee Support" at bounding box center [1194, 602] width 144 height 36
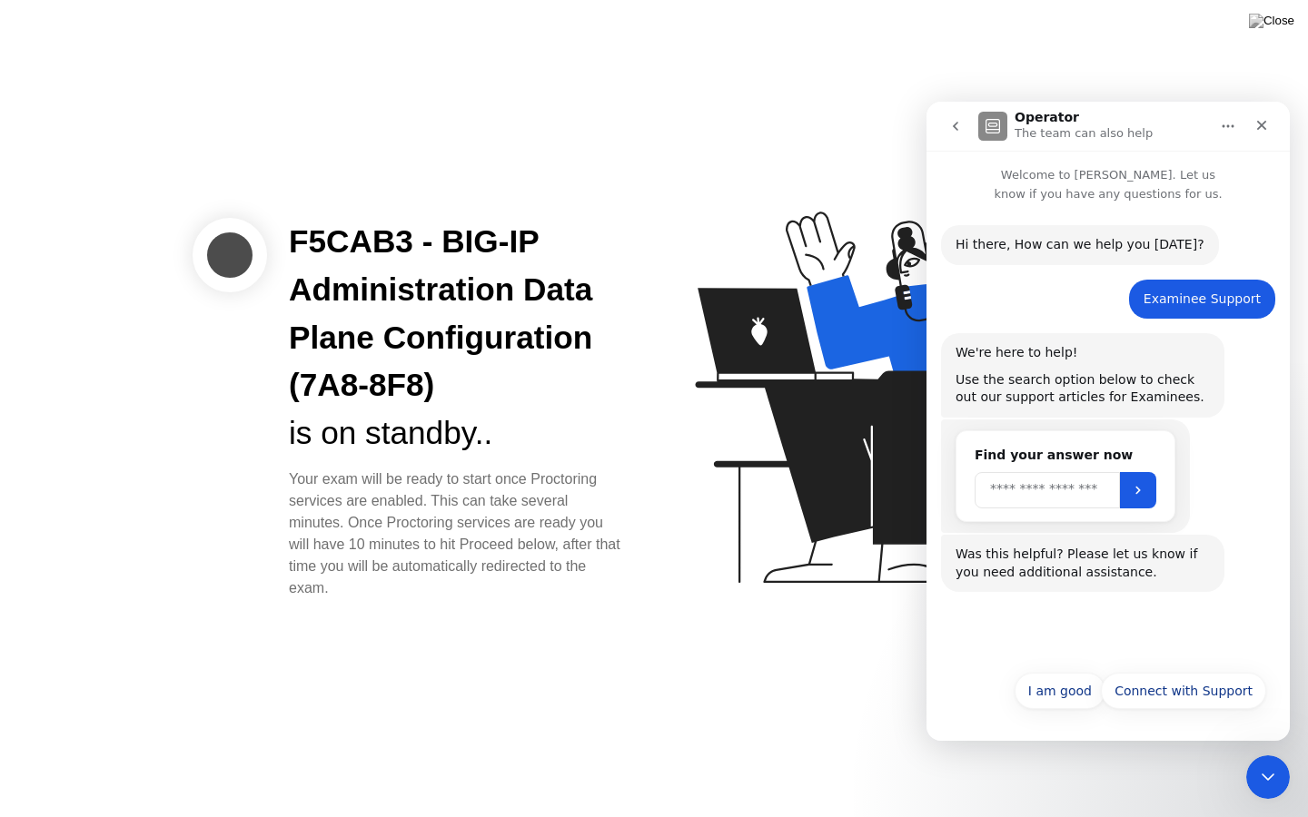
click at [1052, 493] on input "Search" at bounding box center [1046, 490] width 145 height 36
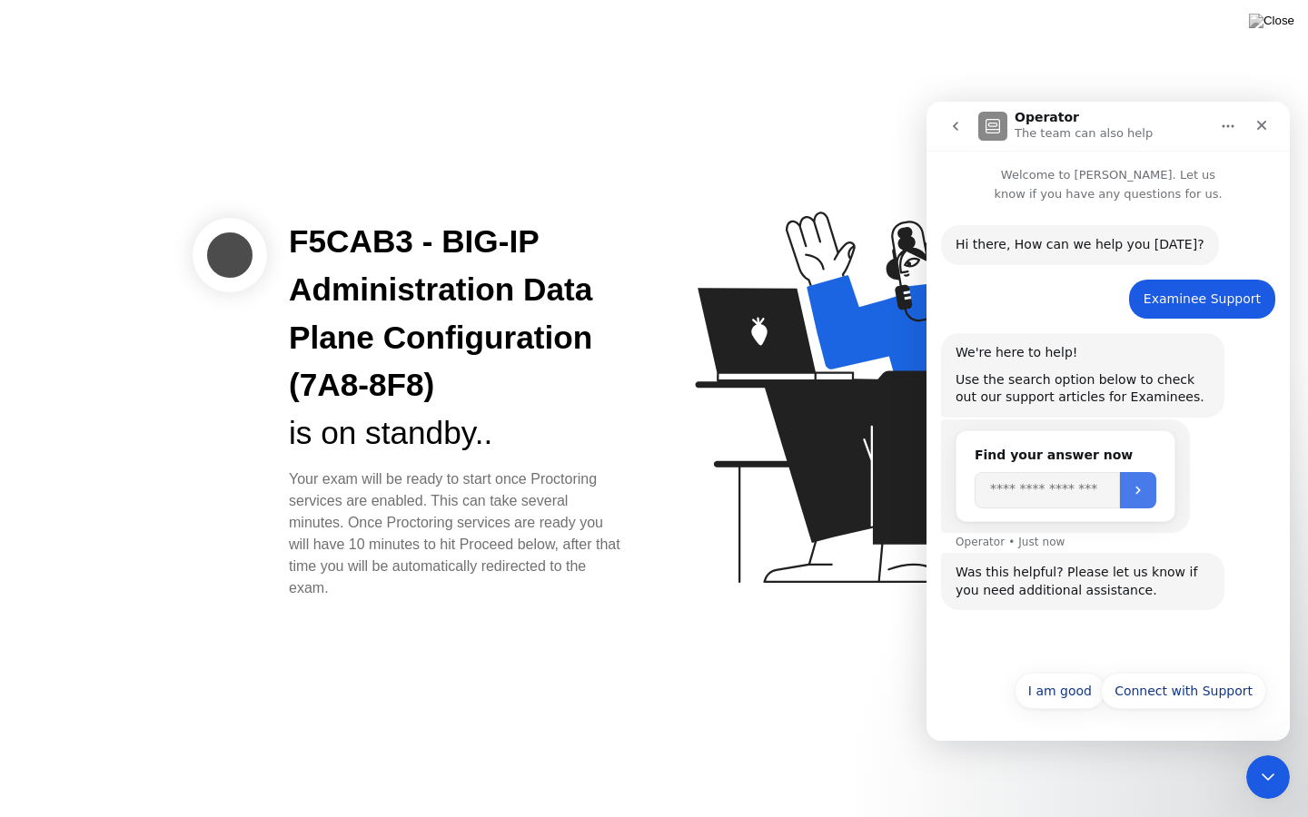
click at [1148, 503] on button "Submit" at bounding box center [1138, 490] width 36 height 36
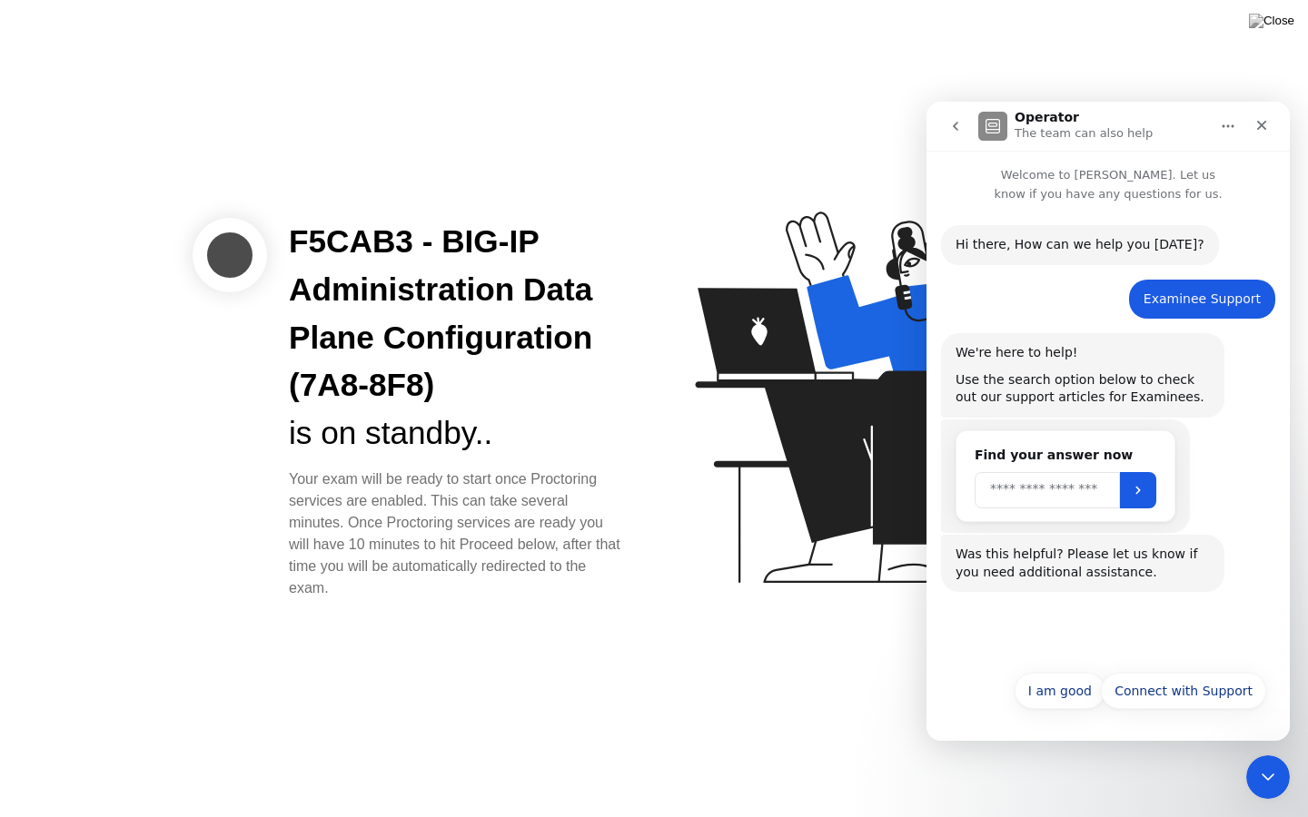
click at [1062, 496] on input "Search" at bounding box center [1046, 490] width 145 height 36
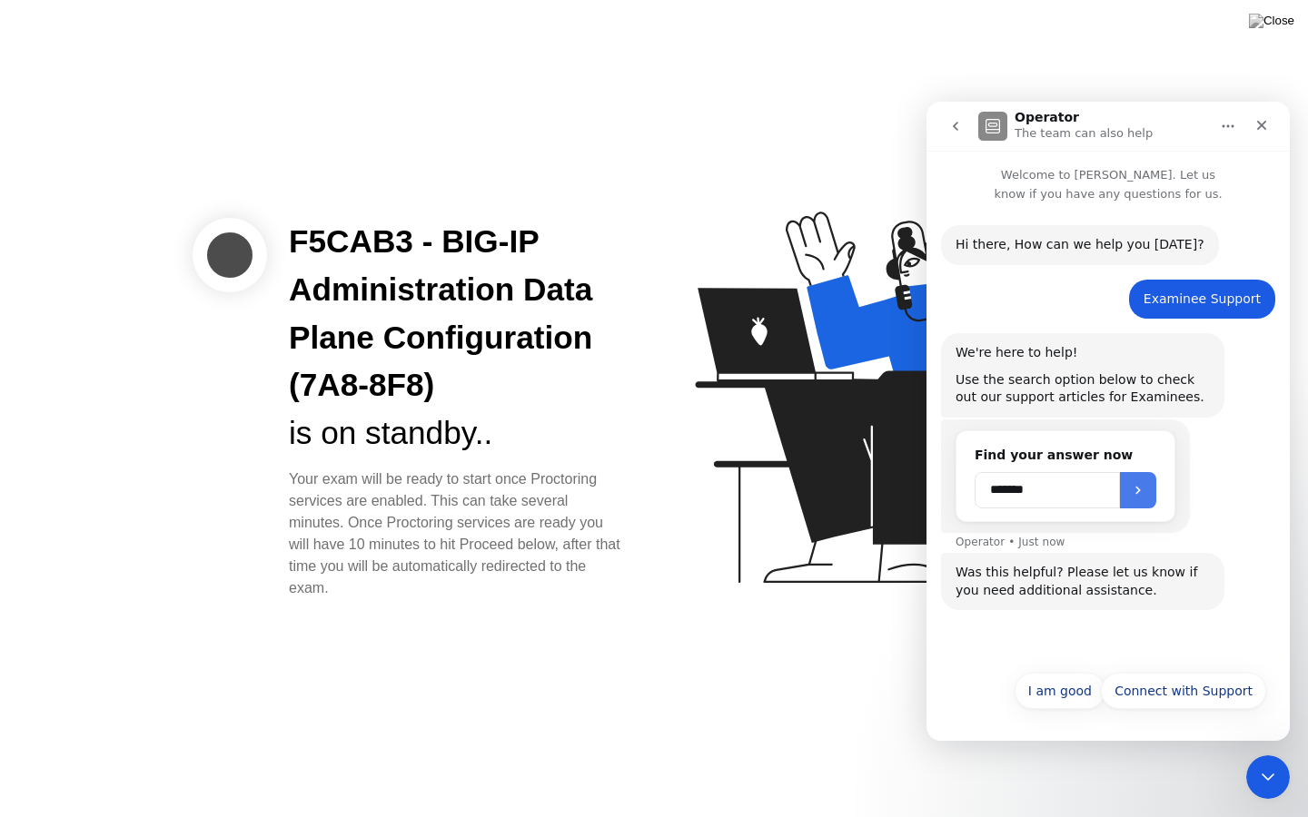
type input "*******"
click at [1156, 488] on button "Submit" at bounding box center [1138, 490] width 36 height 36
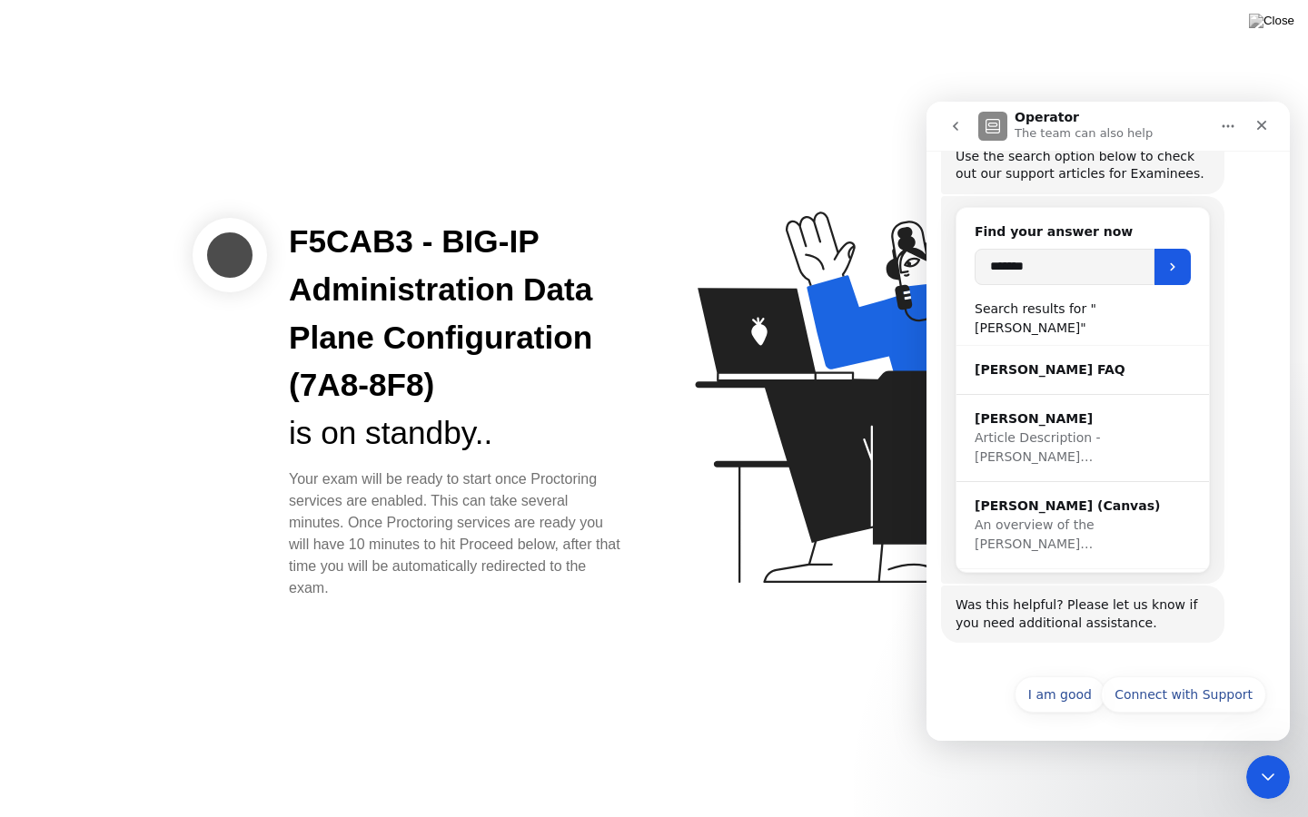
scroll to position [227, 0]
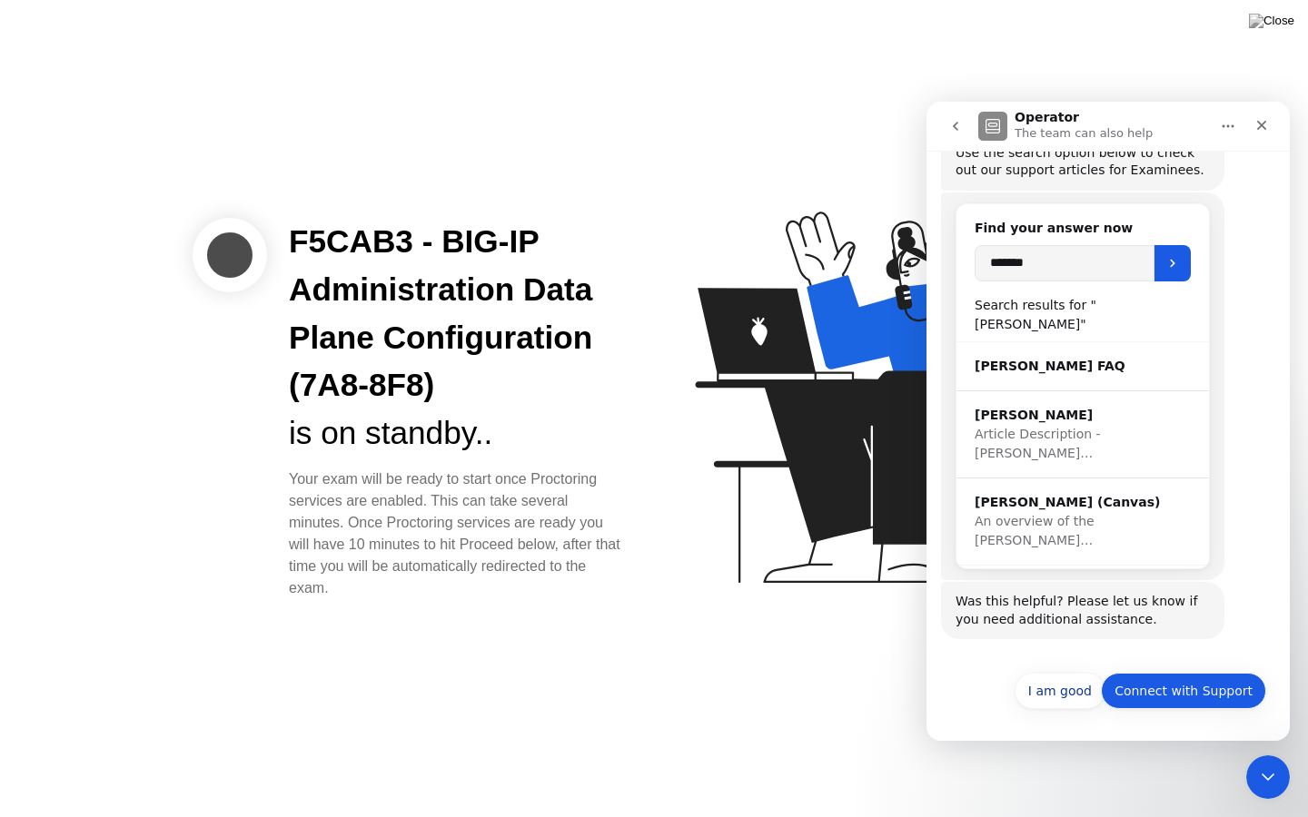
click at [1171, 696] on button "Connect with Support" at bounding box center [1183, 691] width 165 height 36
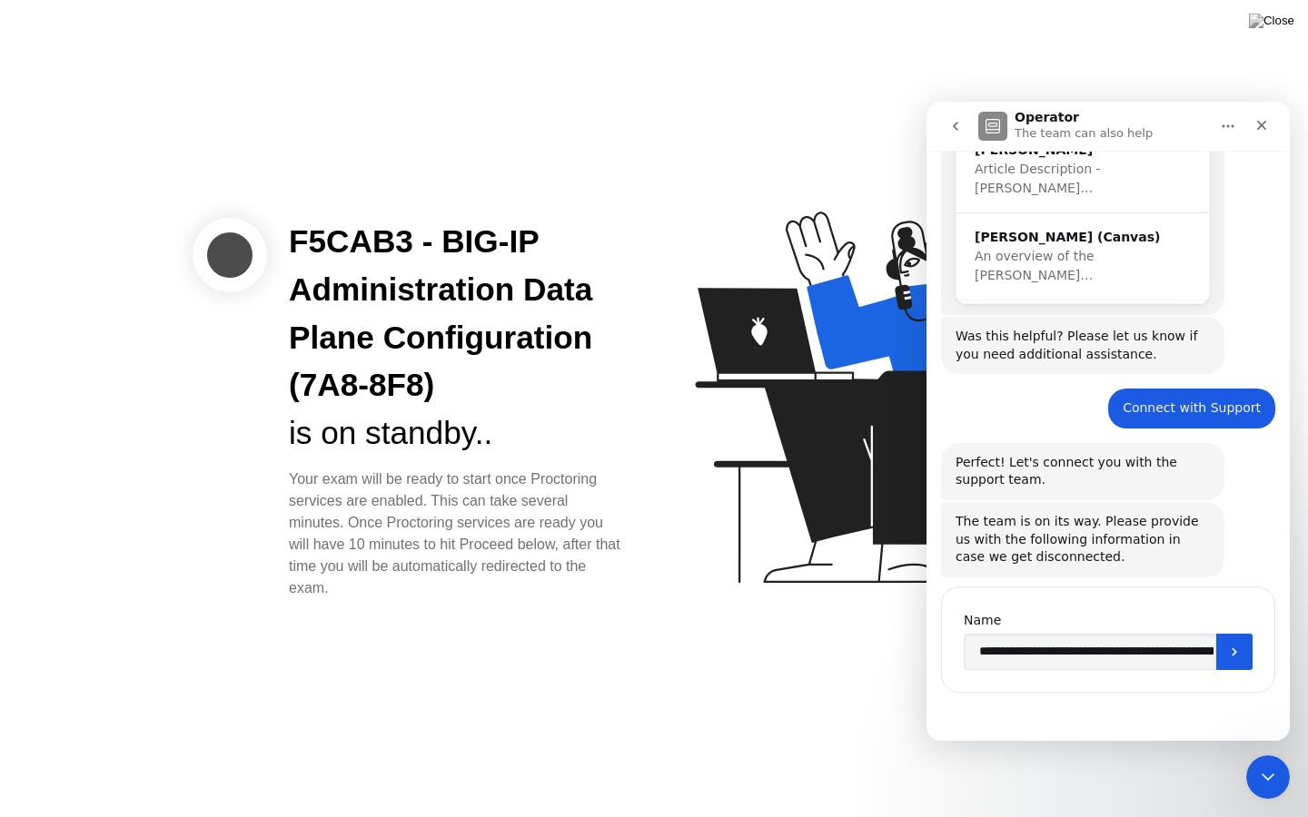
scroll to position [491, 0]
click at [1082, 657] on input "**********" at bounding box center [1090, 653] width 252 height 36
drag, startPoint x: 1126, startPoint y: 657, endPoint x: 1211, endPoint y: 666, distance: 85.8
click at [1211, 666] on div "**********" at bounding box center [1108, 653] width 289 height 36
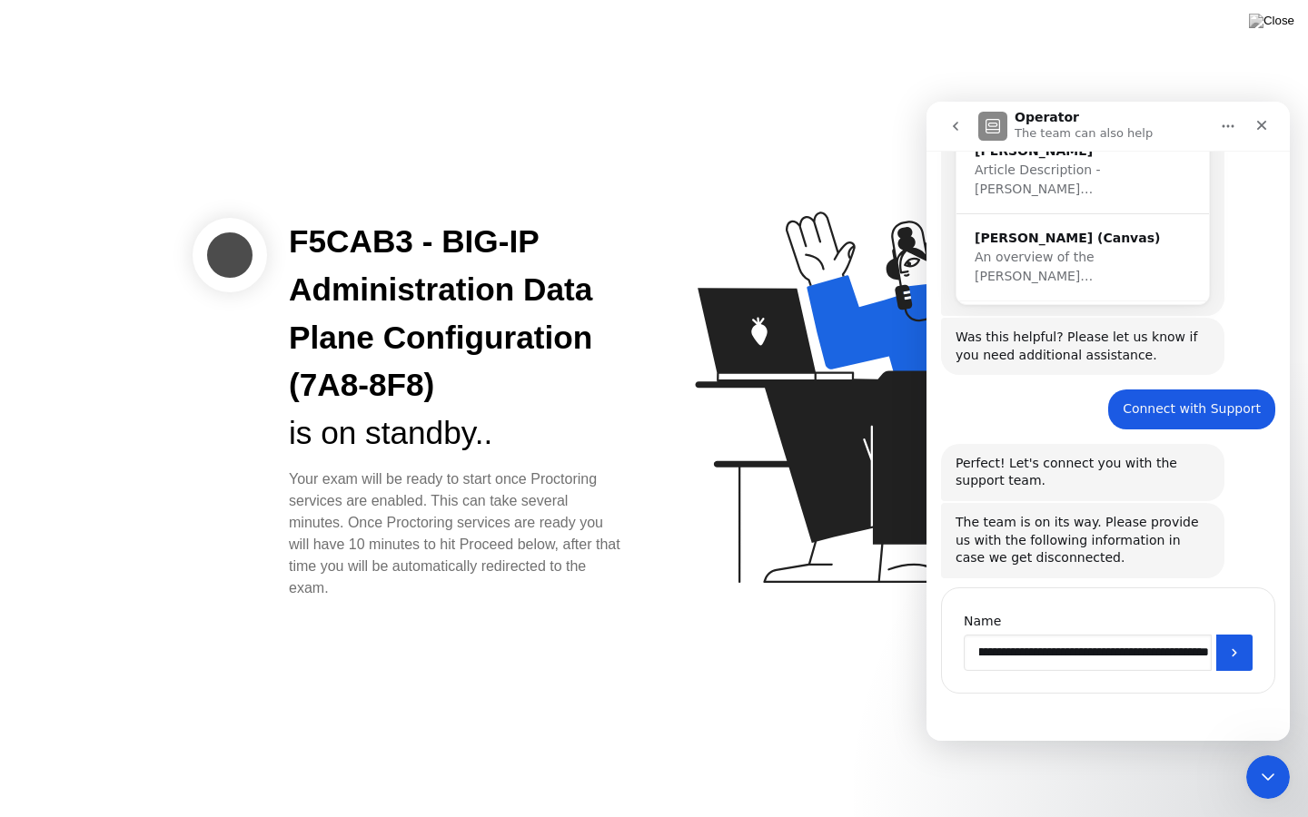
click at [1196, 657] on input "**********" at bounding box center [1088, 653] width 248 height 36
type input "**********"
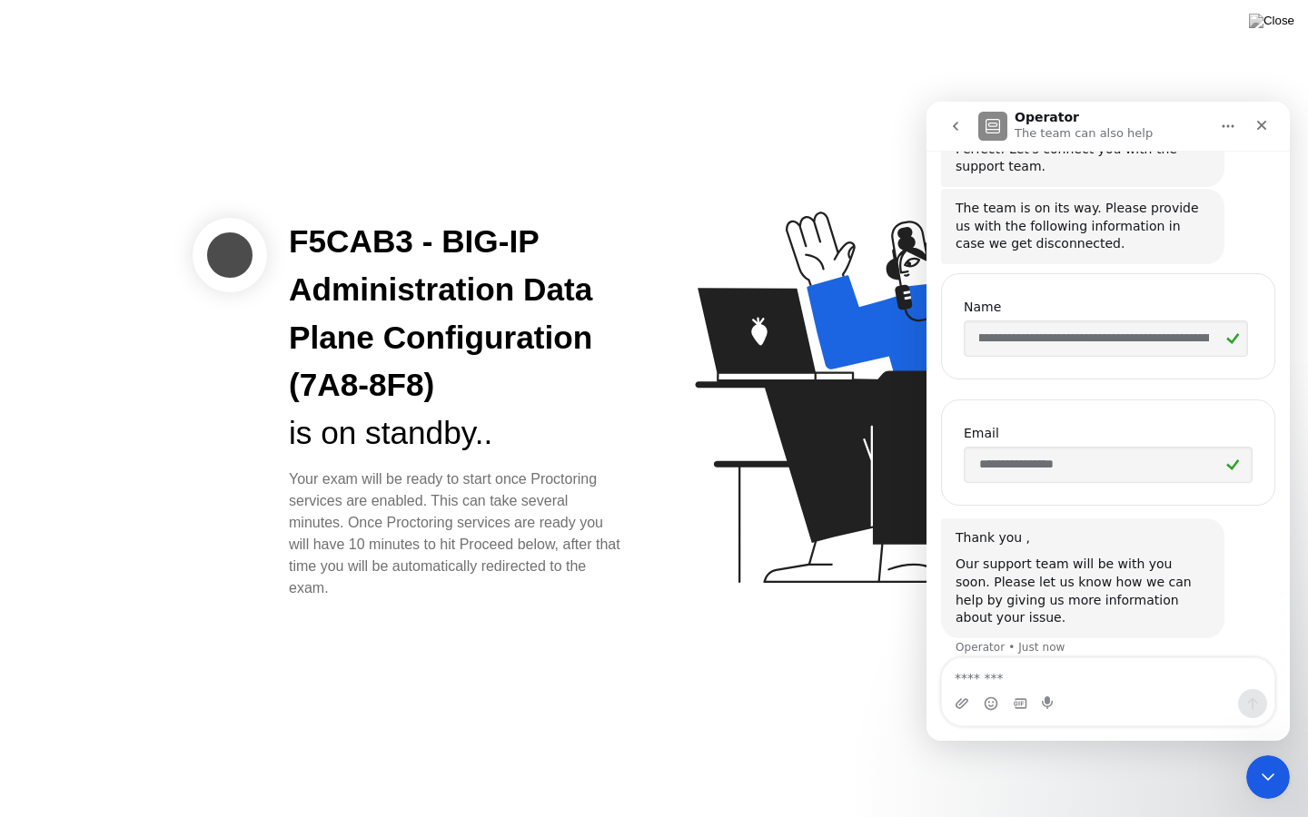
scroll to position [0, 339]
drag, startPoint x: 1065, startPoint y: 343, endPoint x: 1234, endPoint y: 387, distance: 174.4
click at [1234, 387] on div "**********" at bounding box center [1108, 329] width 334 height 126
click at [999, 677] on textarea "Message…" at bounding box center [1108, 673] width 332 height 31
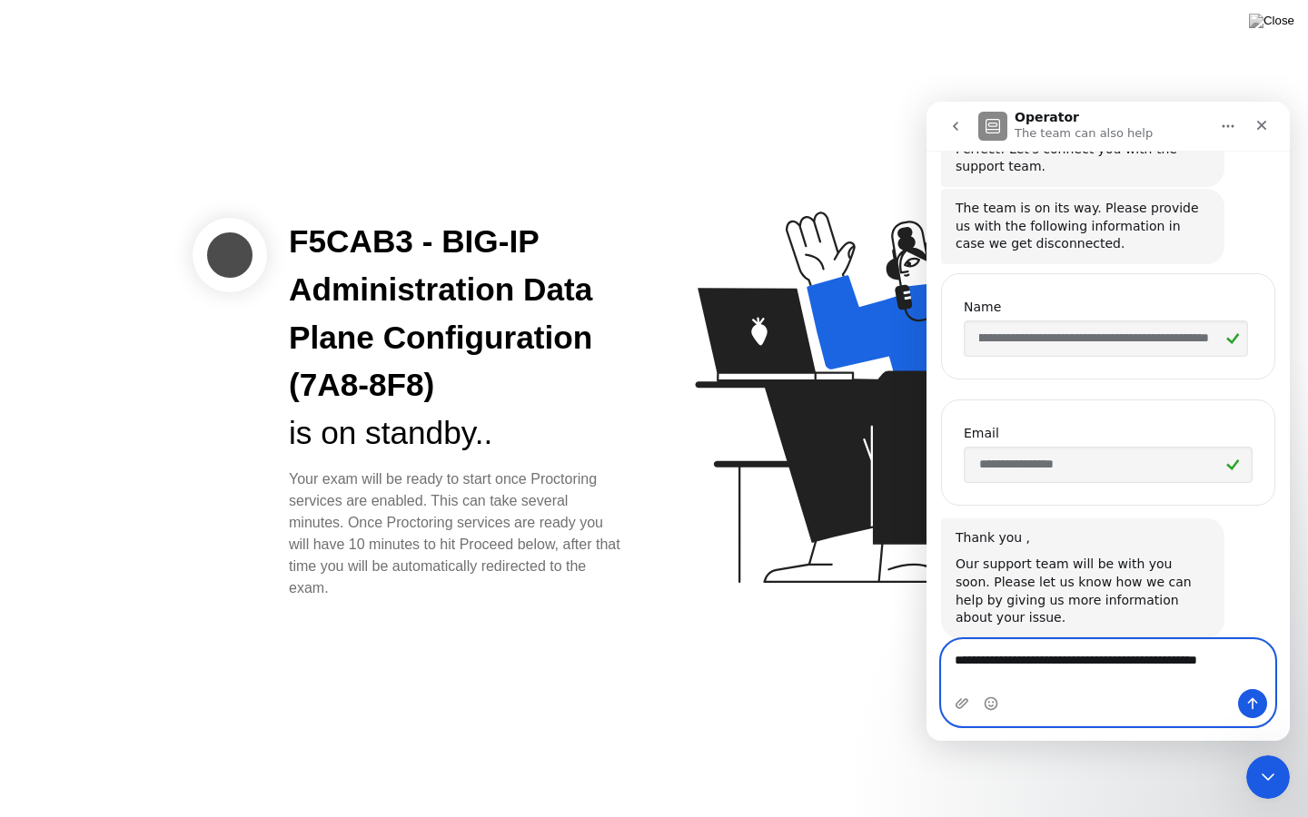
scroll to position [824, 0]
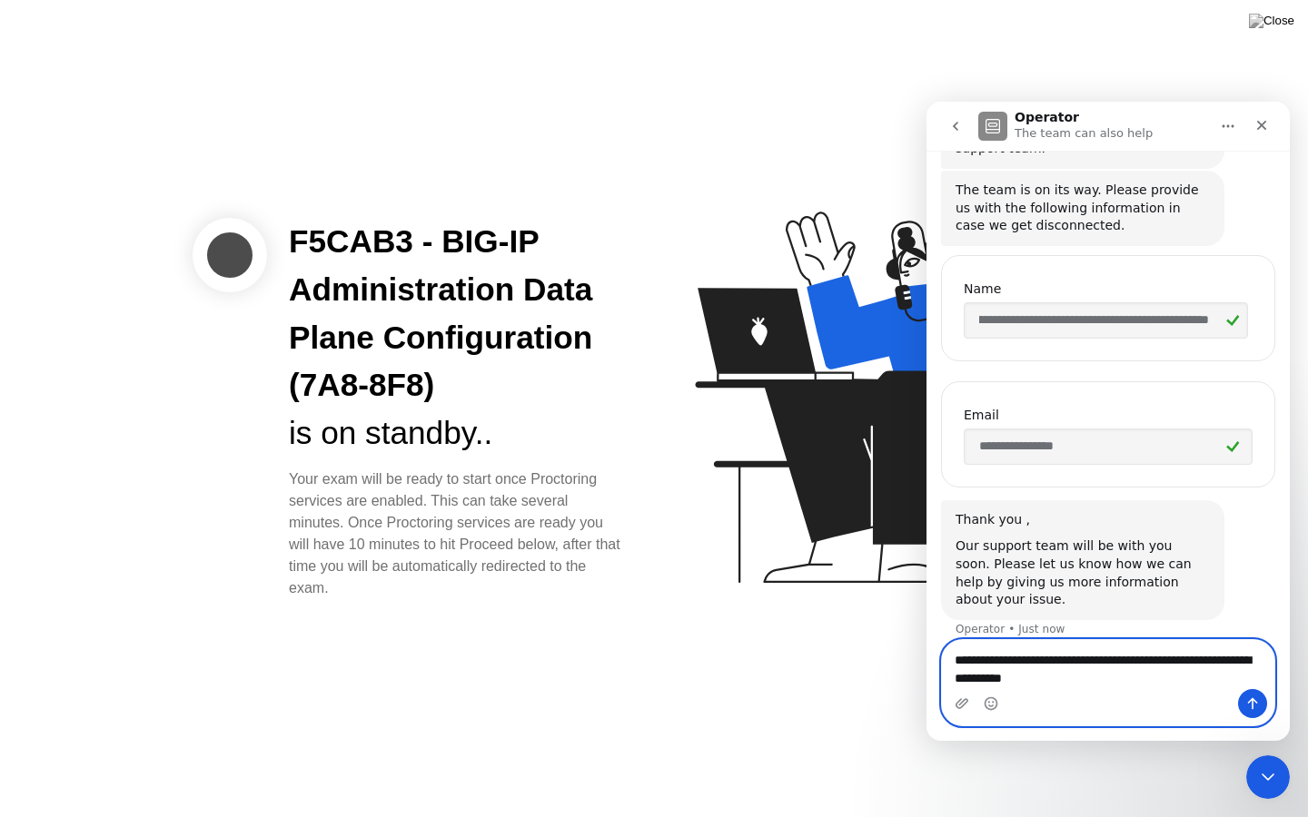
type textarea "**********"
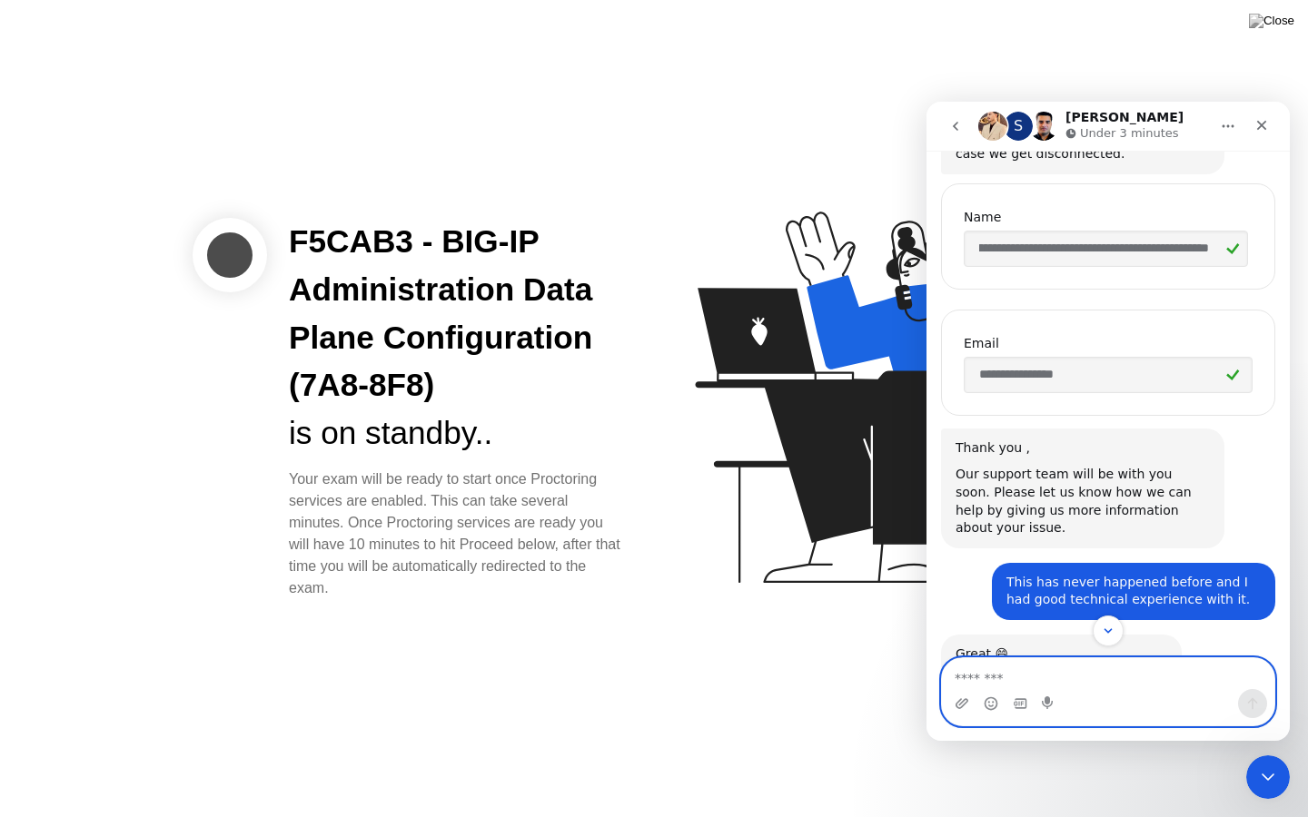
scroll to position [894, 0]
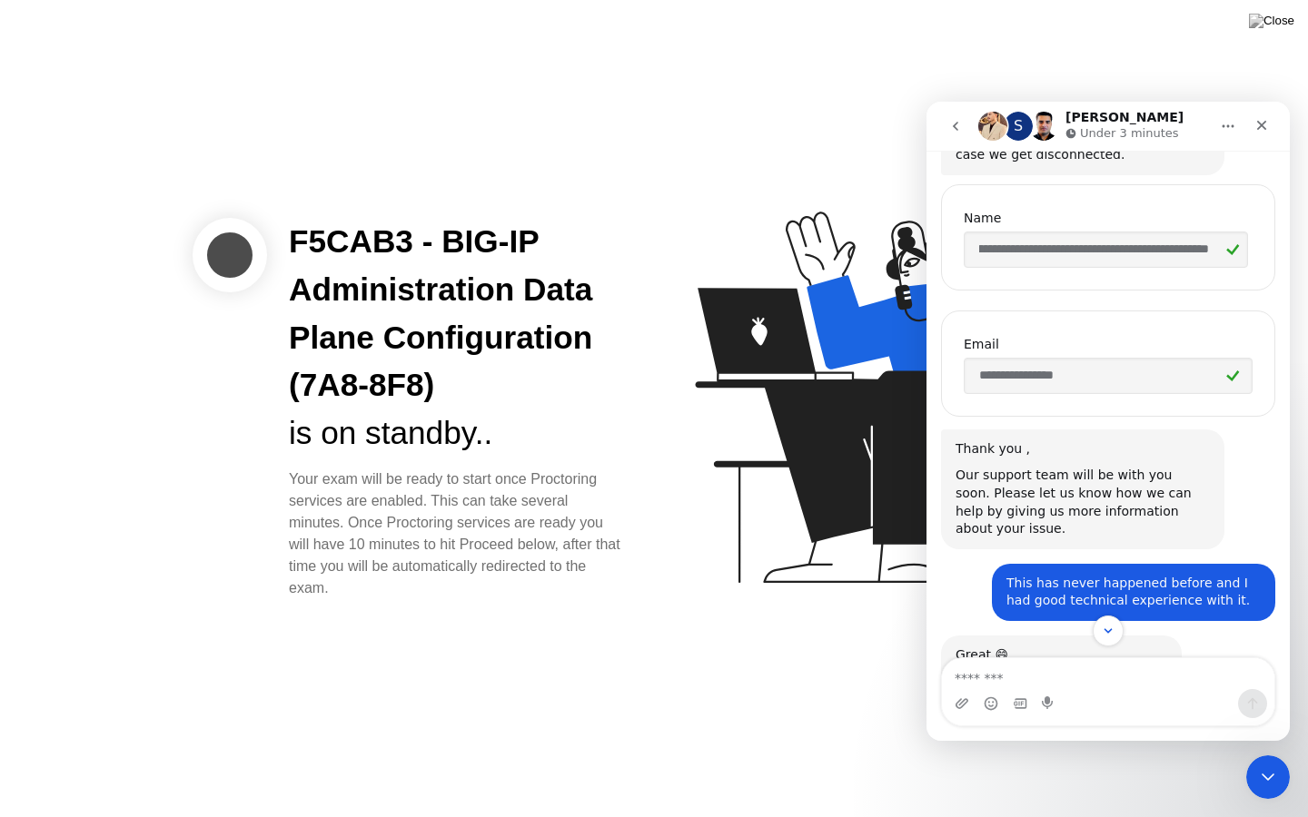
click at [1046, 254] on input "**********" at bounding box center [1106, 250] width 284 height 36
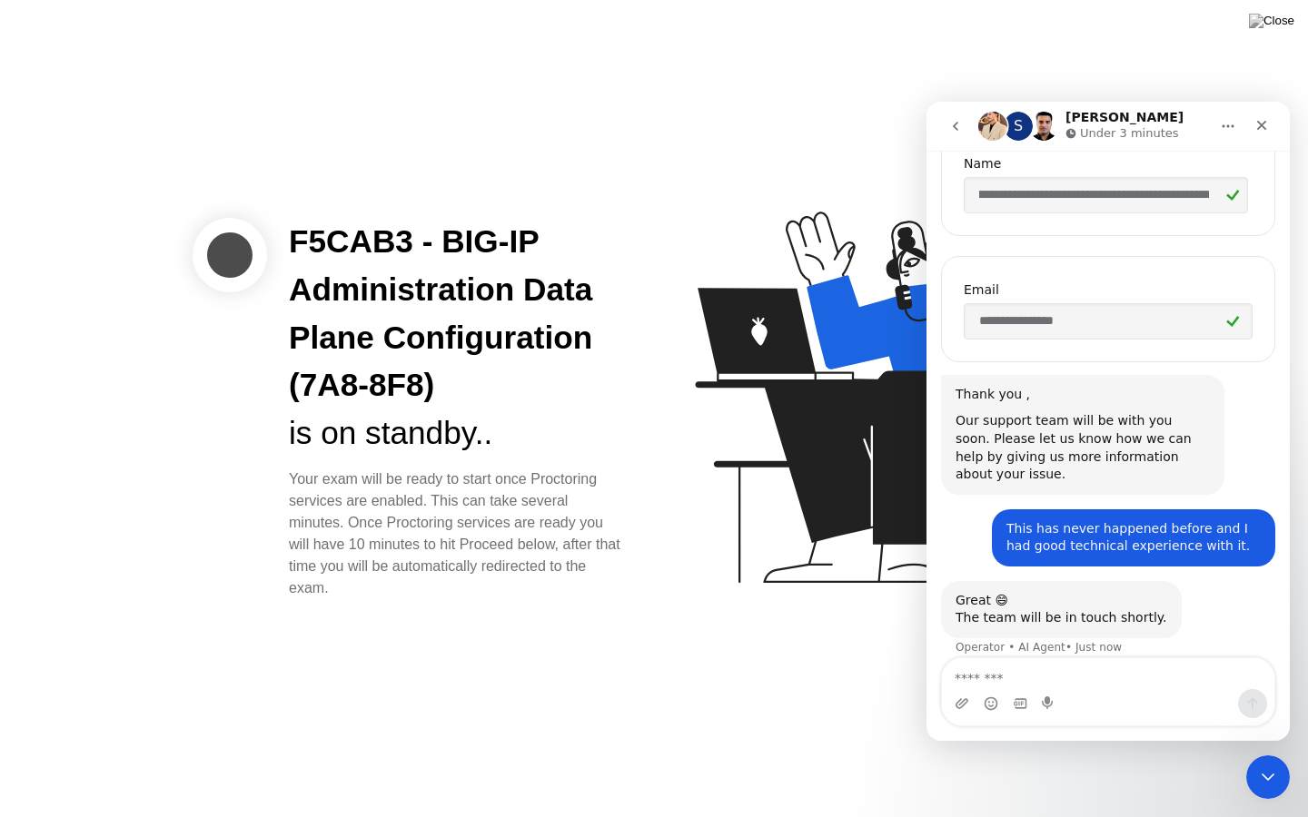
scroll to position [0, 0]
drag, startPoint x: 981, startPoint y: 201, endPoint x: 903, endPoint y: 252, distance: 93.2
click at [926, 252] on html "**********" at bounding box center [1107, 421] width 363 height 639
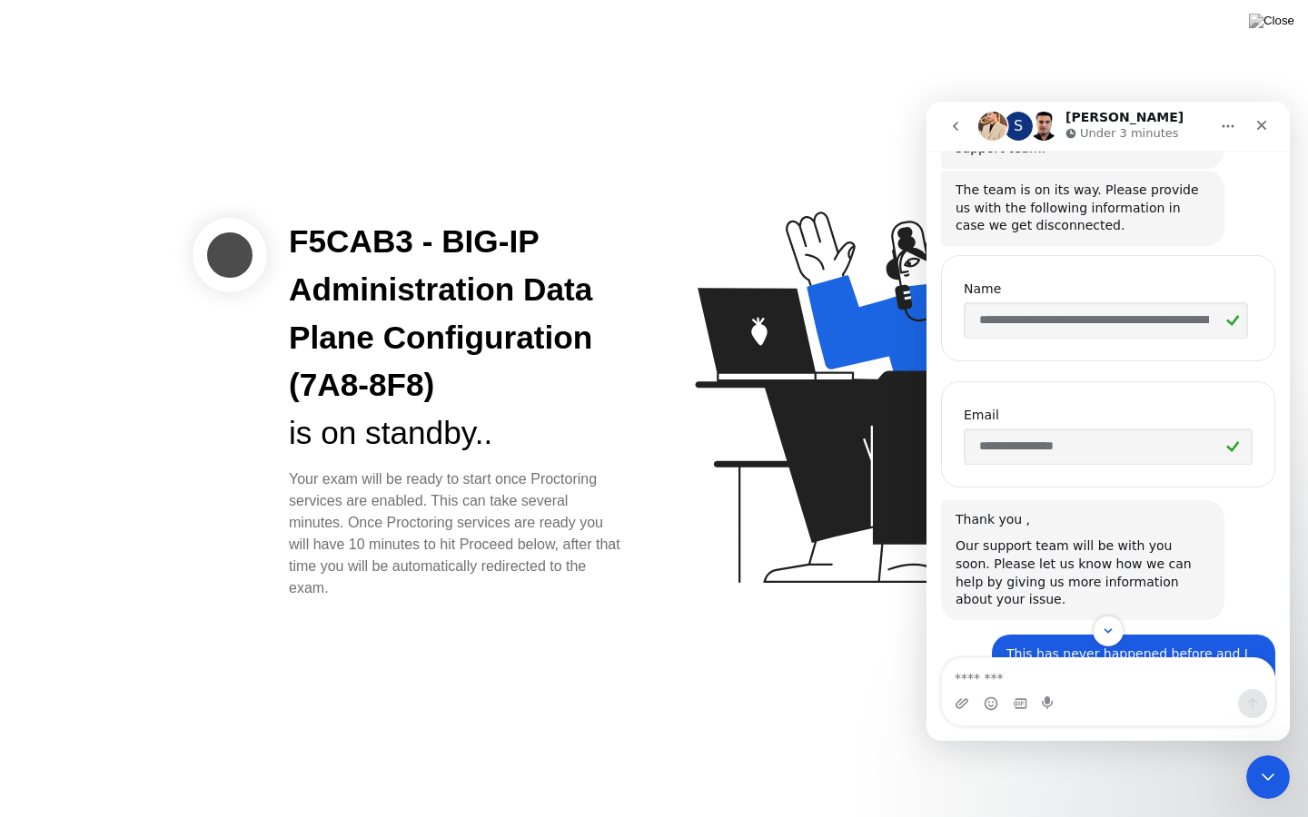
scroll to position [813, 0]
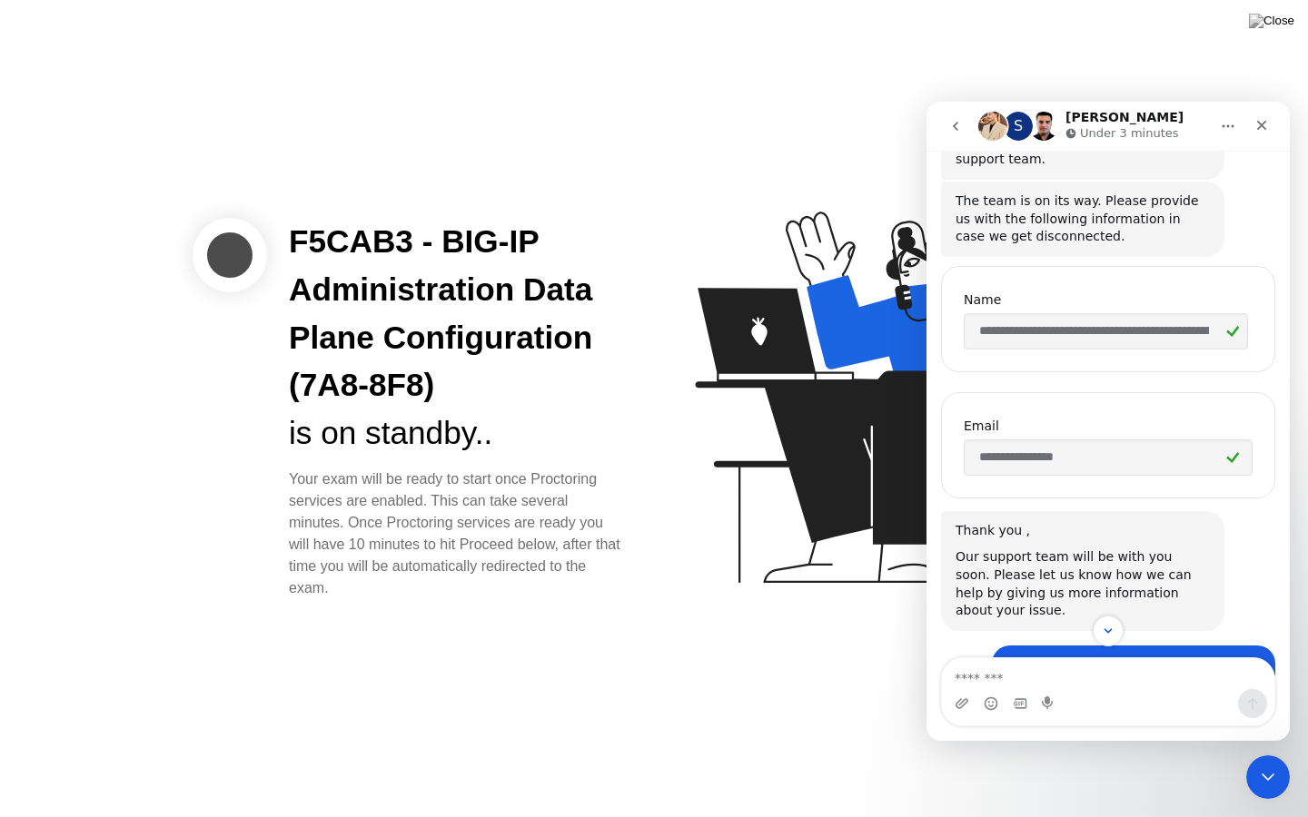
click at [982, 330] on input "**********" at bounding box center [1106, 331] width 284 height 36
click at [1017, 679] on textarea "Message…" at bounding box center [1108, 673] width 332 height 31
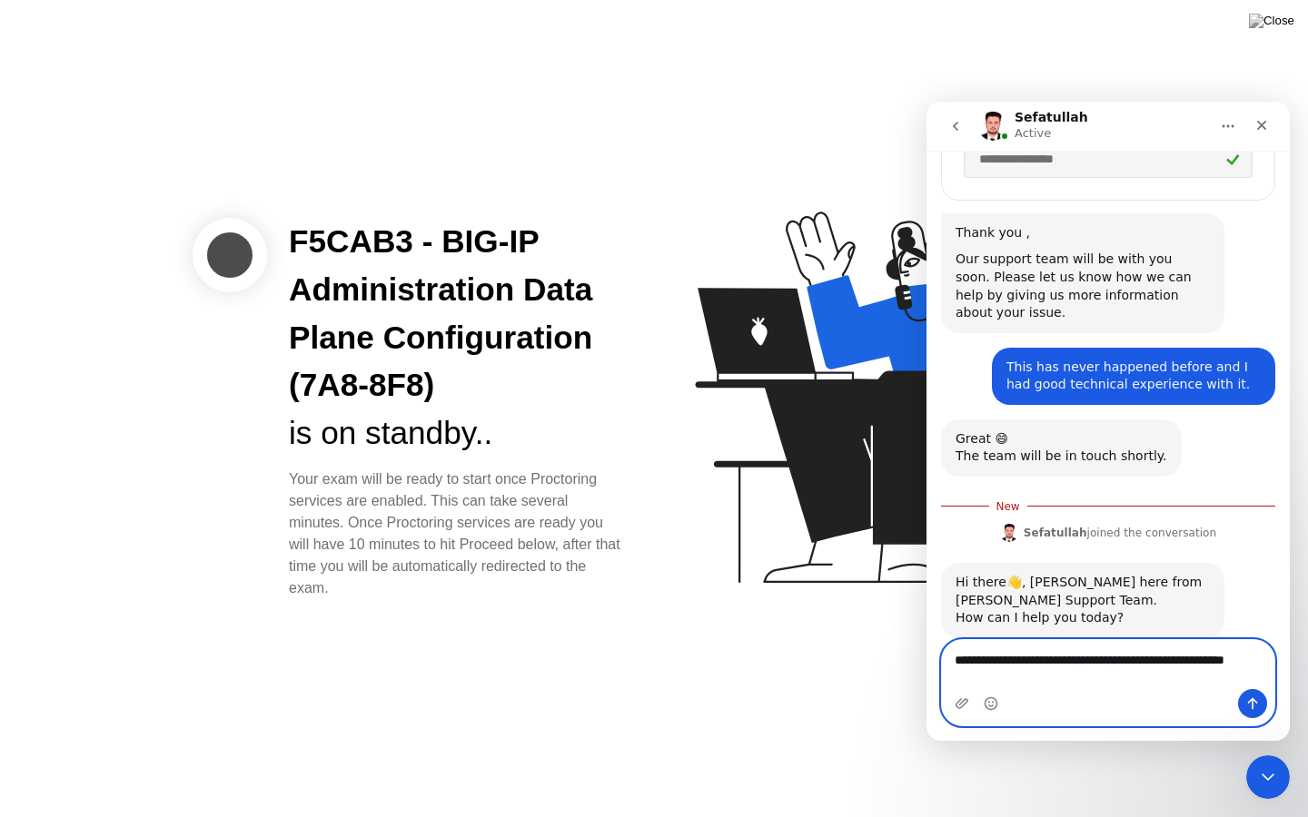
scroll to position [1129, 0]
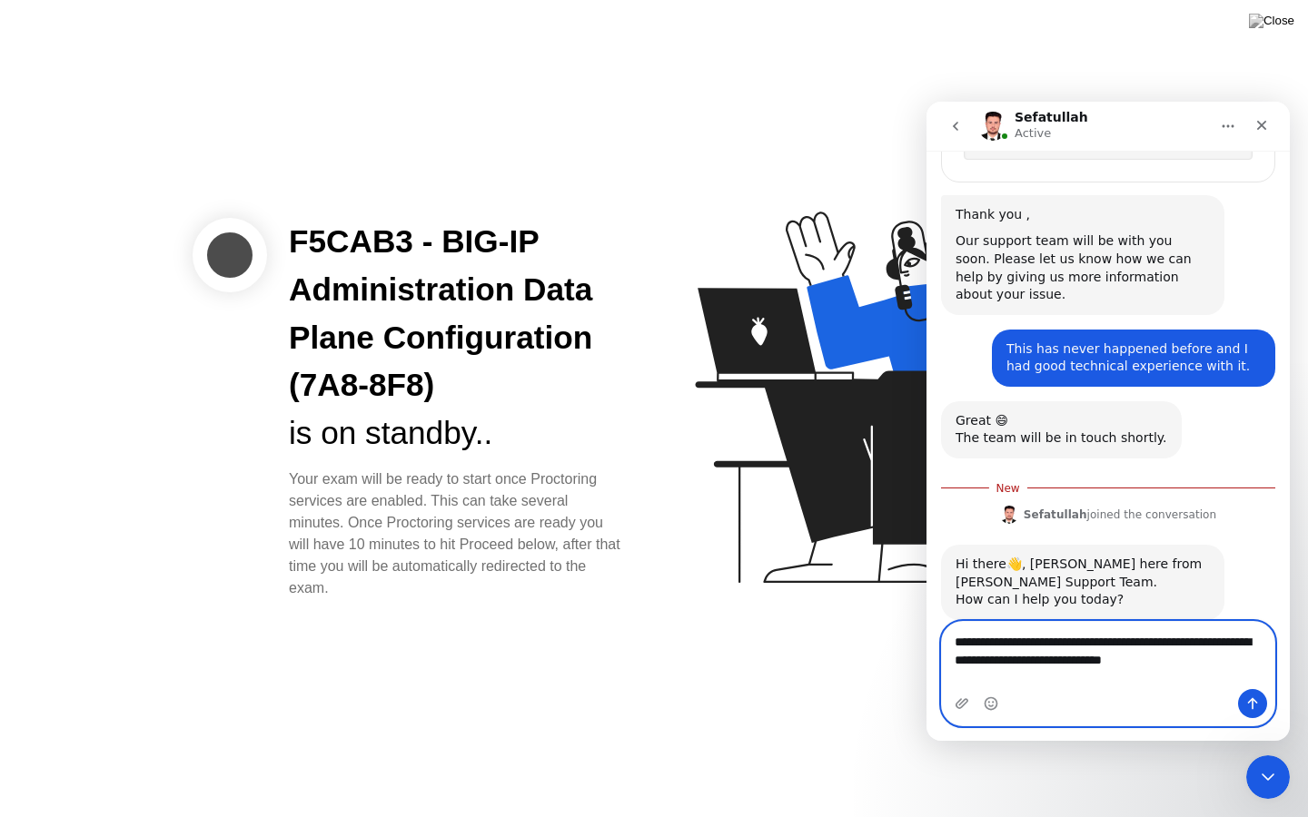
type textarea "**********"
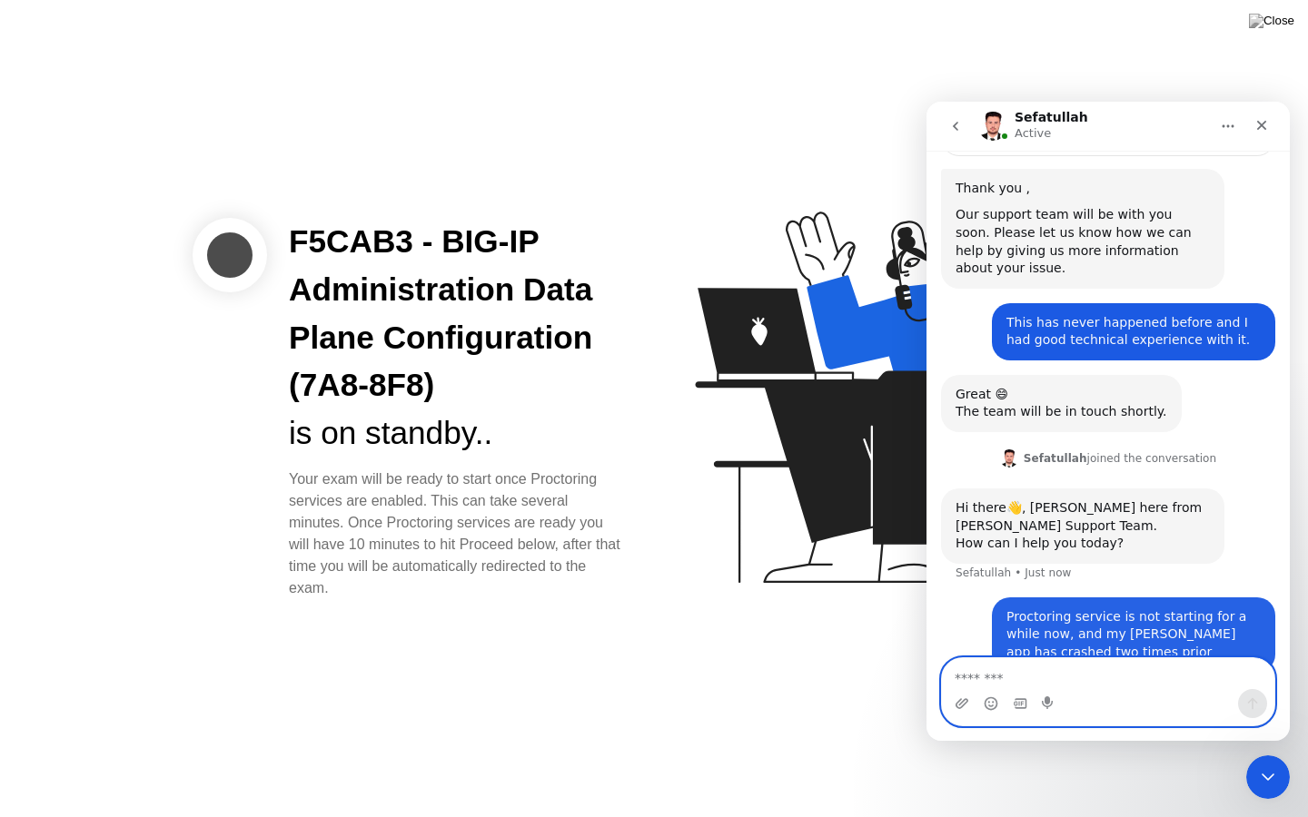
scroll to position [1171, 0]
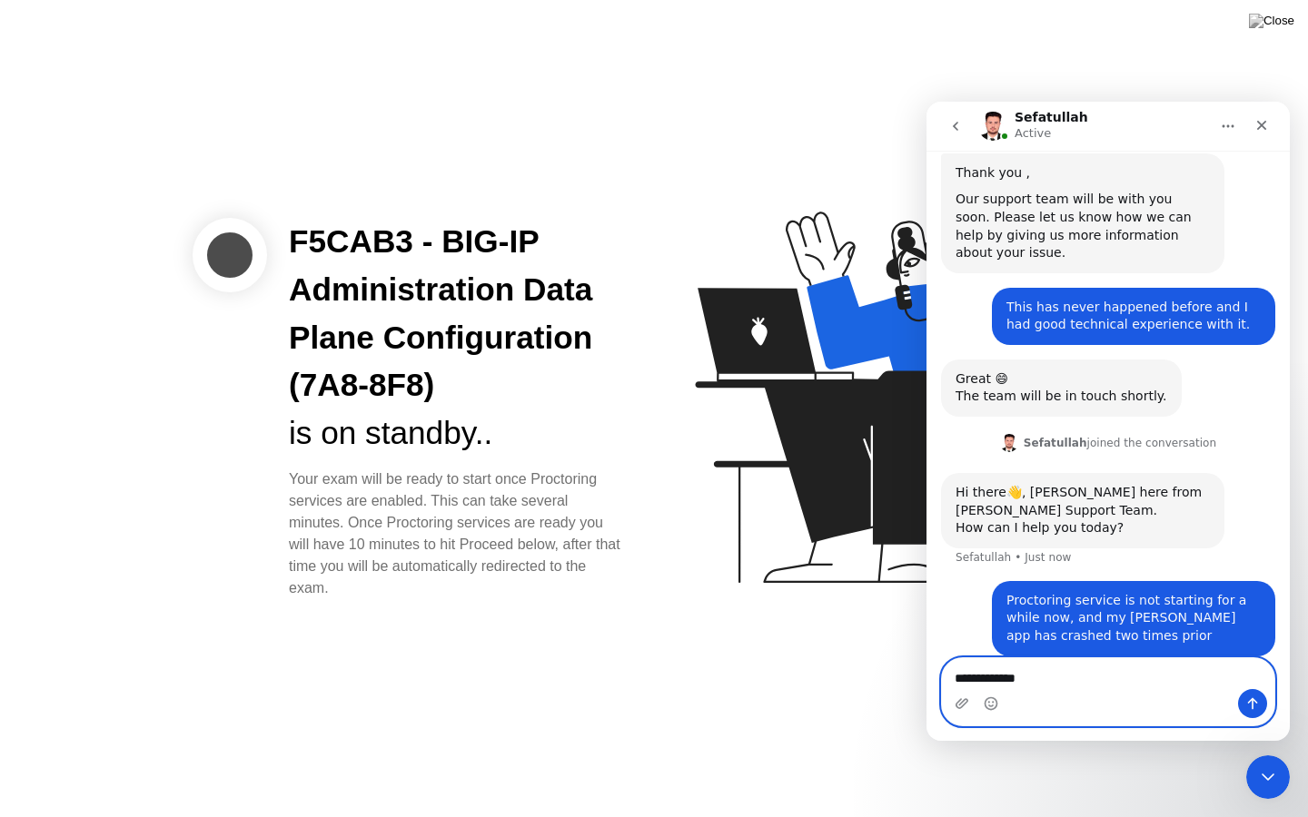
type textarea "**********"
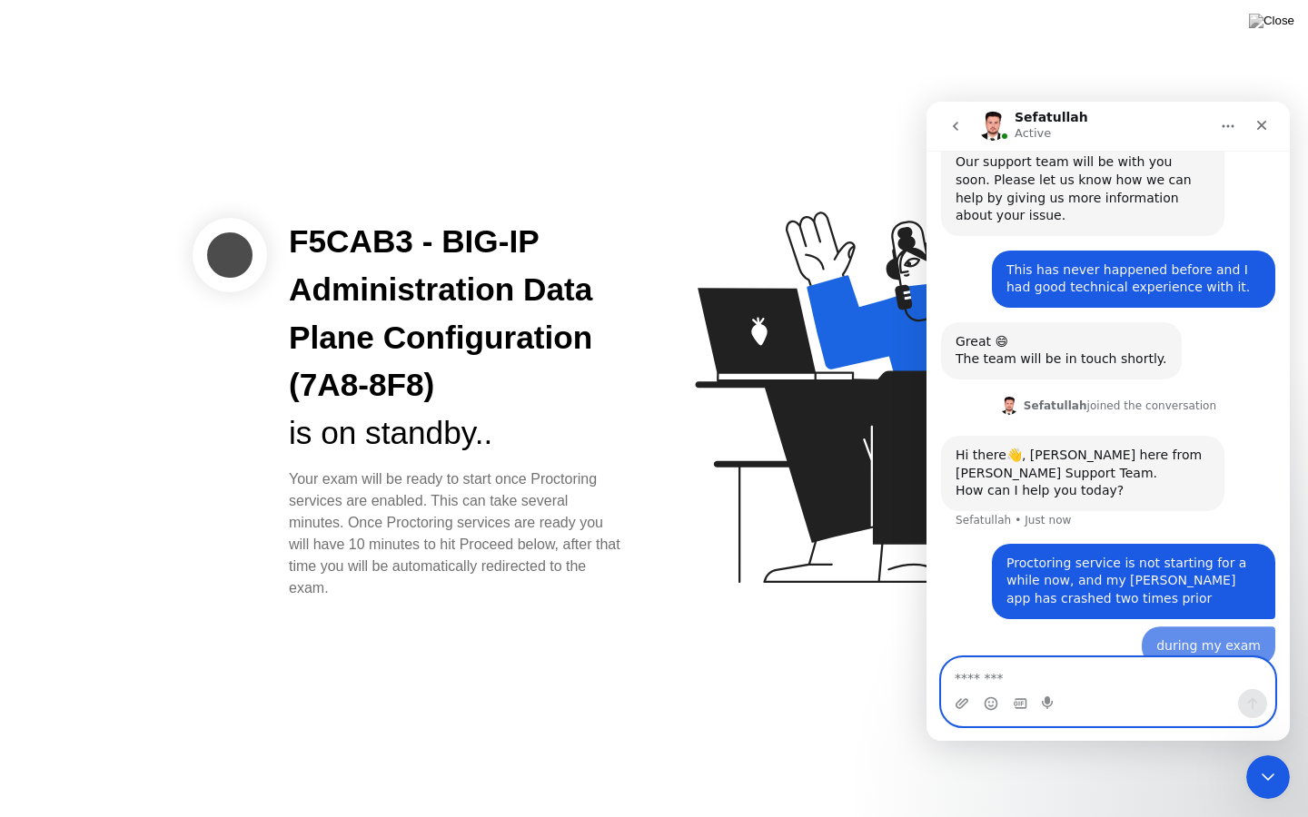
scroll to position [1211, 0]
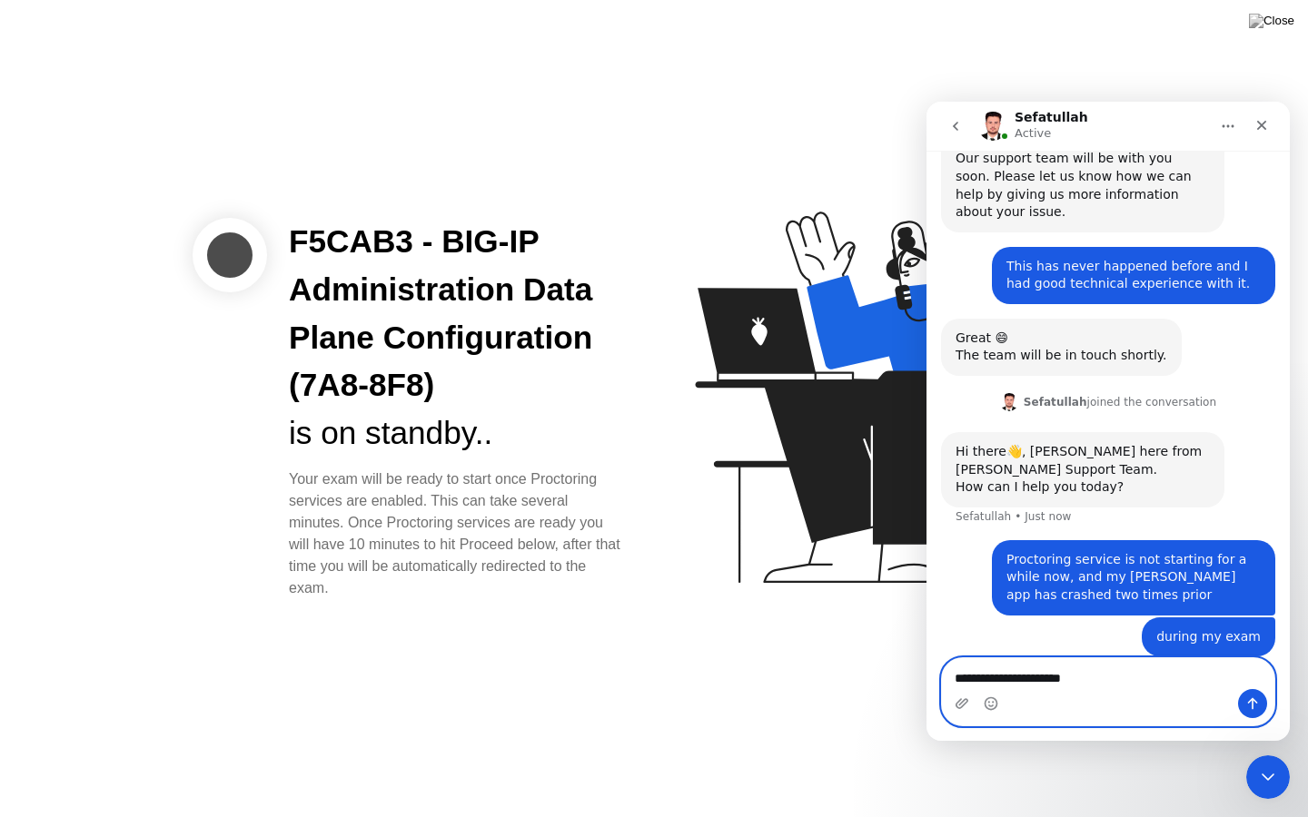
type textarea "**********"
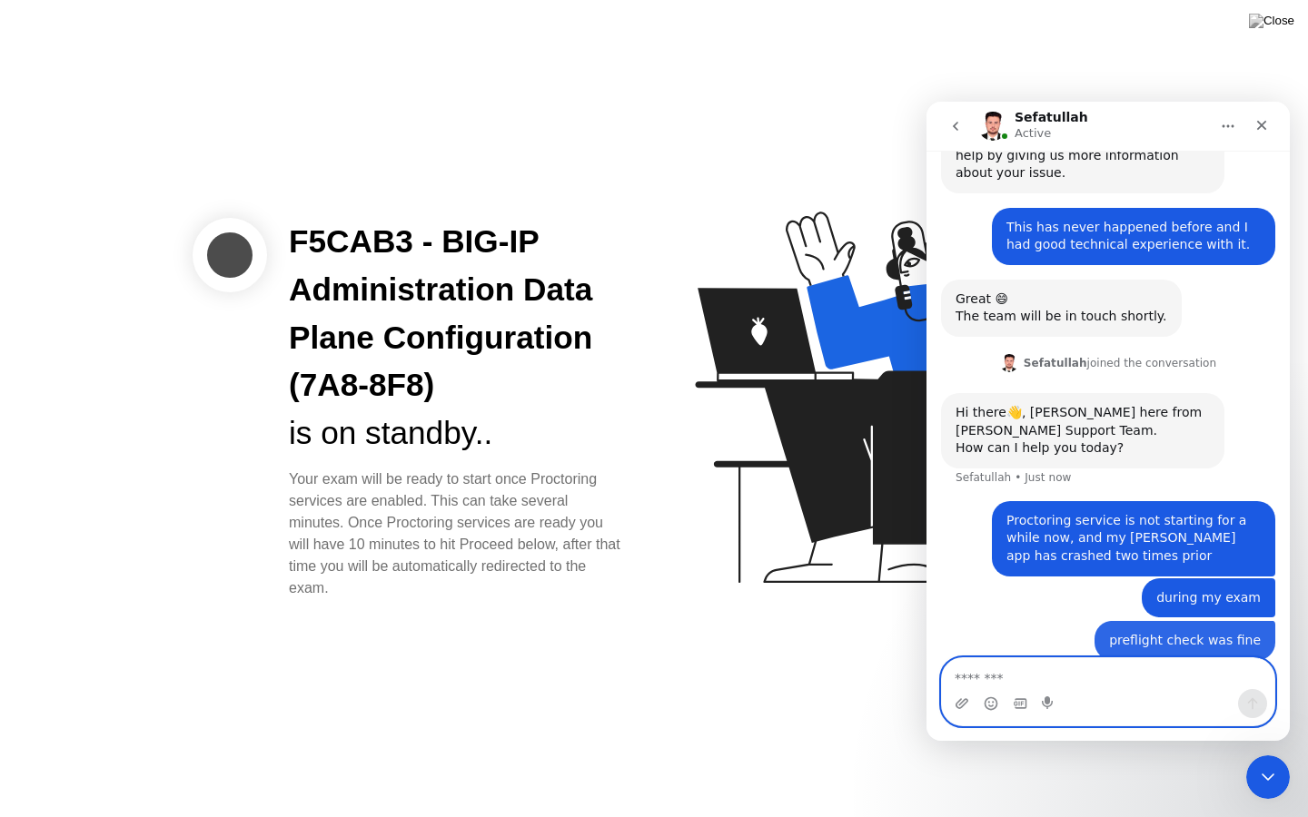
scroll to position [1253, 0]
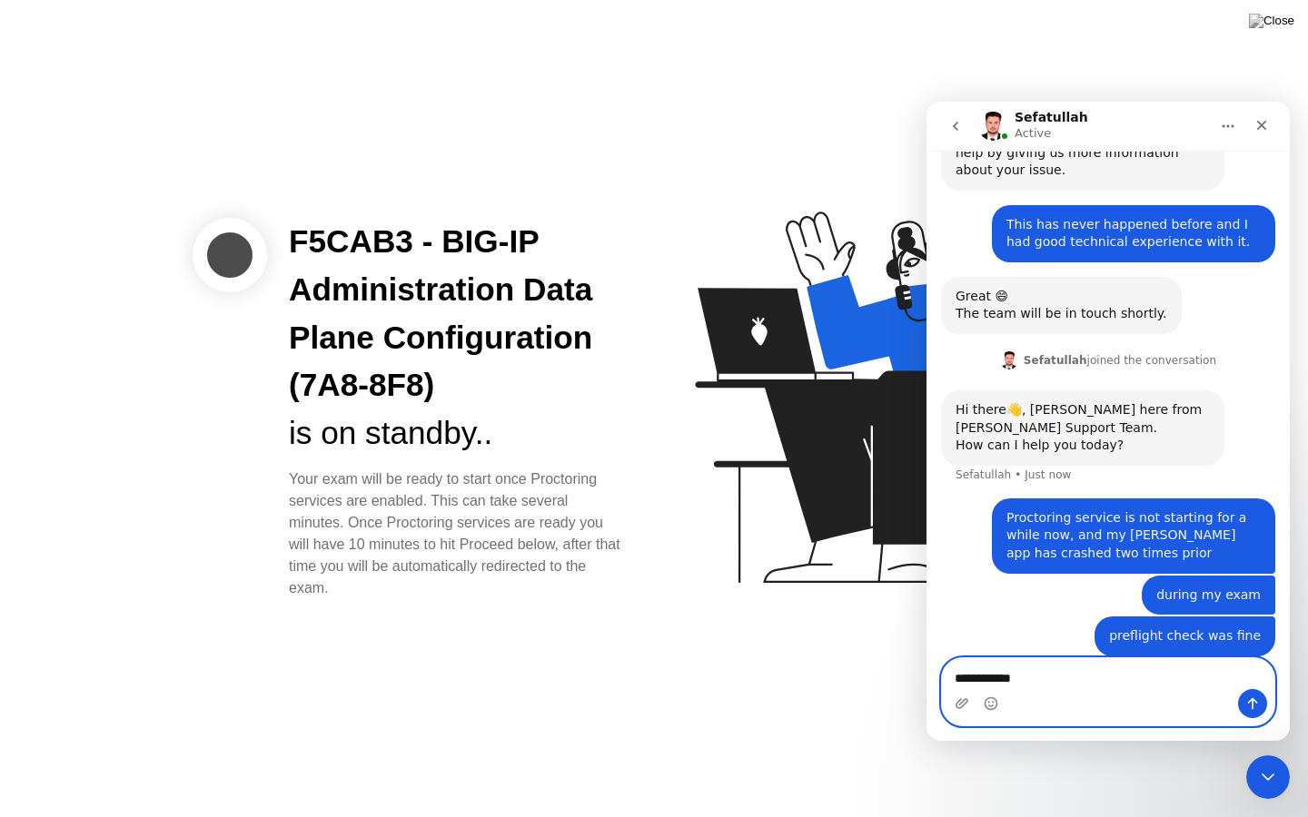
type textarea "**********"
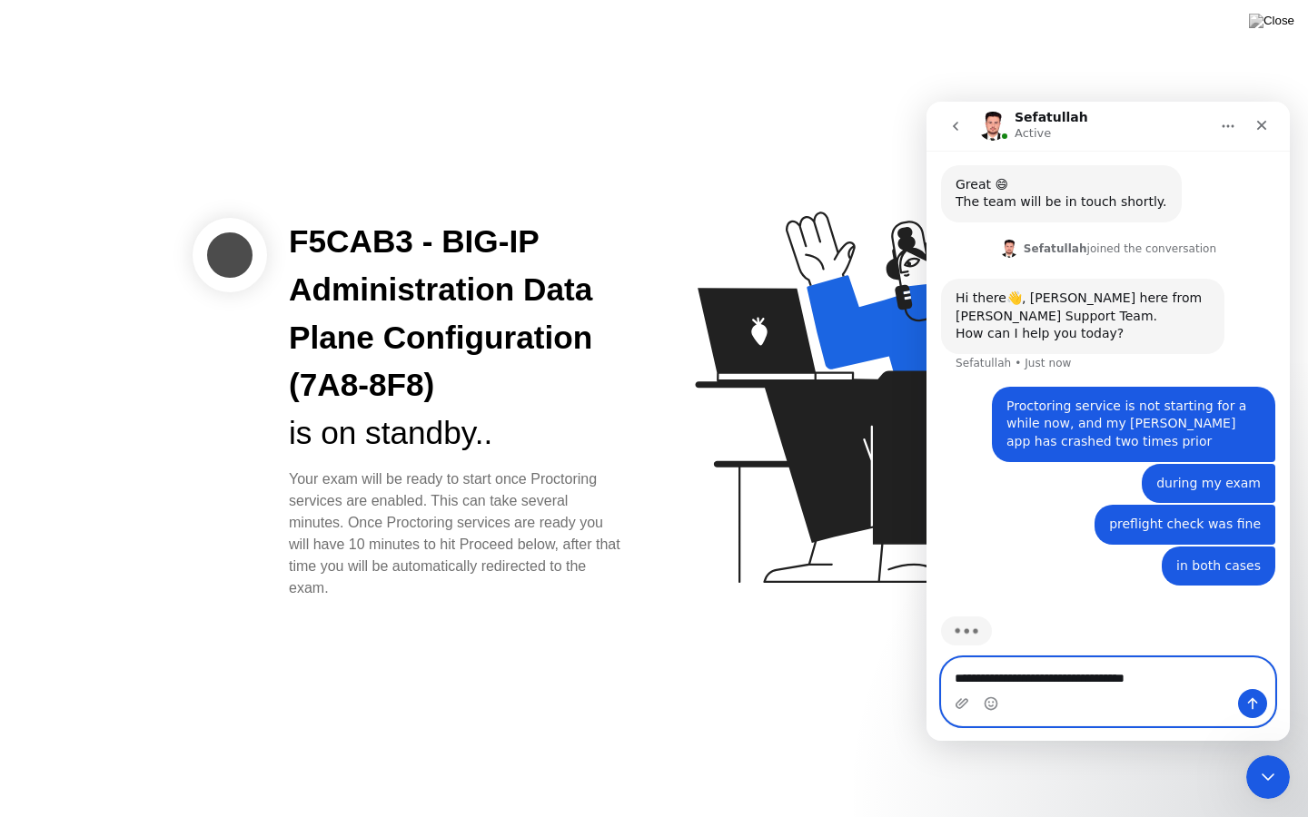
scroll to position [1295, 0]
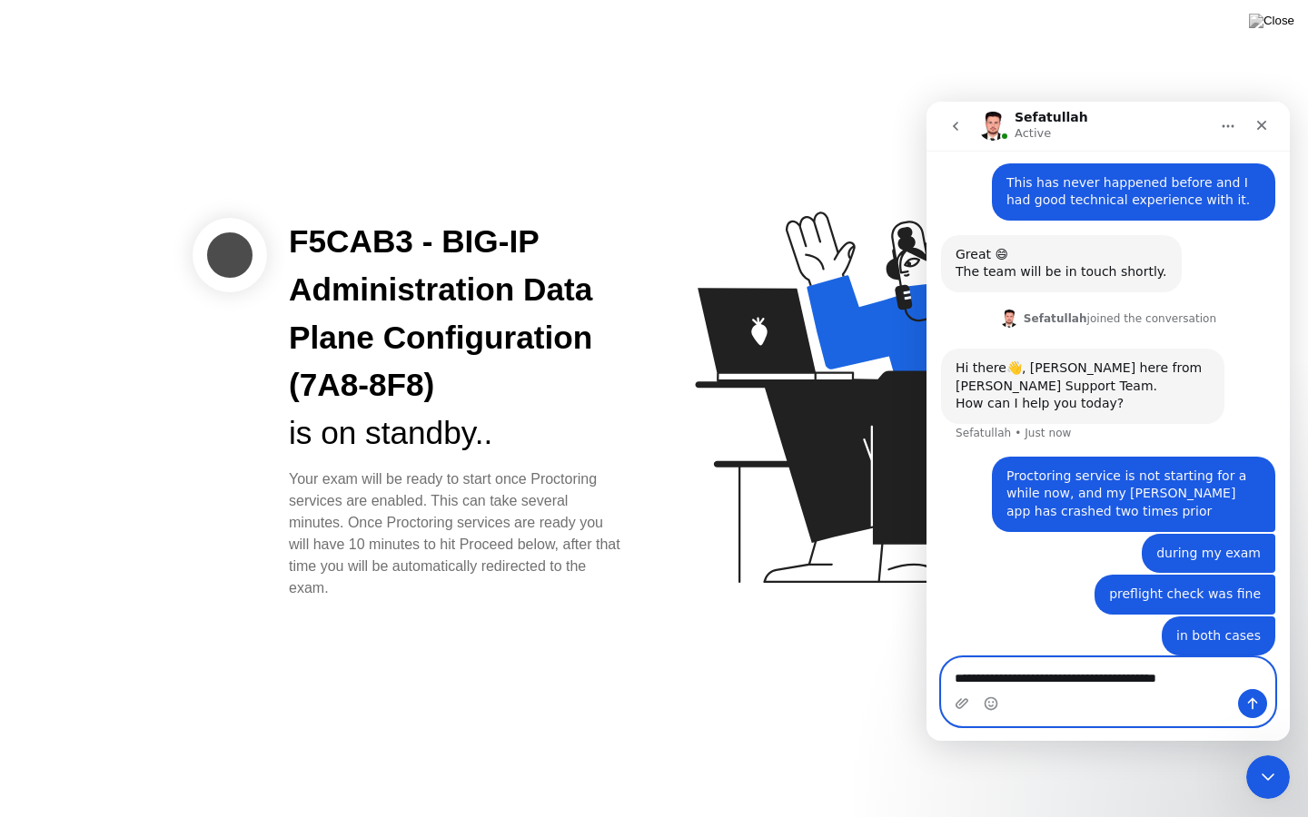
type textarea "**********"
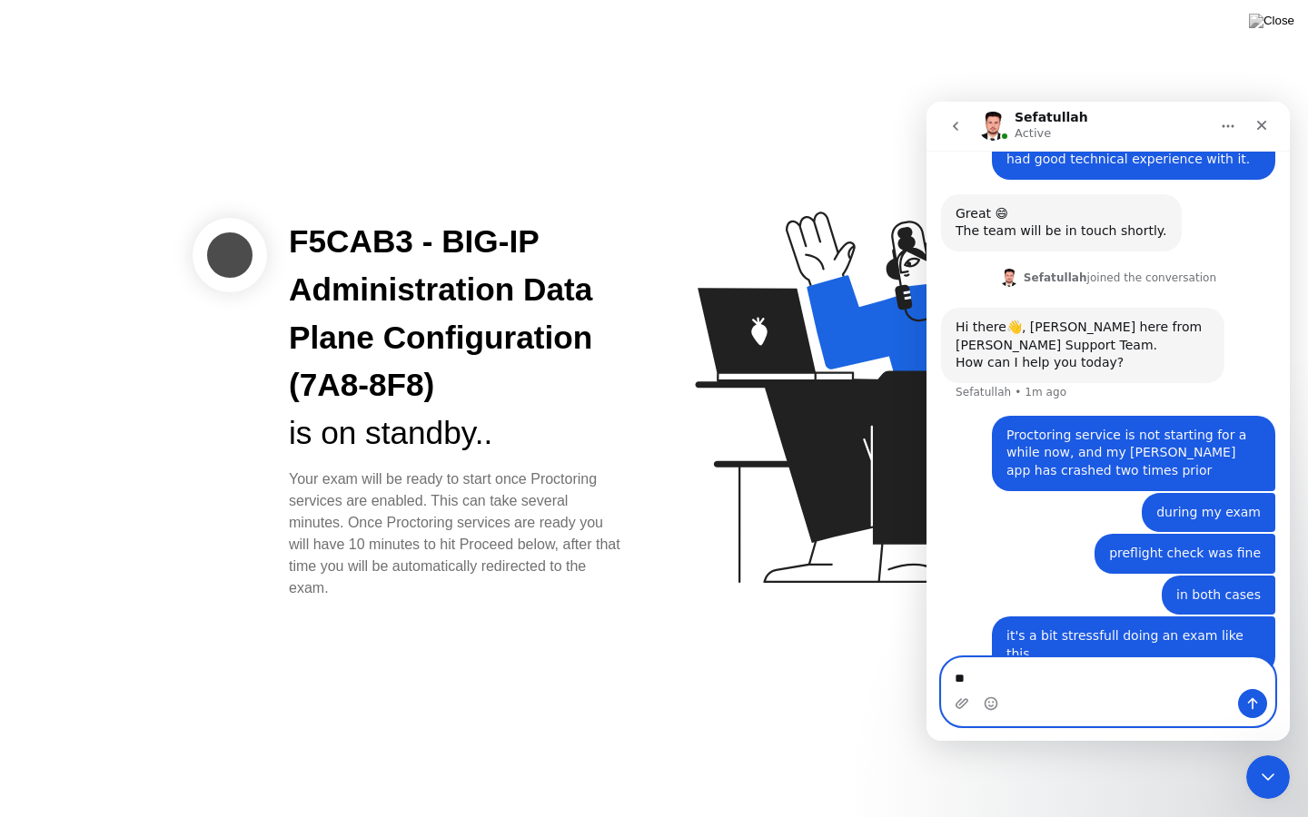
type textarea "*"
type textarea "**********"
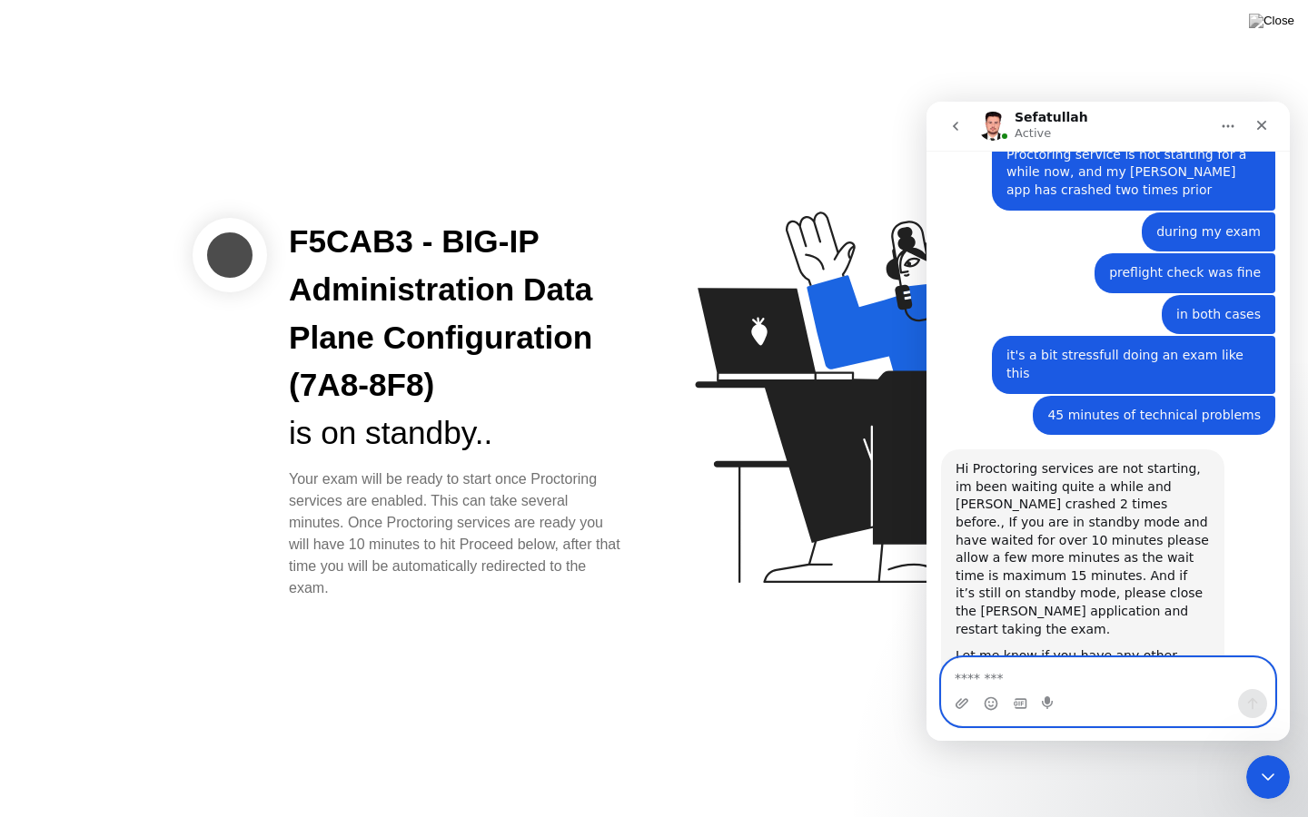
scroll to position [1601, 0]
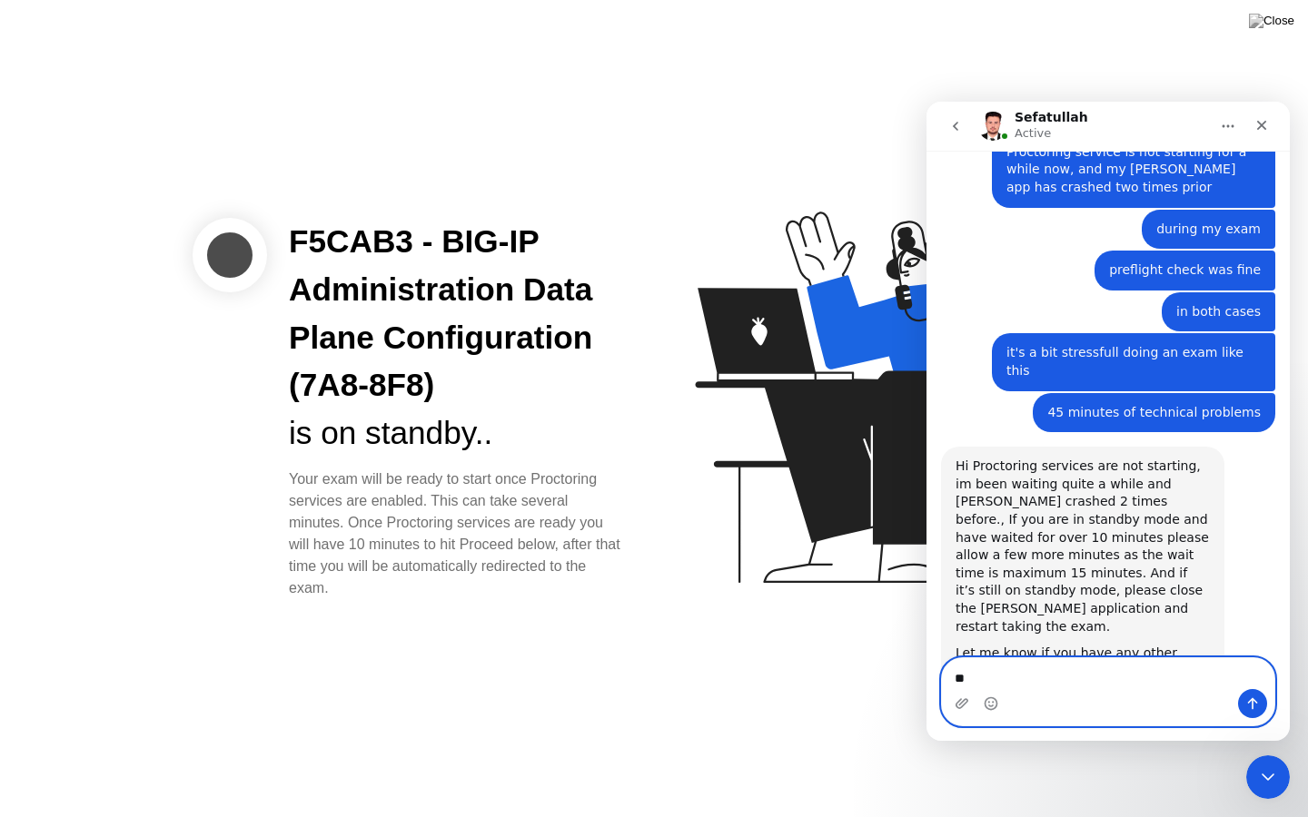
type textarea "*"
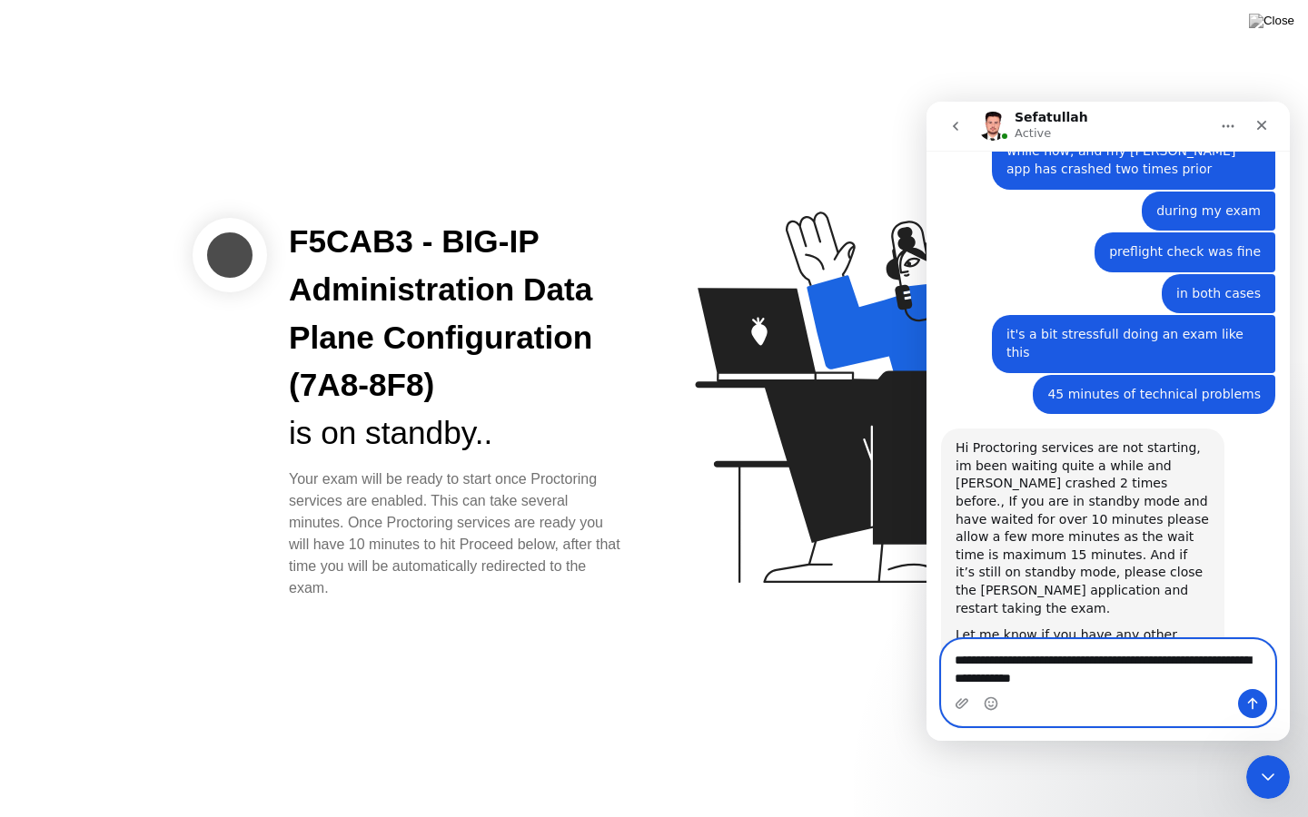
type textarea "**********"
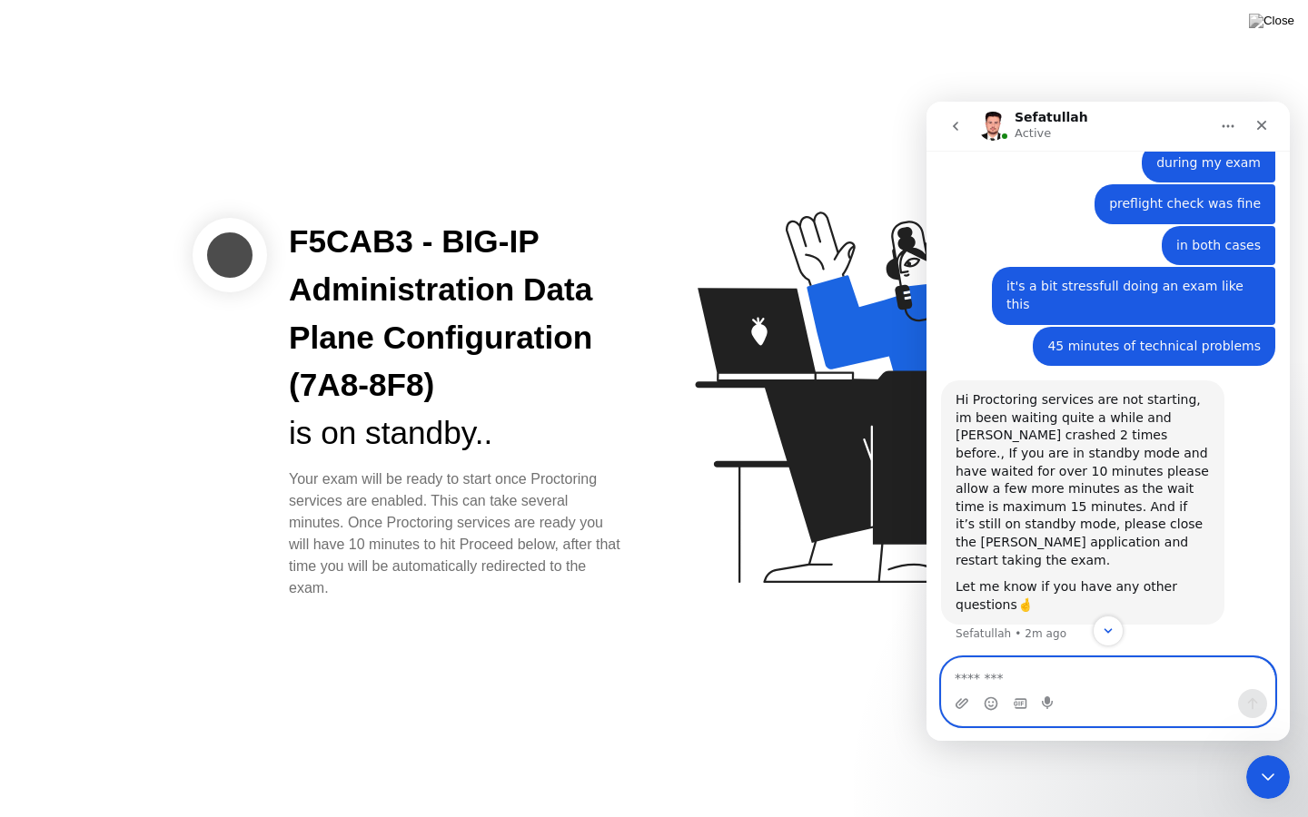
scroll to position [1673, 0]
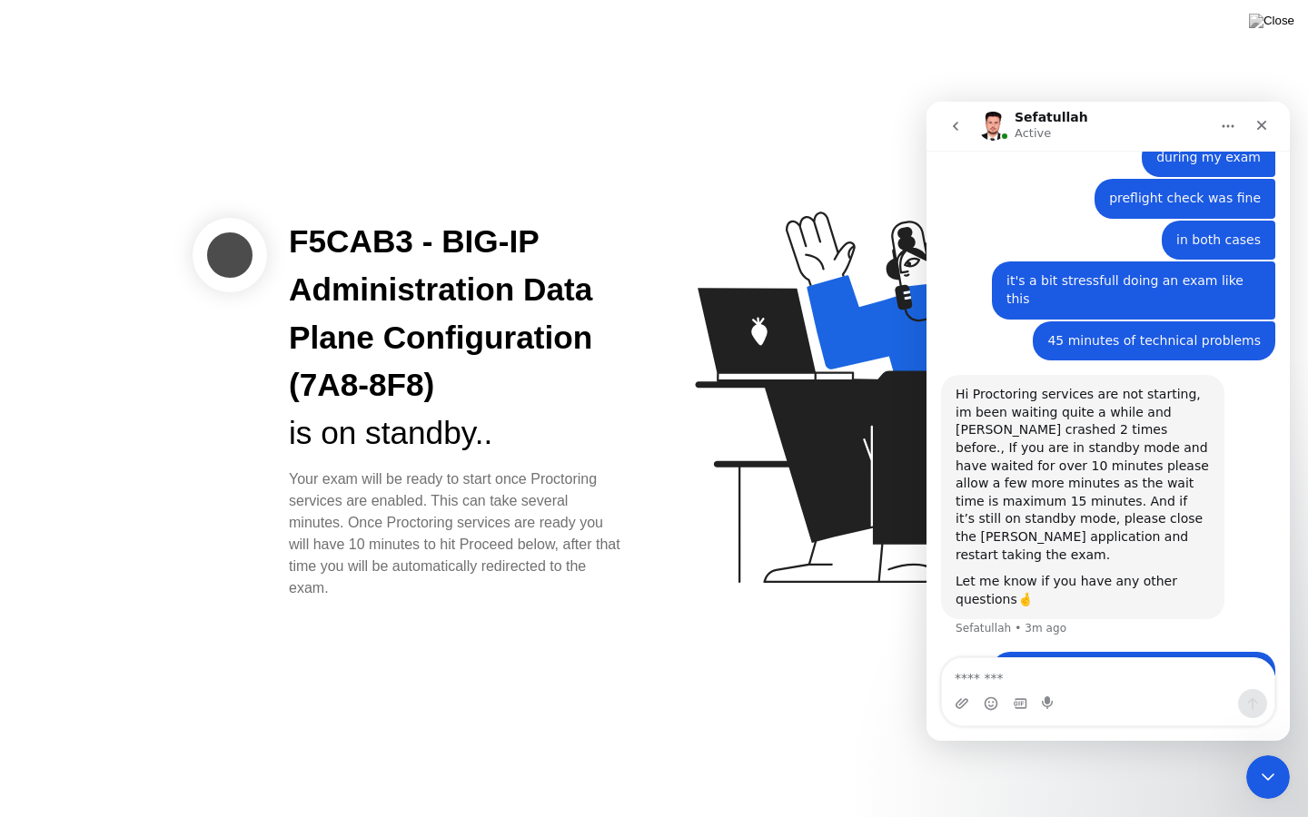
click at [1229, 128] on icon "Home" at bounding box center [1228, 126] width 15 height 15
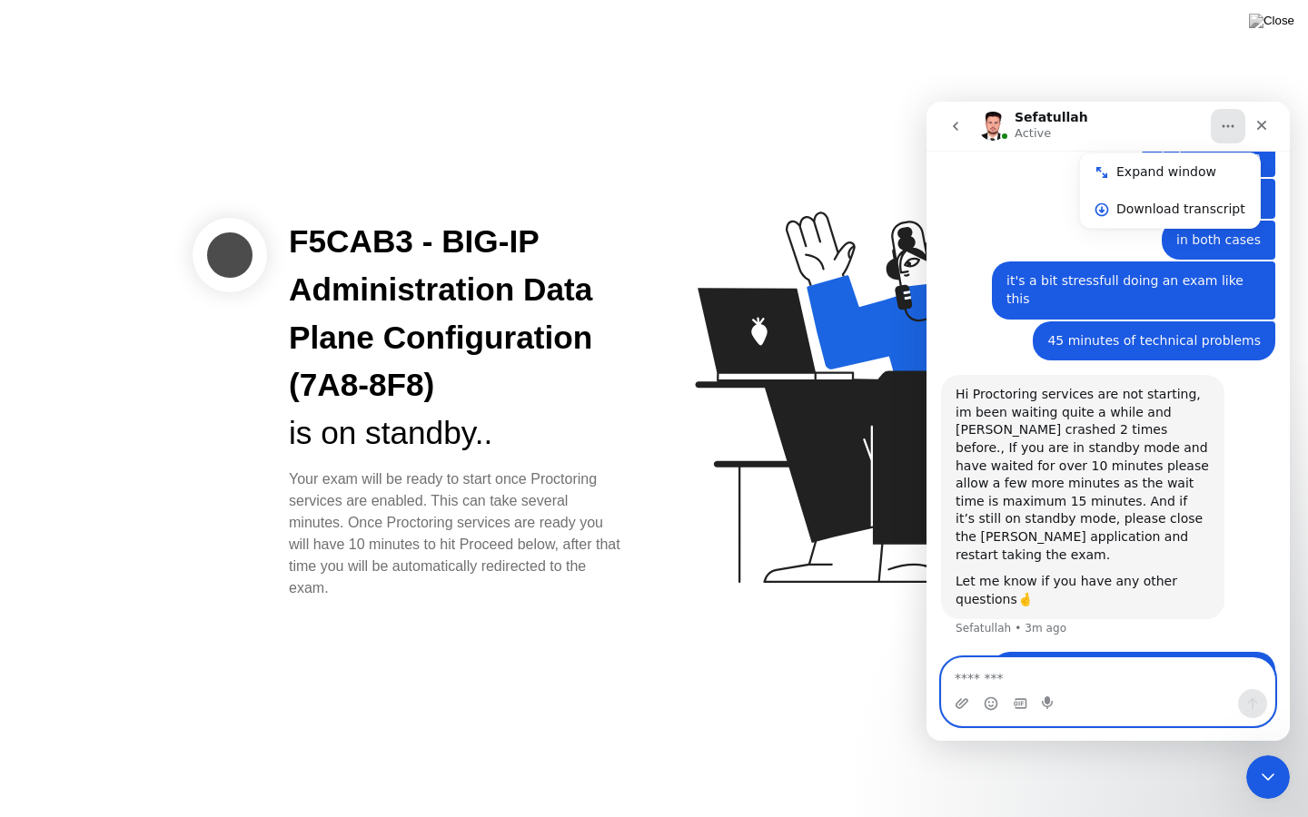
click at [1031, 671] on textarea "Message…" at bounding box center [1108, 673] width 332 height 31
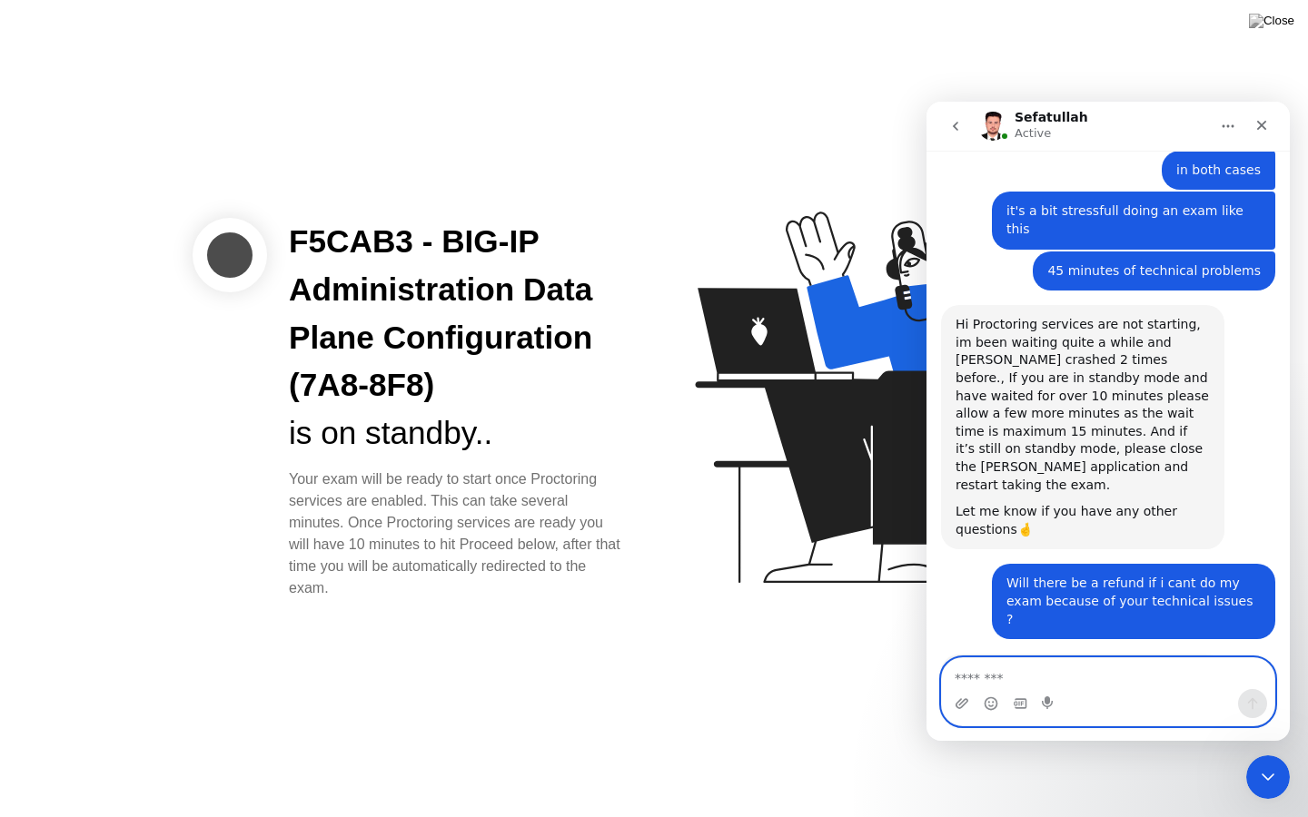
scroll to position [1744, 0]
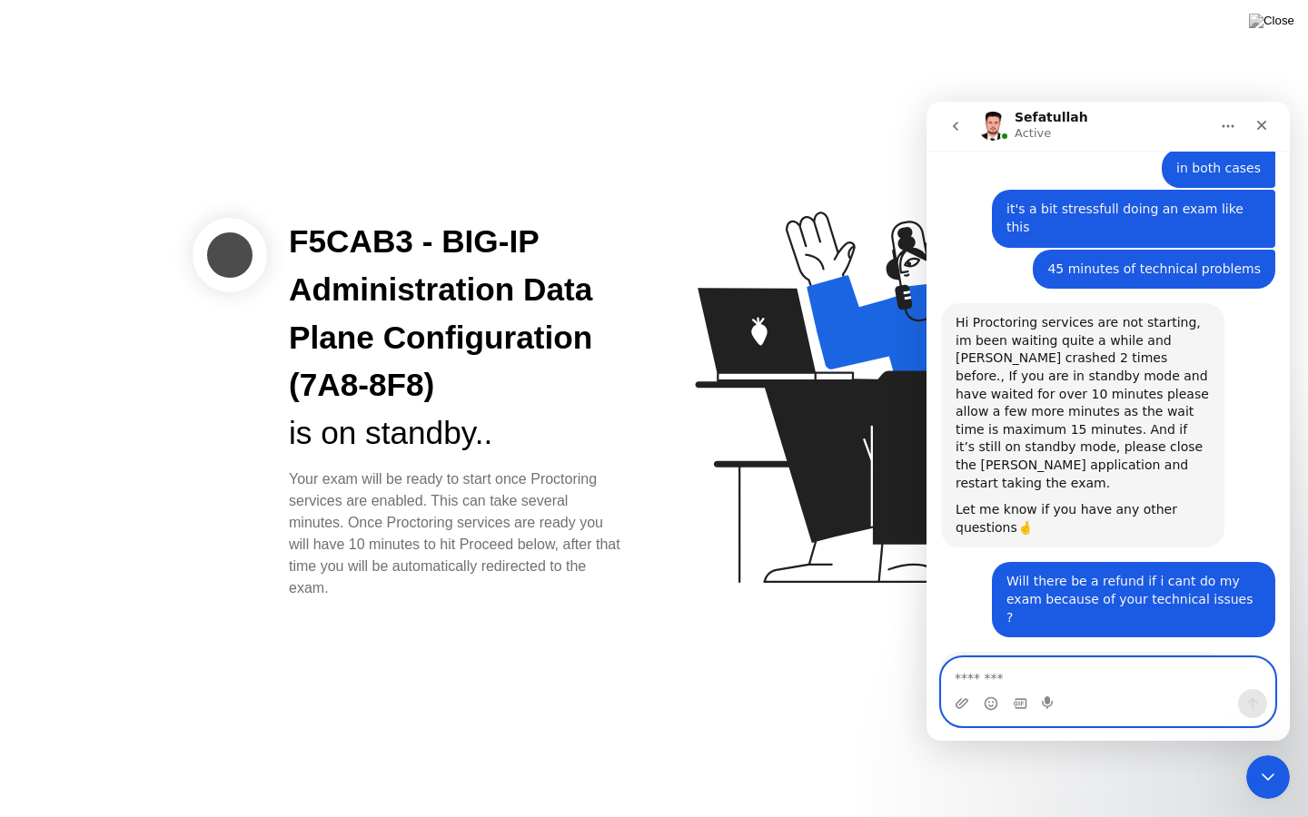
click at [1002, 680] on textarea "Message…" at bounding box center [1108, 673] width 332 height 31
type textarea "******"
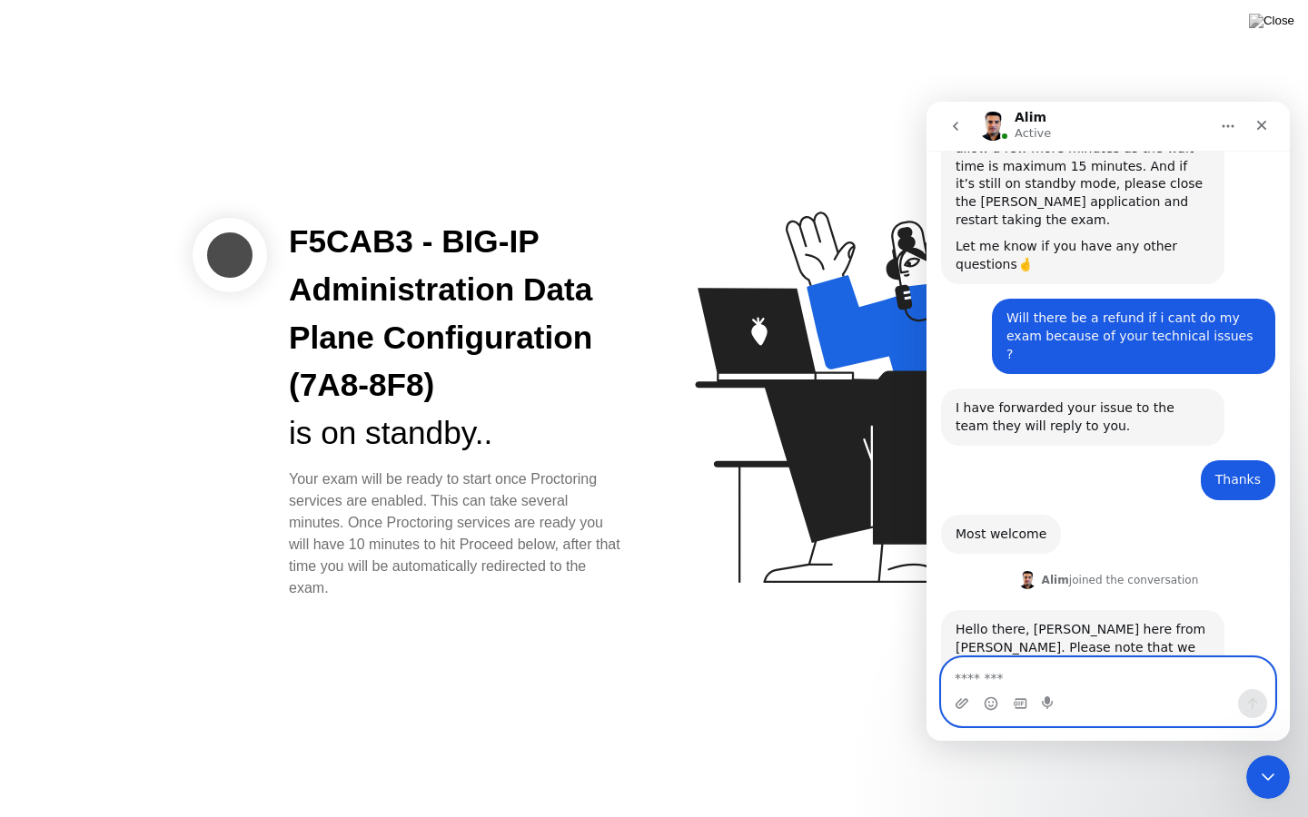
scroll to position [2020, 0]
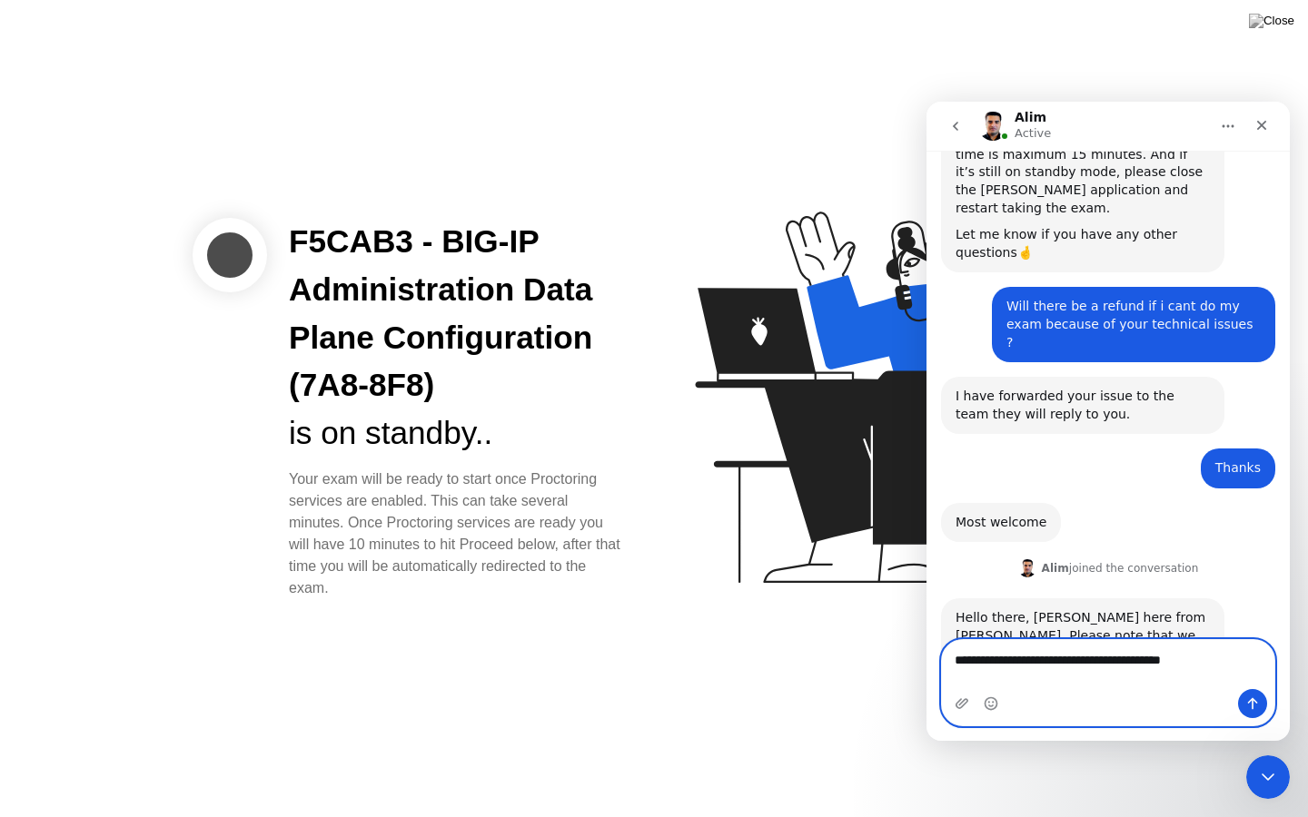
type textarea "**********"
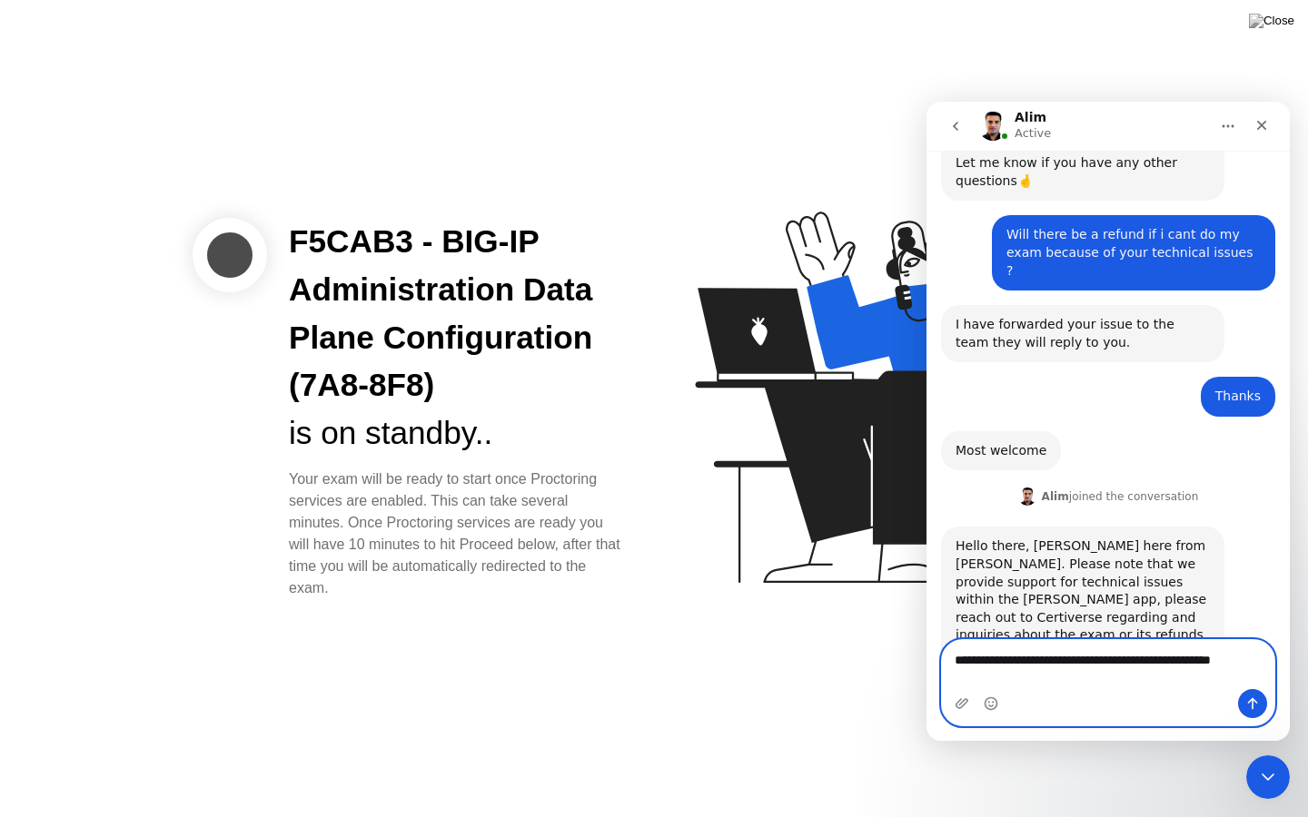
scroll to position [2110, 0]
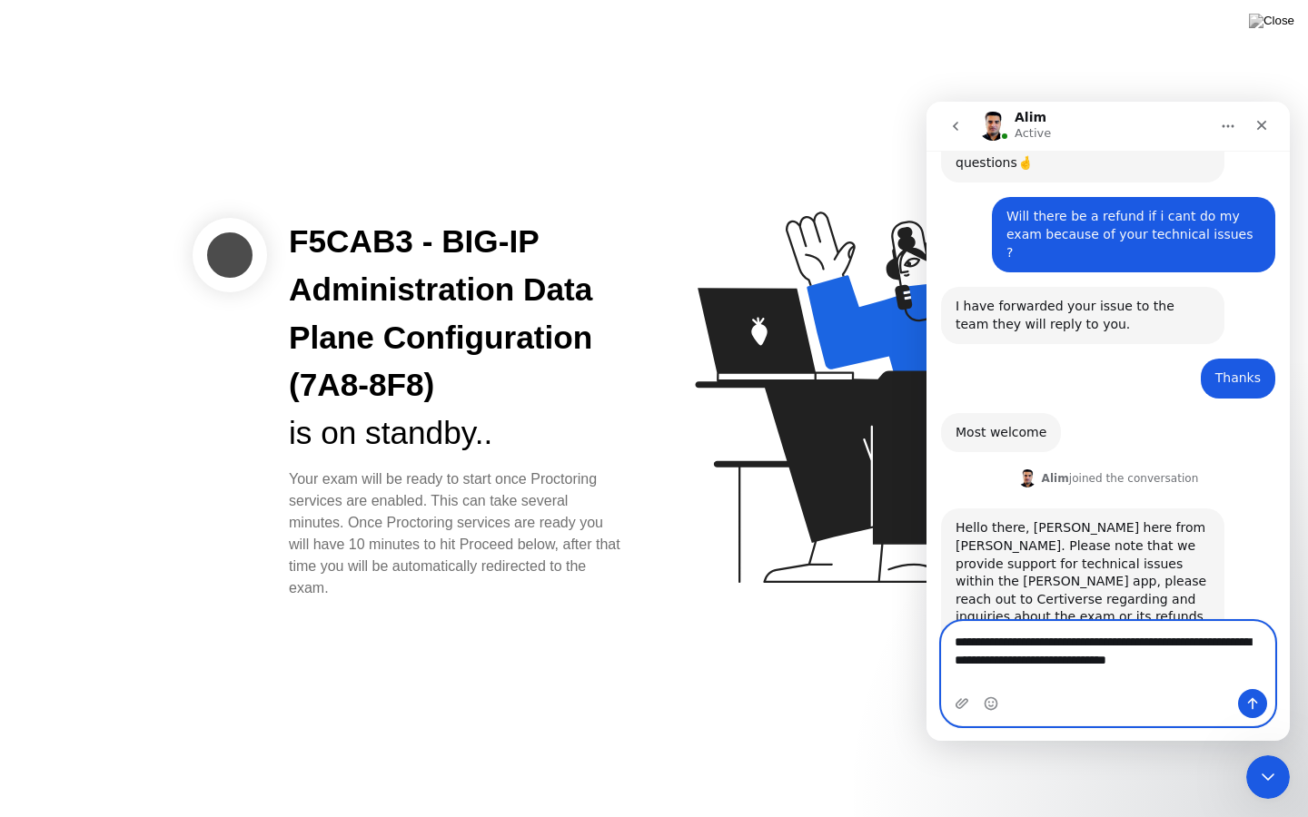
type textarea "**********"
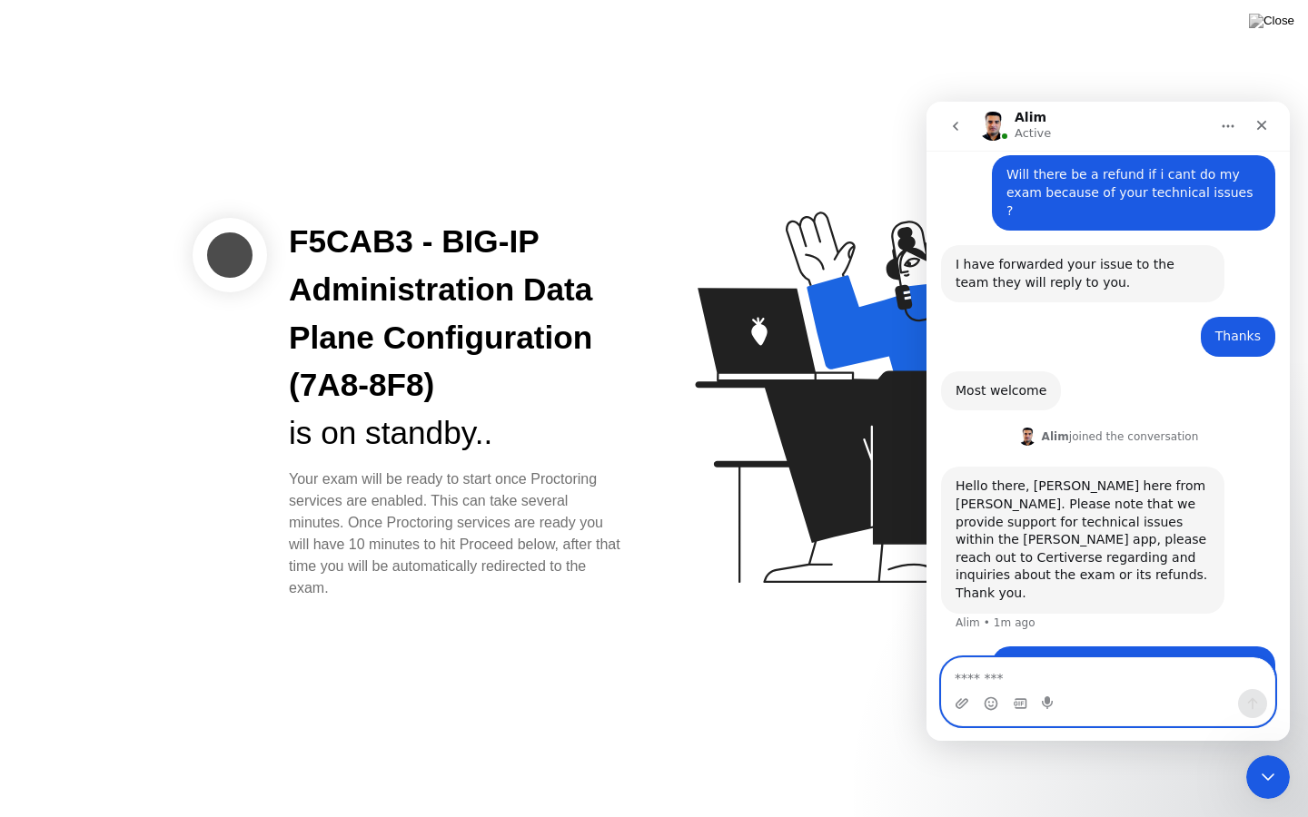
scroll to position [2169, 0]
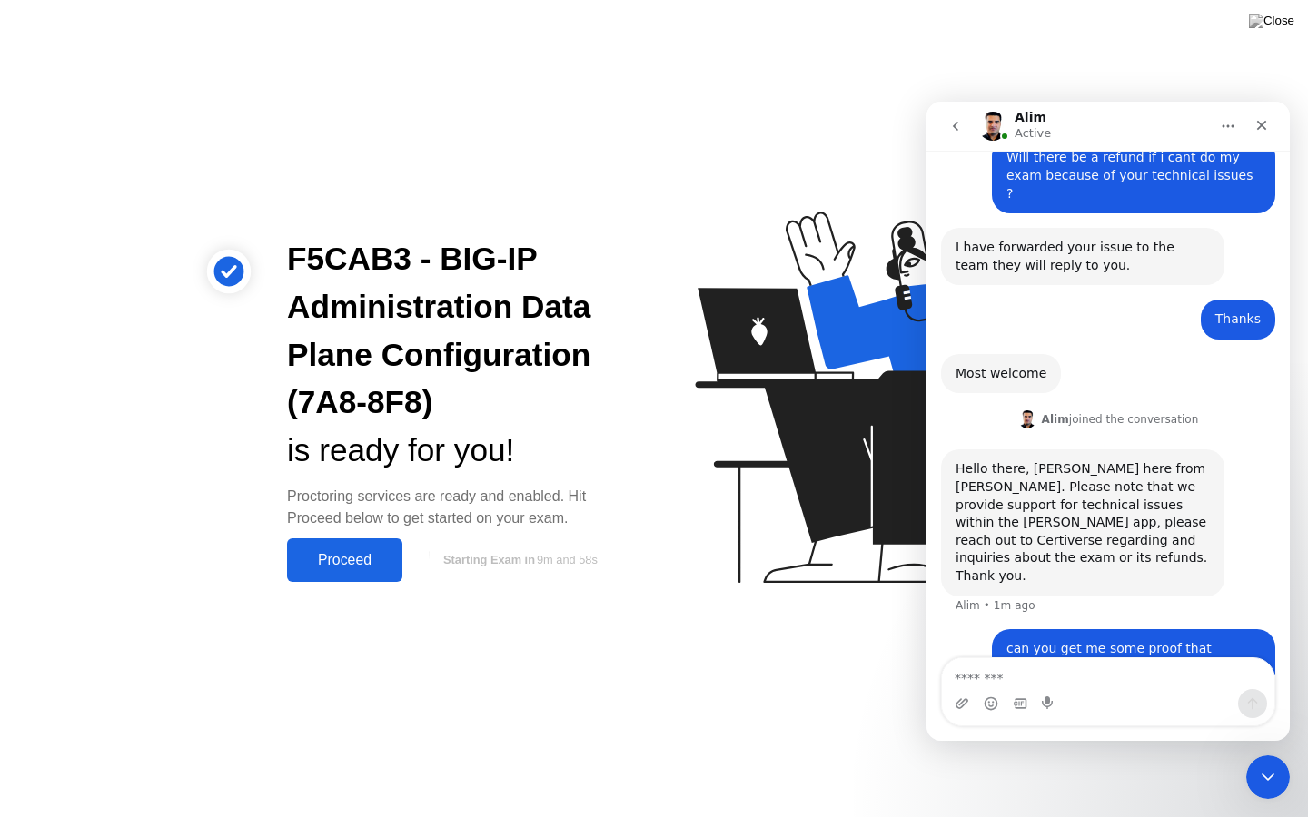
click at [325, 552] on div "Proceed" at bounding box center [344, 560] width 104 height 16
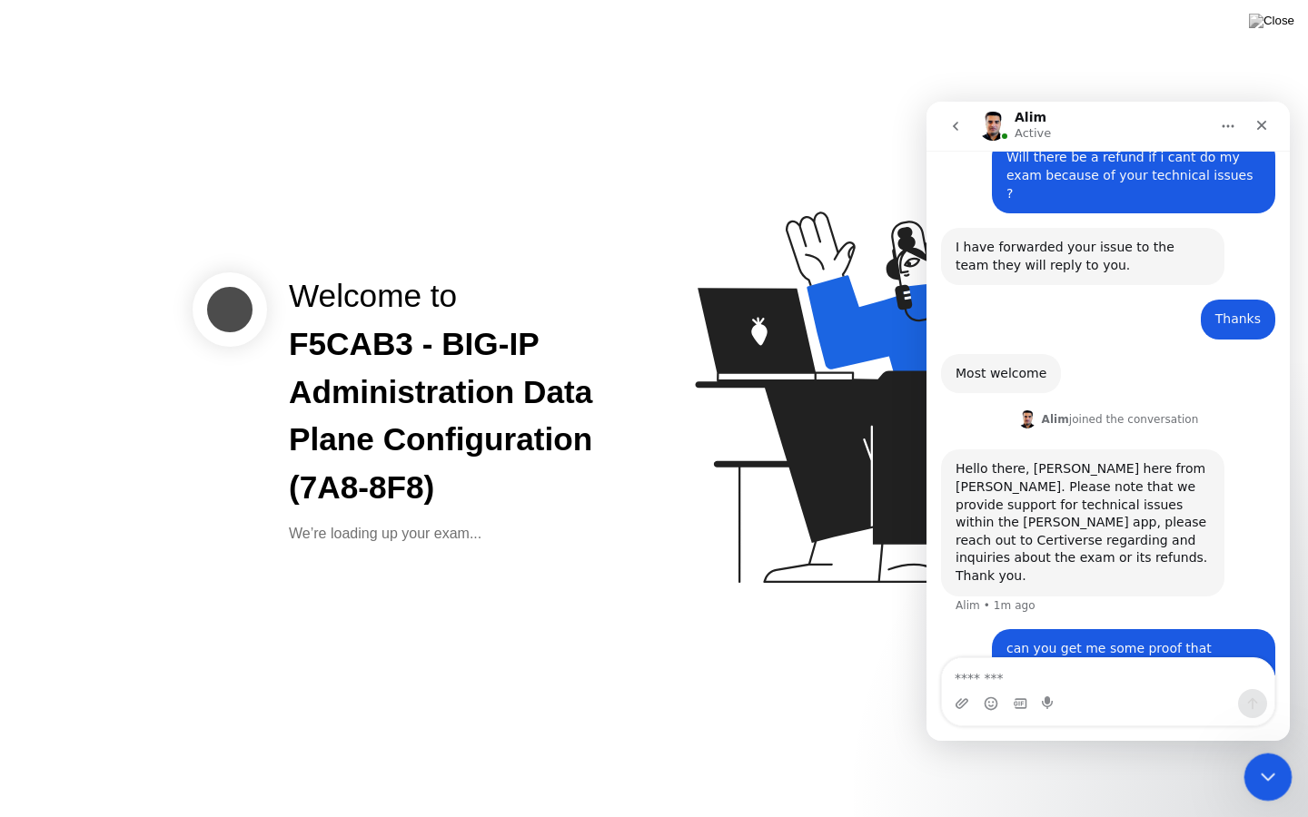
click at [1271, 753] on icon "Close Intercom Messenger" at bounding box center [1265, 775] width 22 height 22
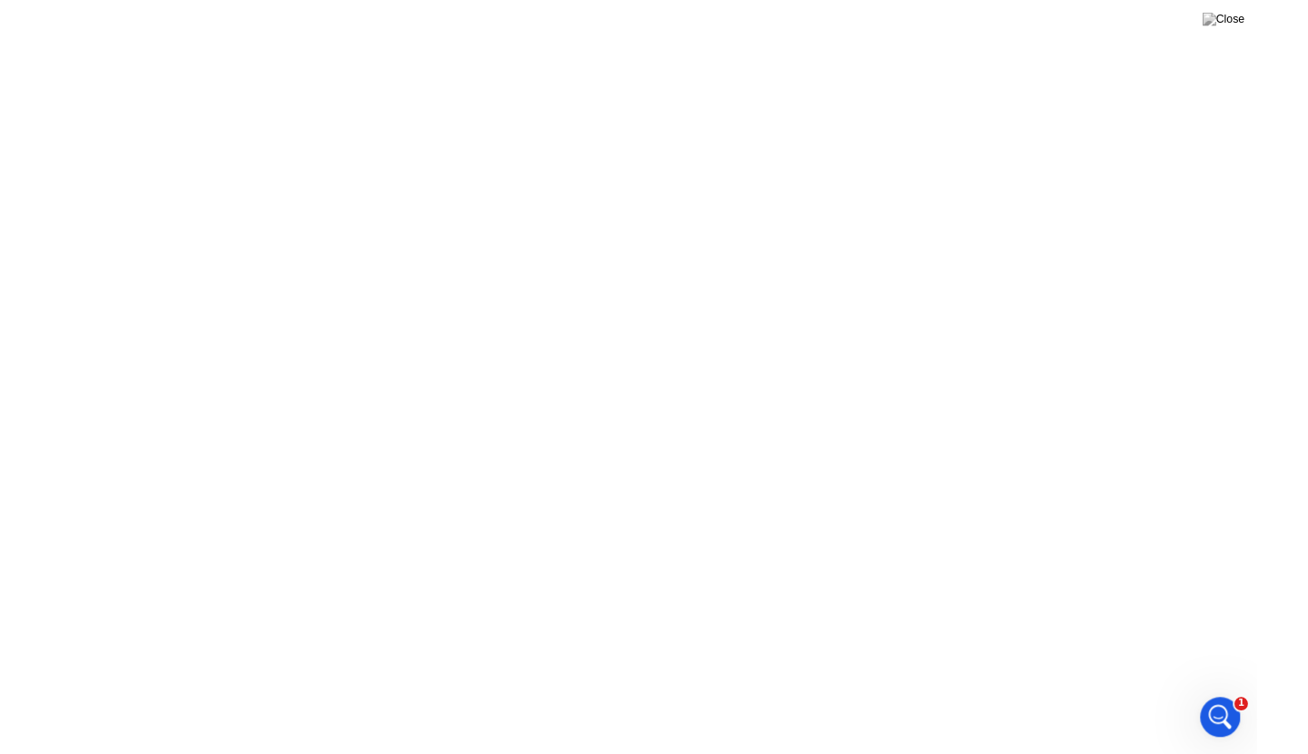
scroll to position [0, 0]
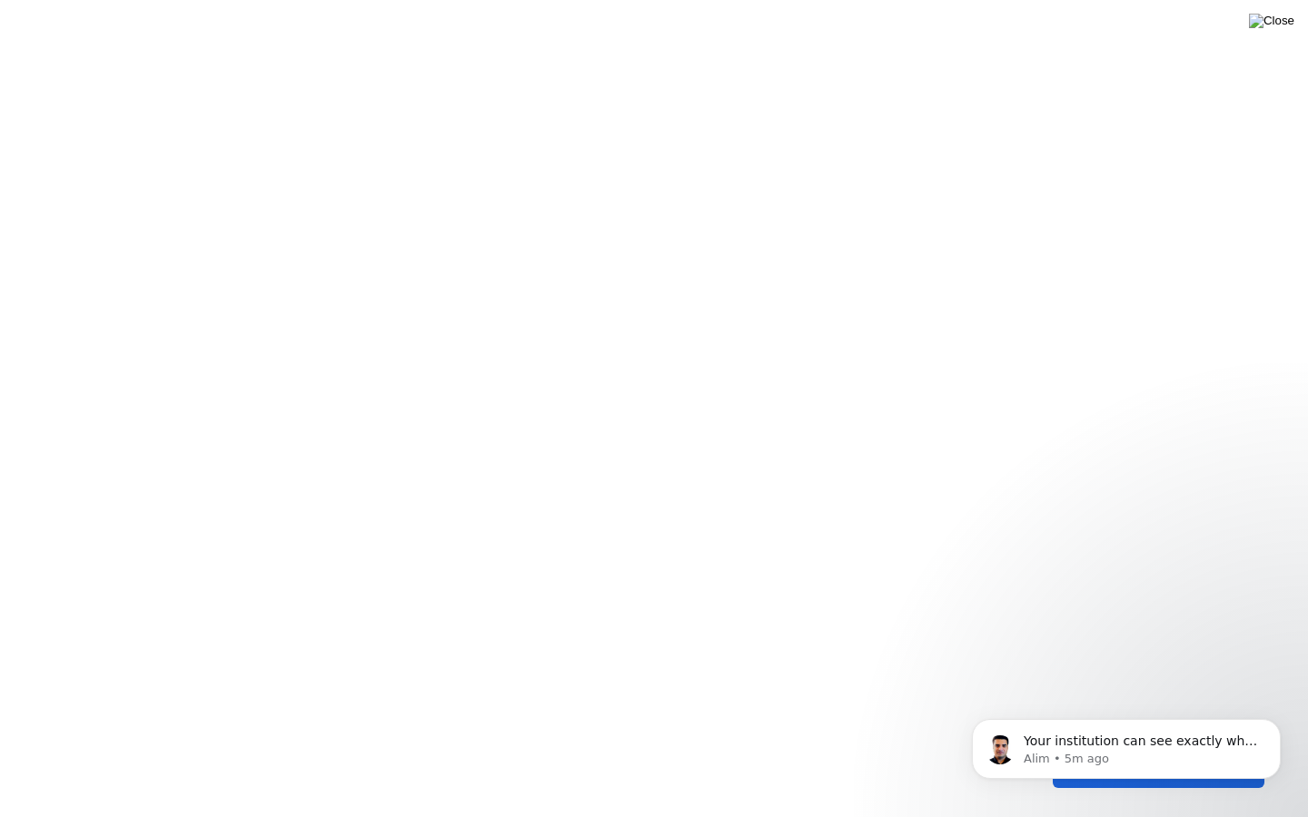
click at [1286, 22] on img at bounding box center [1271, 21] width 45 height 15
